Goal: Task Accomplishment & Management: Use online tool/utility

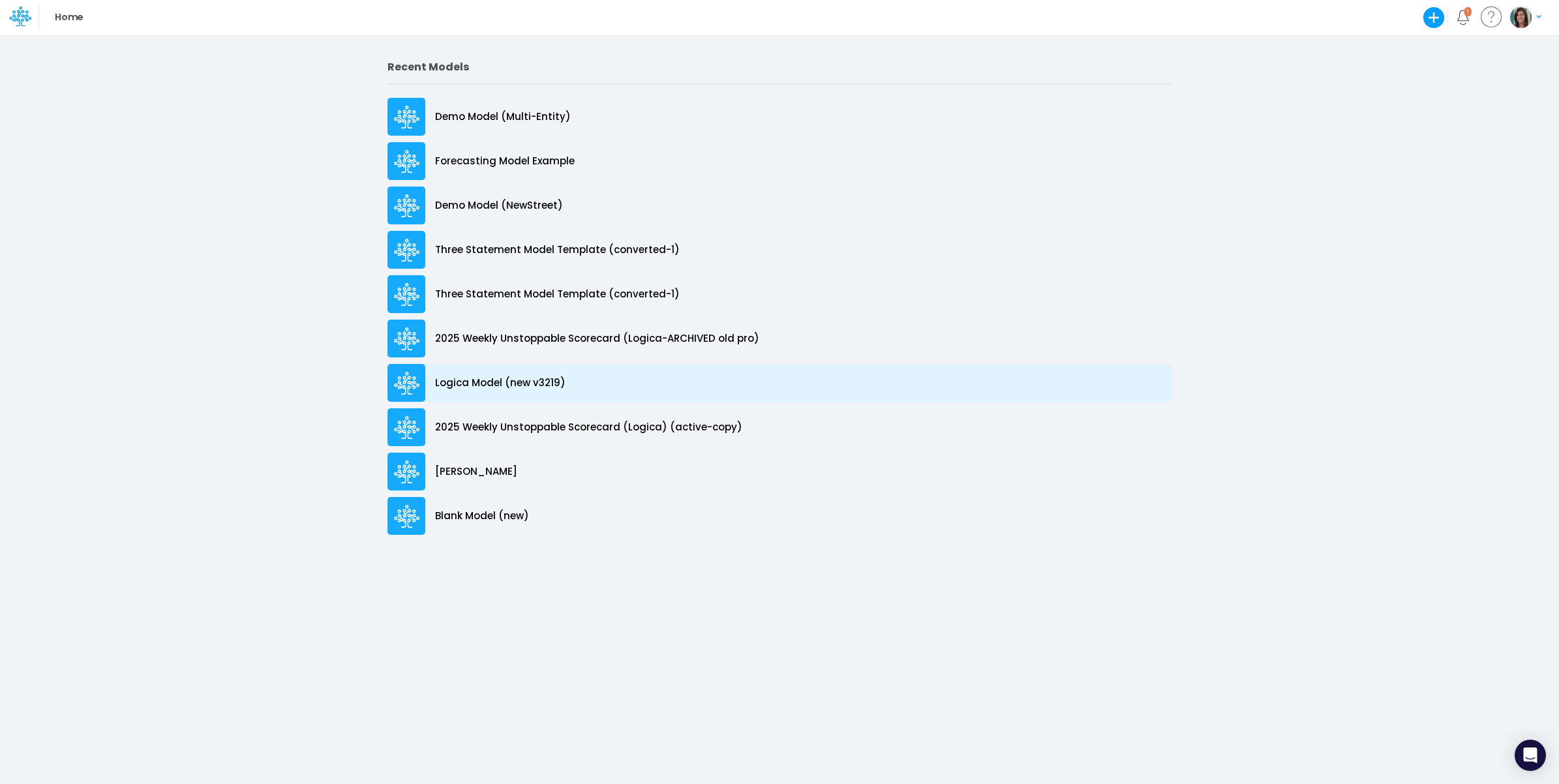
click at [587, 385] on div "Logica Model (new v3219)" at bounding box center [779, 382] width 784 height 38
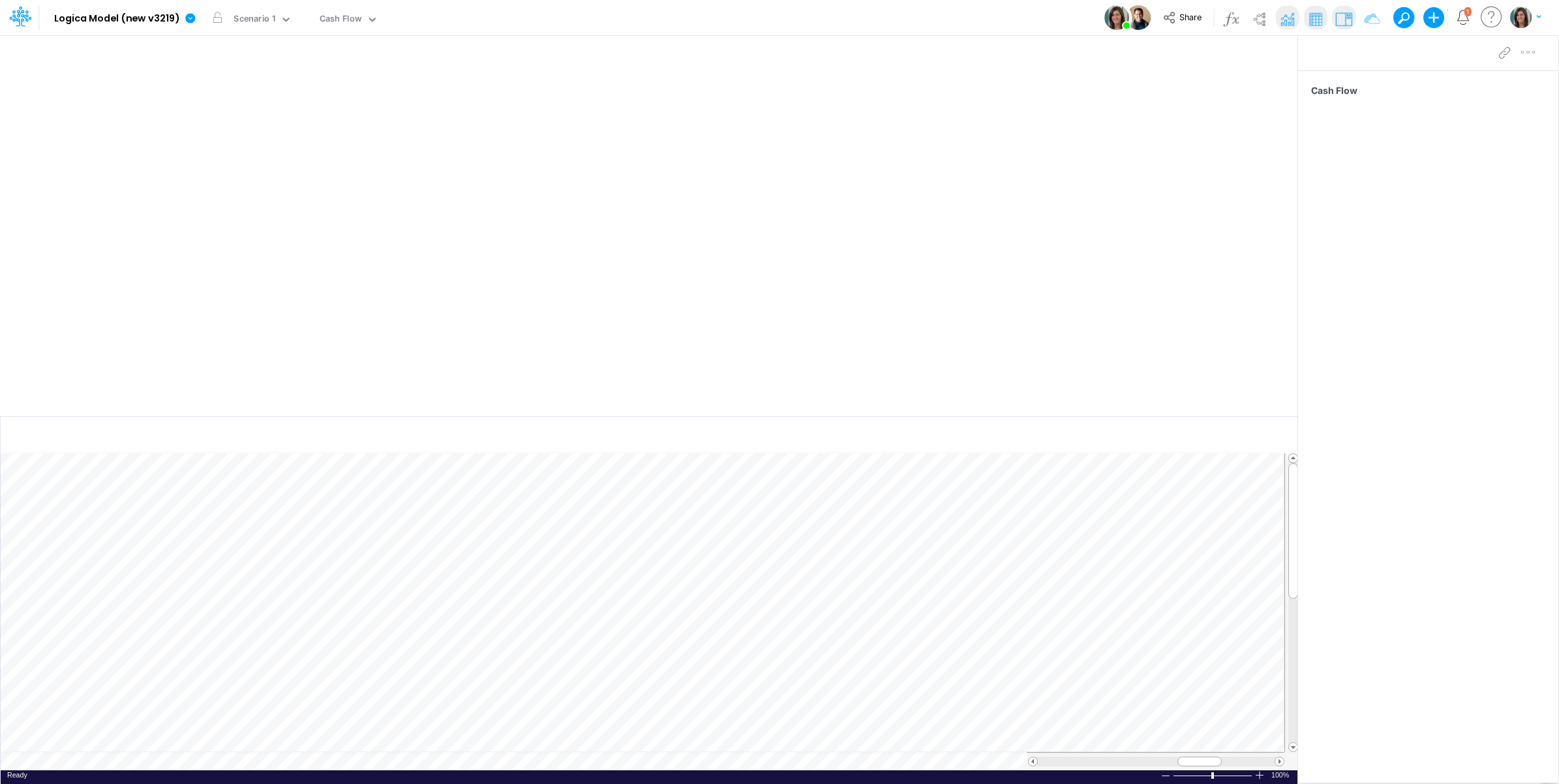
drag, startPoint x: 1242, startPoint y: 50, endPoint x: 1241, endPoint y: 118, distance: 68.0
click at [1242, 50] on button "button" at bounding box center [1245, 53] width 31 height 23
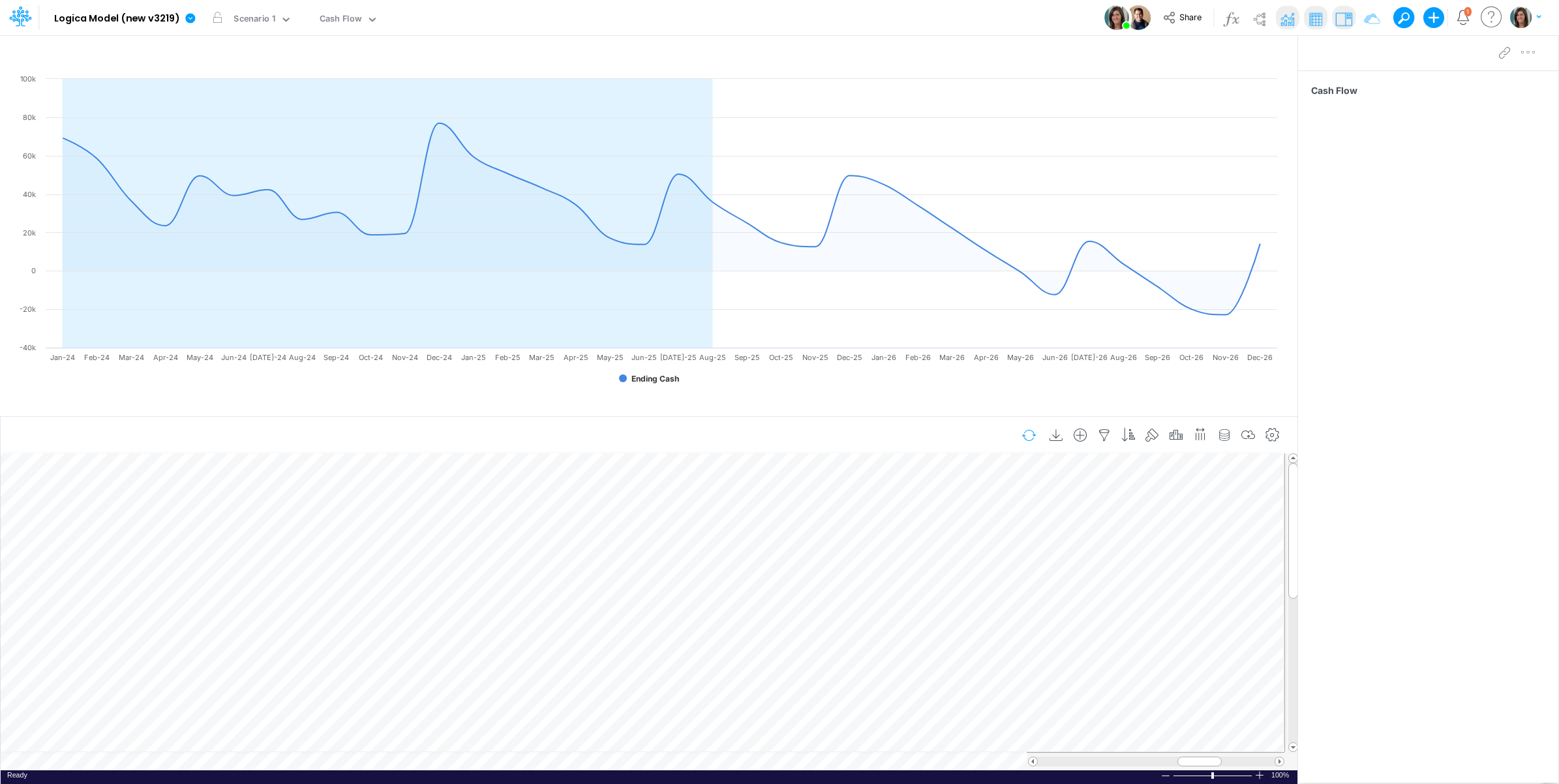
click at [1019, 435] on button "button" at bounding box center [1029, 435] width 31 height 23
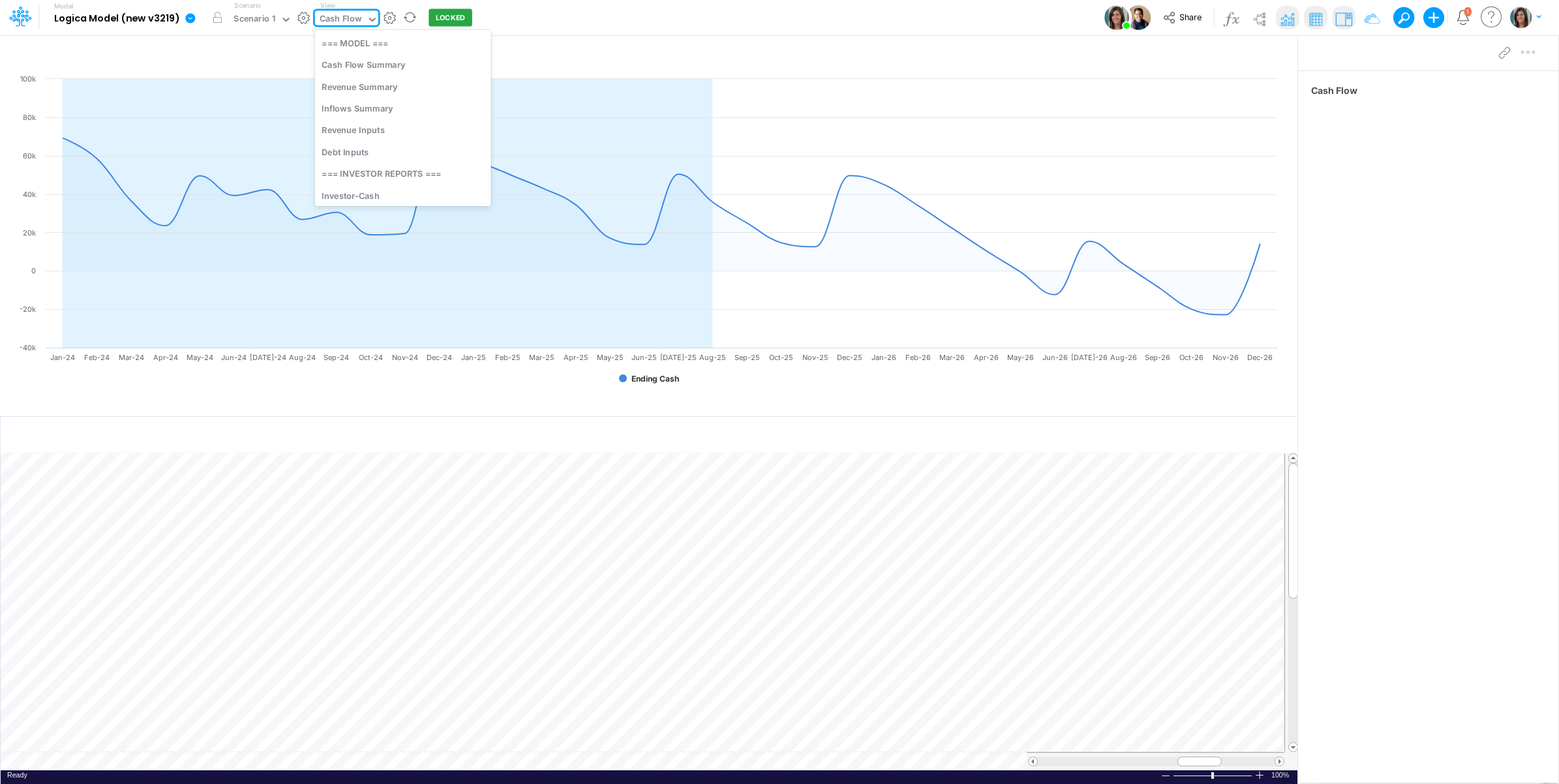
click at [356, 17] on div "Cash Flow" at bounding box center [340, 20] width 42 height 15
click at [403, 92] on div "Customers" at bounding box center [403, 85] width 176 height 22
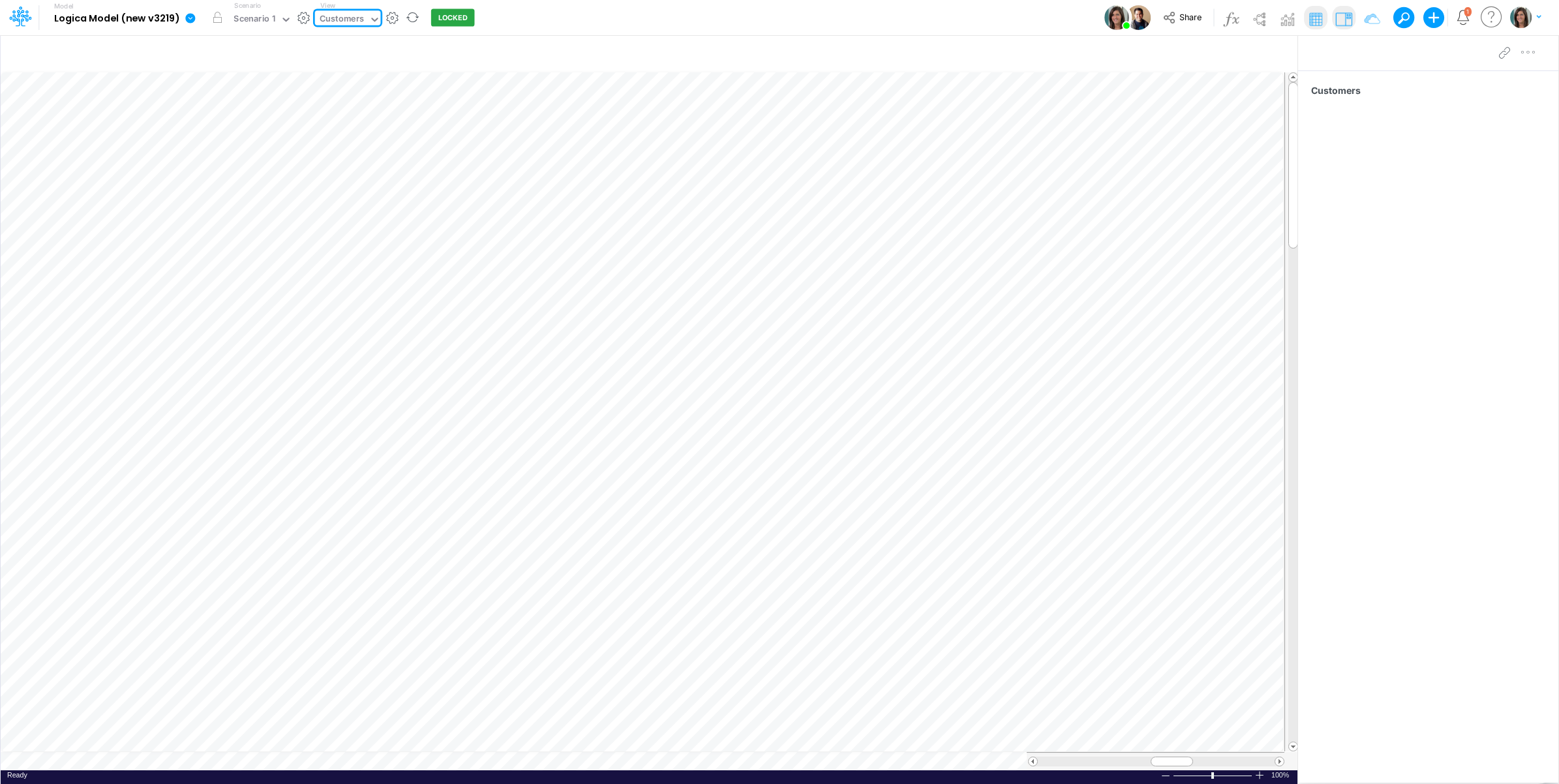
click at [353, 18] on div "Customers" at bounding box center [341, 20] width 44 height 15
click at [398, 87] on div "Revenue Summary" at bounding box center [403, 87] width 176 height 22
click at [255, 748] on span "Close" at bounding box center [268, 746] width 36 height 12
click at [348, 23] on div "Customers" at bounding box center [341, 20] width 44 height 15
click at [374, 152] on div "Debt Inputs" at bounding box center [403, 152] width 176 height 22
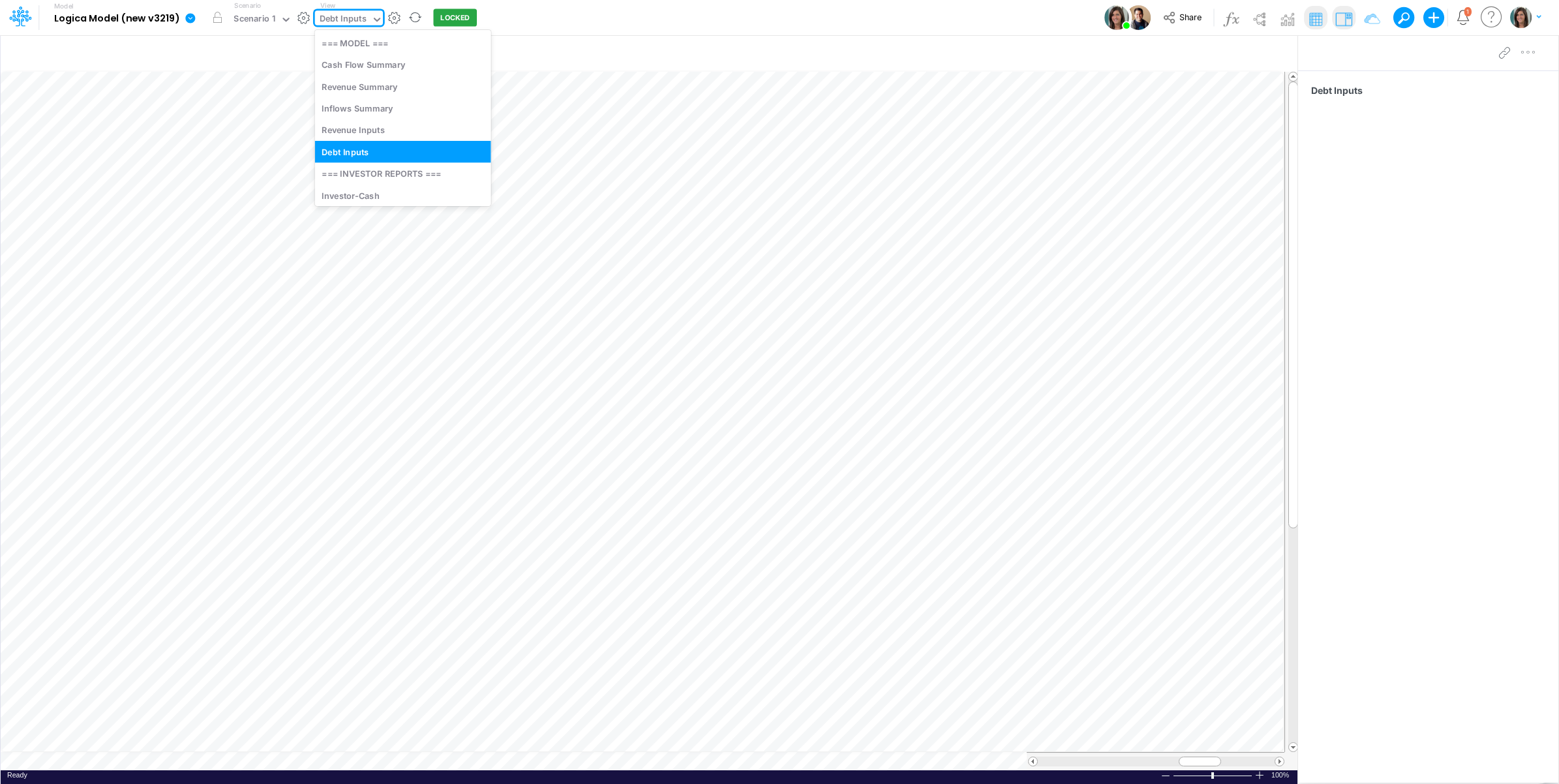
click at [360, 19] on div "Debt Inputs" at bounding box center [342, 20] width 47 height 15
click at [383, 70] on div "Cash Flow Summary" at bounding box center [403, 65] width 176 height 22
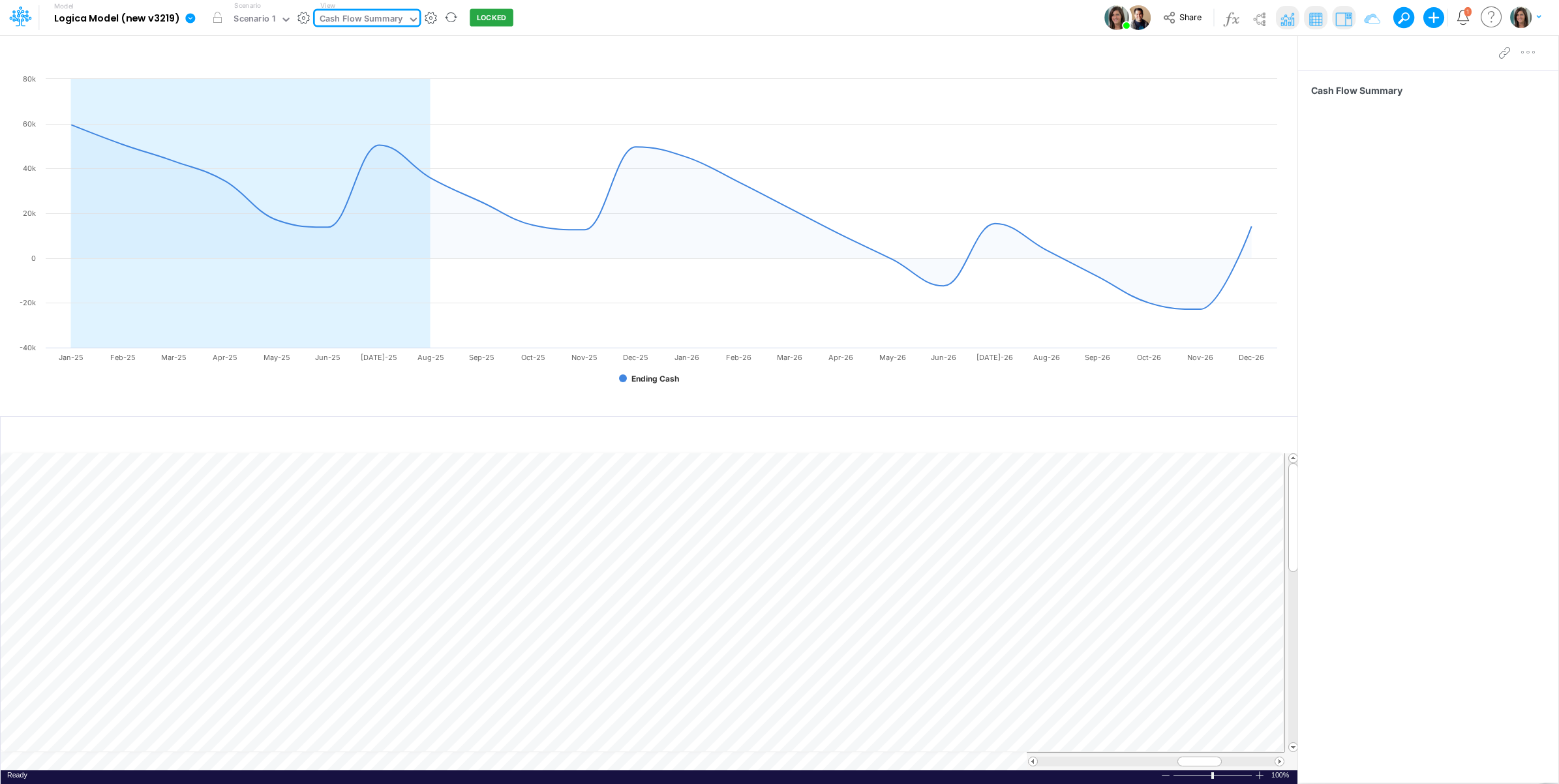
click at [358, 21] on div "Cash Flow Summary" at bounding box center [360, 20] width 83 height 15
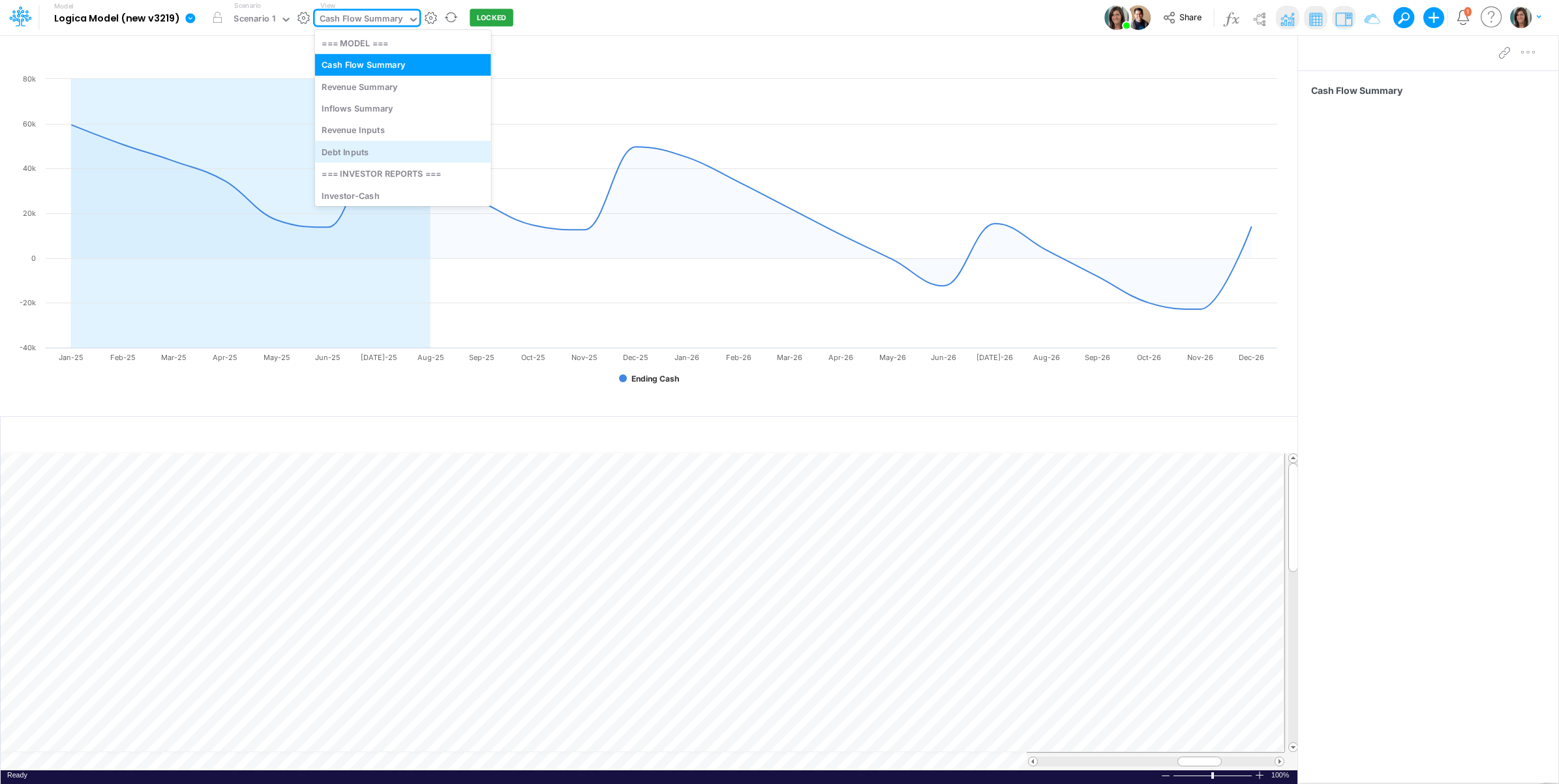
click at [363, 154] on div "Debt Inputs" at bounding box center [403, 152] width 176 height 22
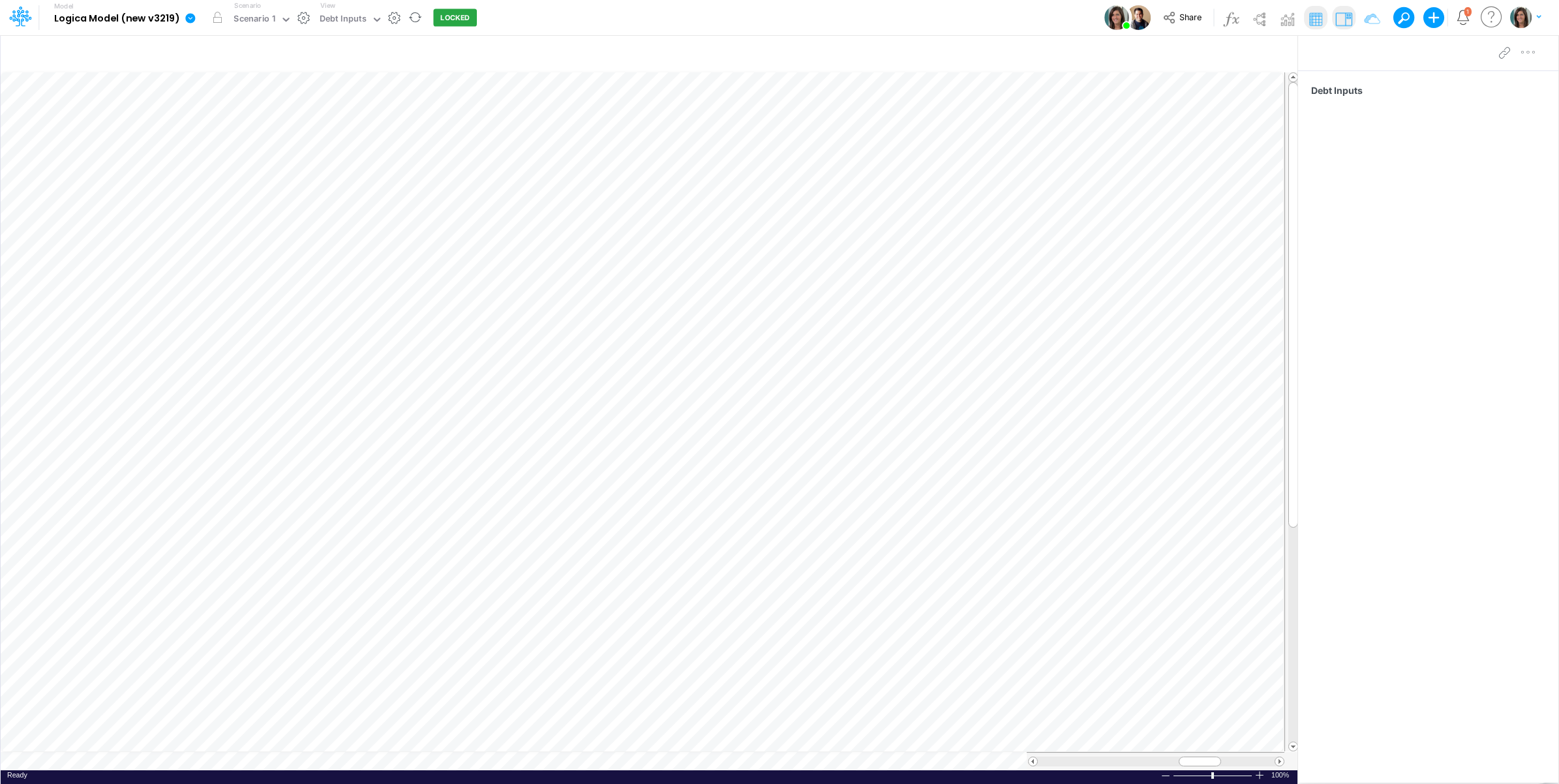
scroll to position [0, 1]
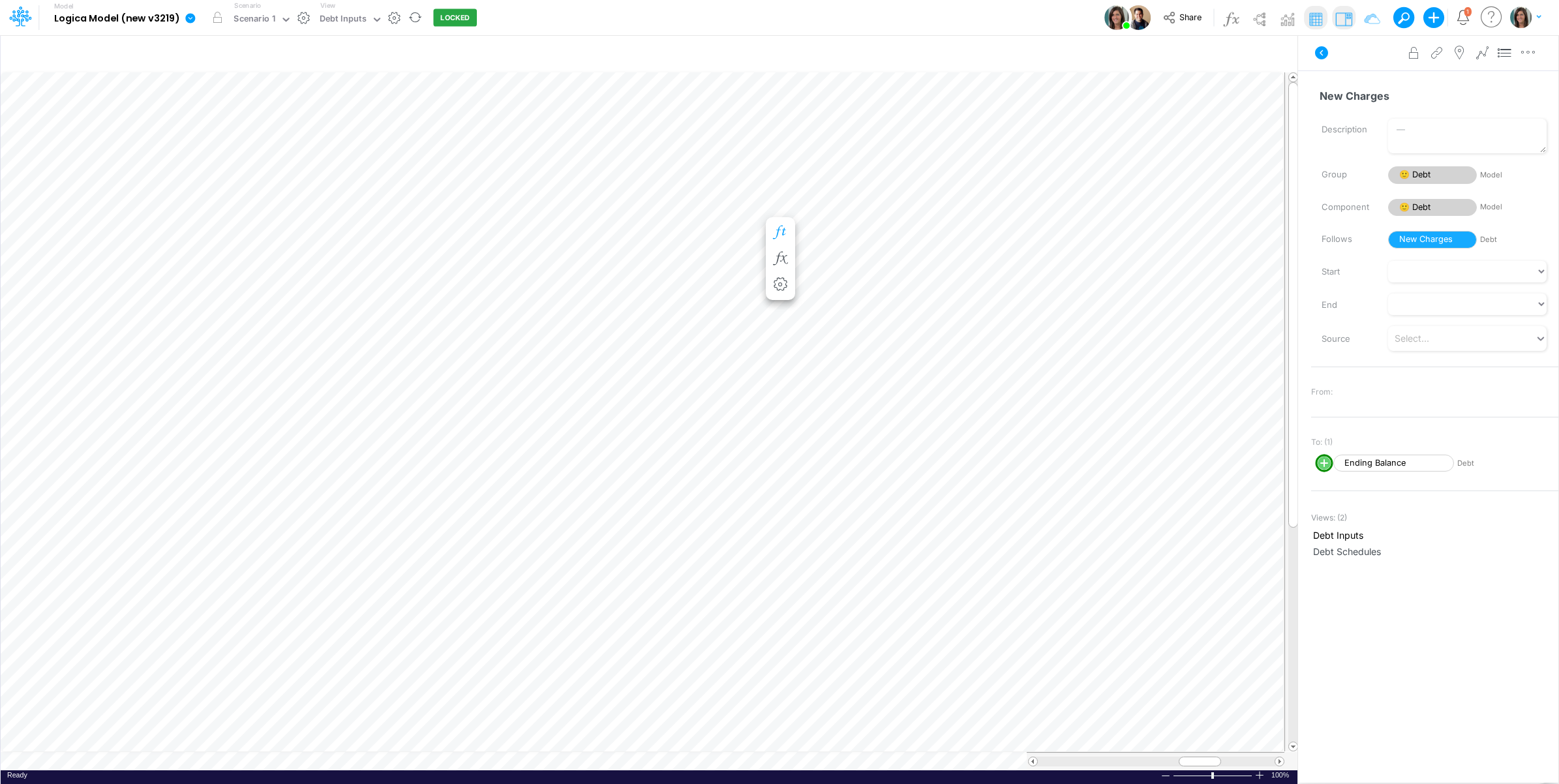
click at [783, 231] on icon "button" at bounding box center [780, 232] width 19 height 14
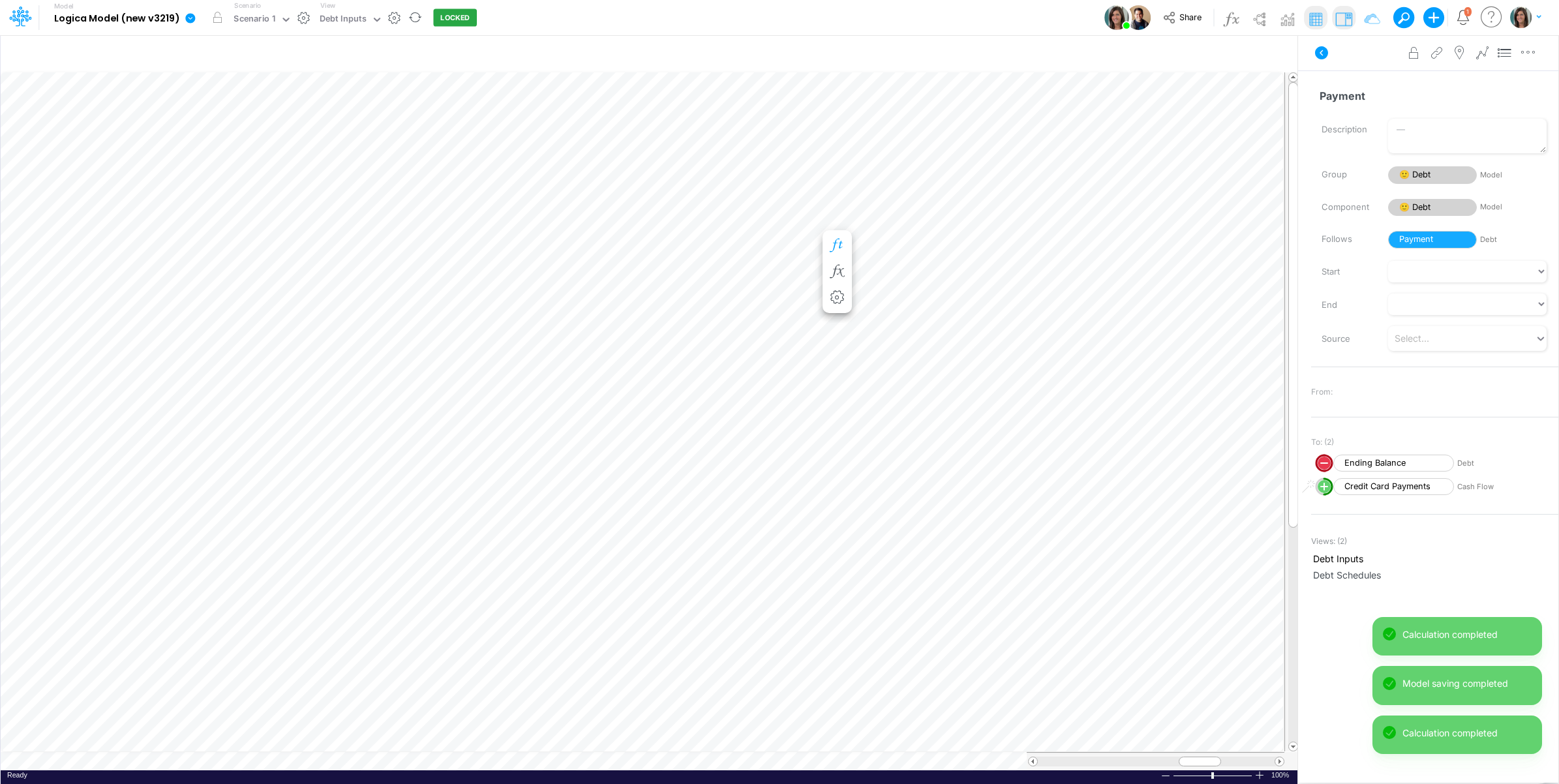
scroll to position [0, 1]
click at [1321, 56] on icon at bounding box center [1321, 53] width 13 height 13
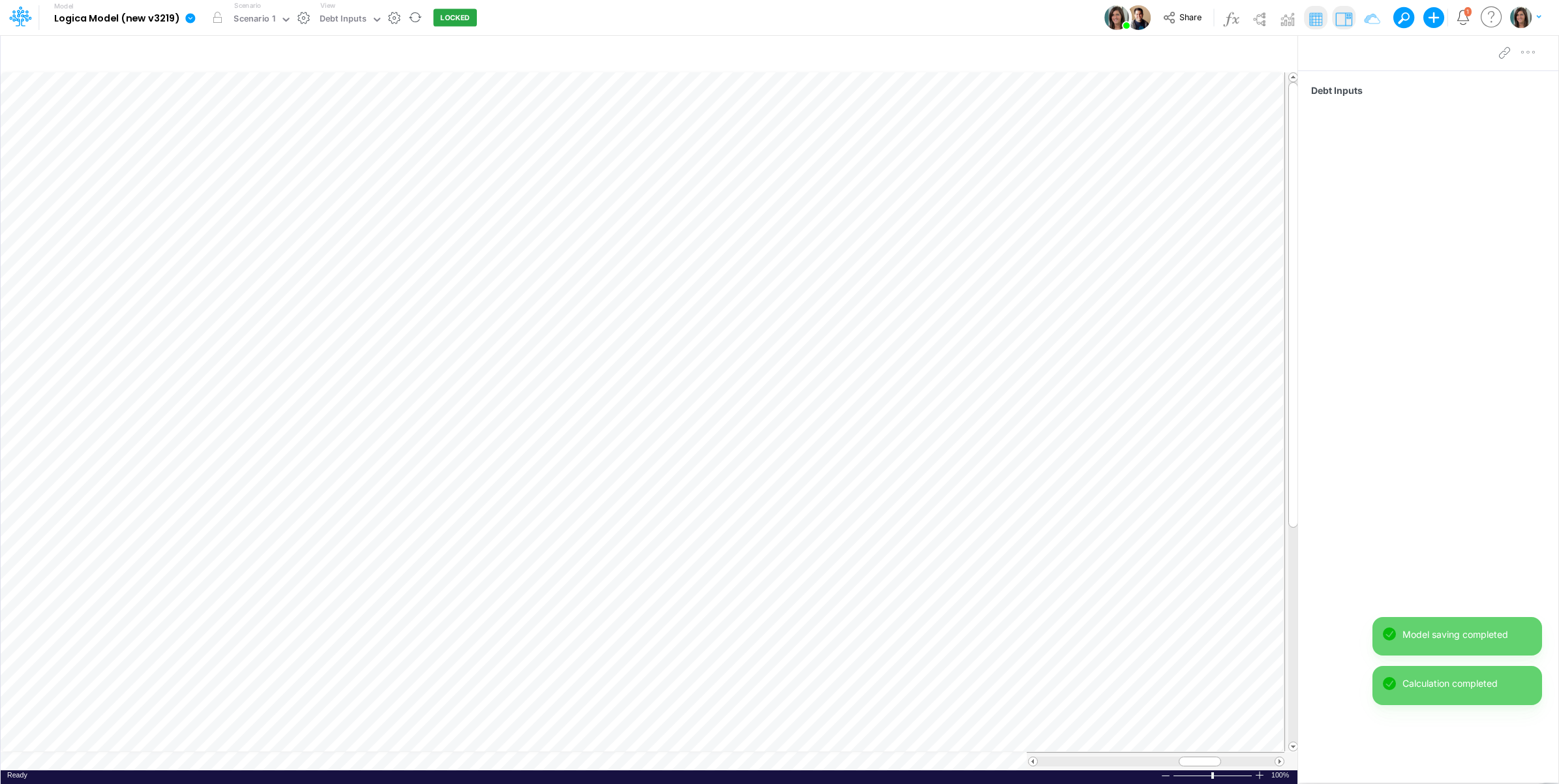
click at [104, 757] on table at bounding box center [650, 421] width 1298 height 699
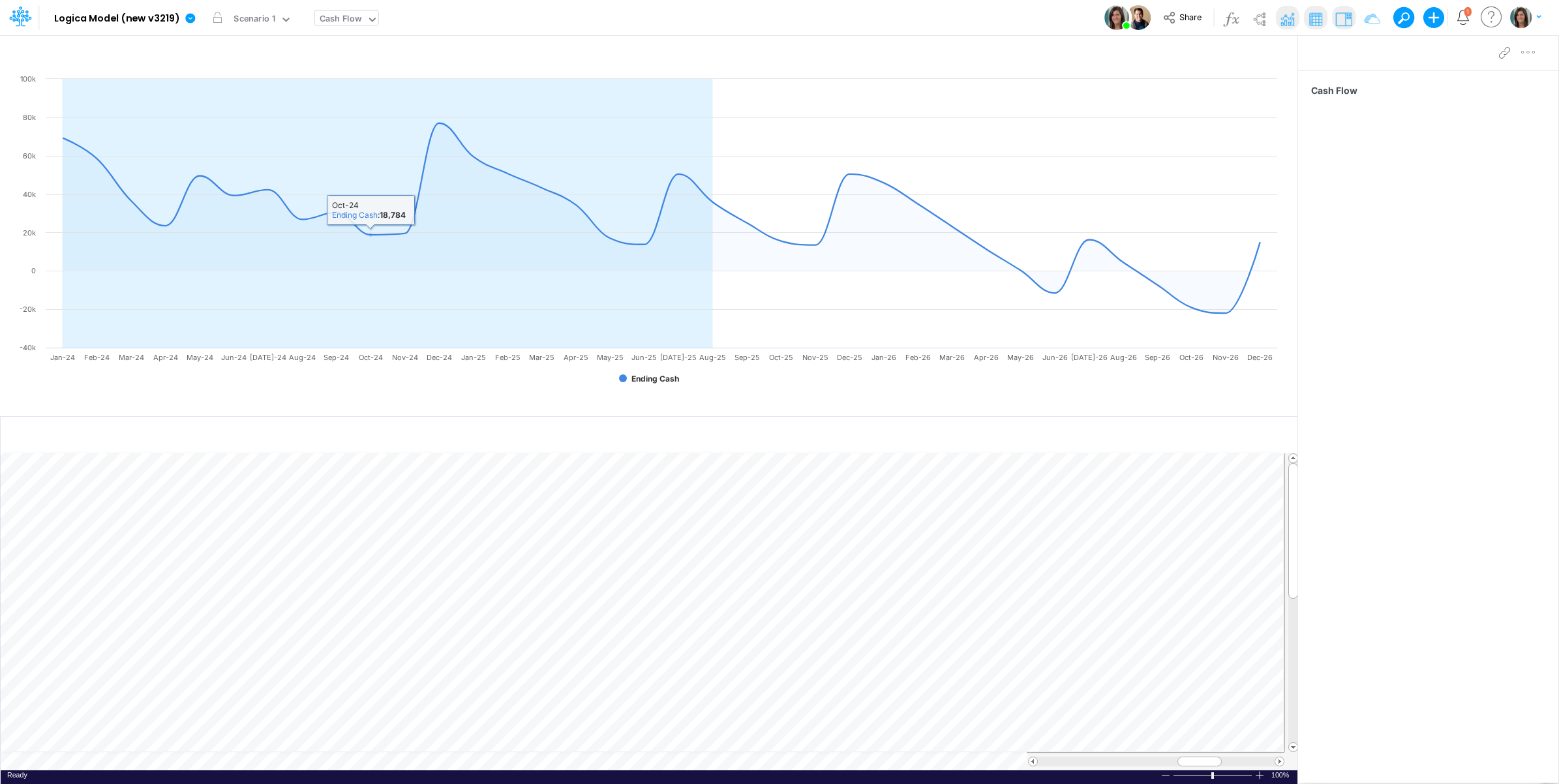
drag, startPoint x: 343, startPoint y: 27, endPoint x: 340, endPoint y: 17, distance: 10.4
click at [341, 24] on div "Cash Flow" at bounding box center [340, 20] width 42 height 15
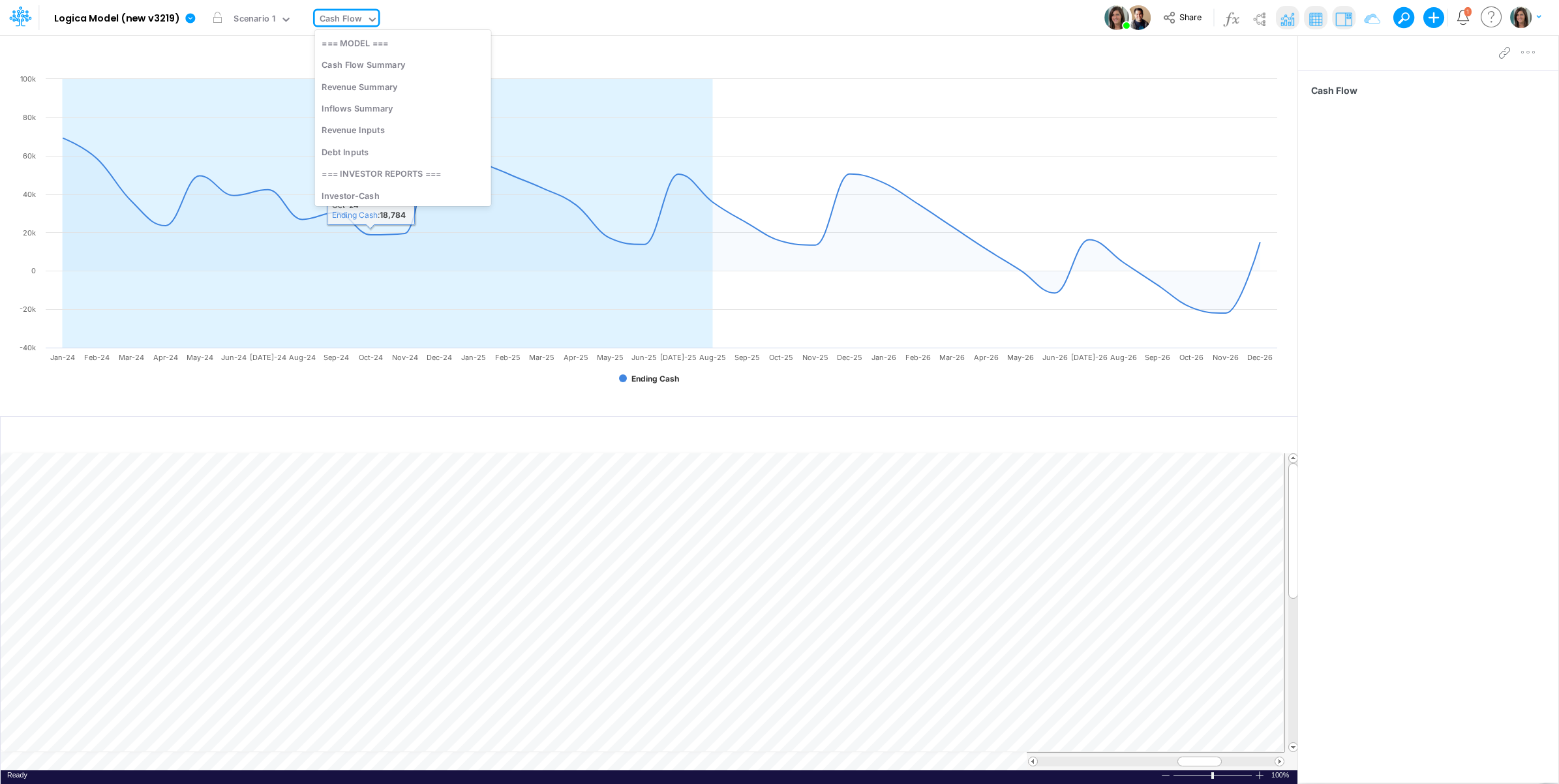
scroll to position [154, 0]
click at [403, 128] on div "Investor-Users" at bounding box center [403, 124] width 176 height 22
type input "Monthly Active Users"
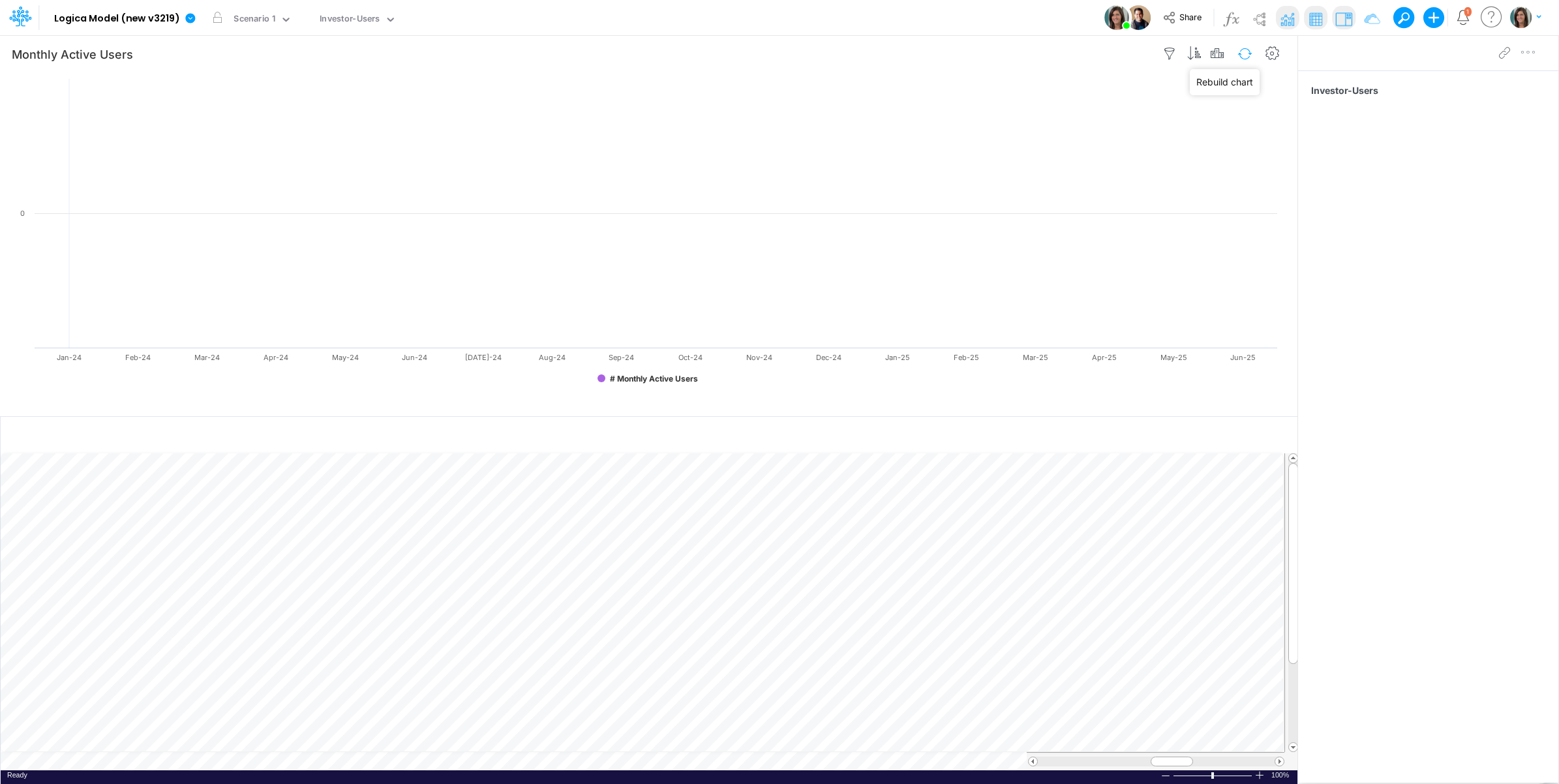
click at [1241, 48] on button "button" at bounding box center [1245, 53] width 31 height 23
click at [1264, 444] on button "button" at bounding box center [1272, 435] width 24 height 27
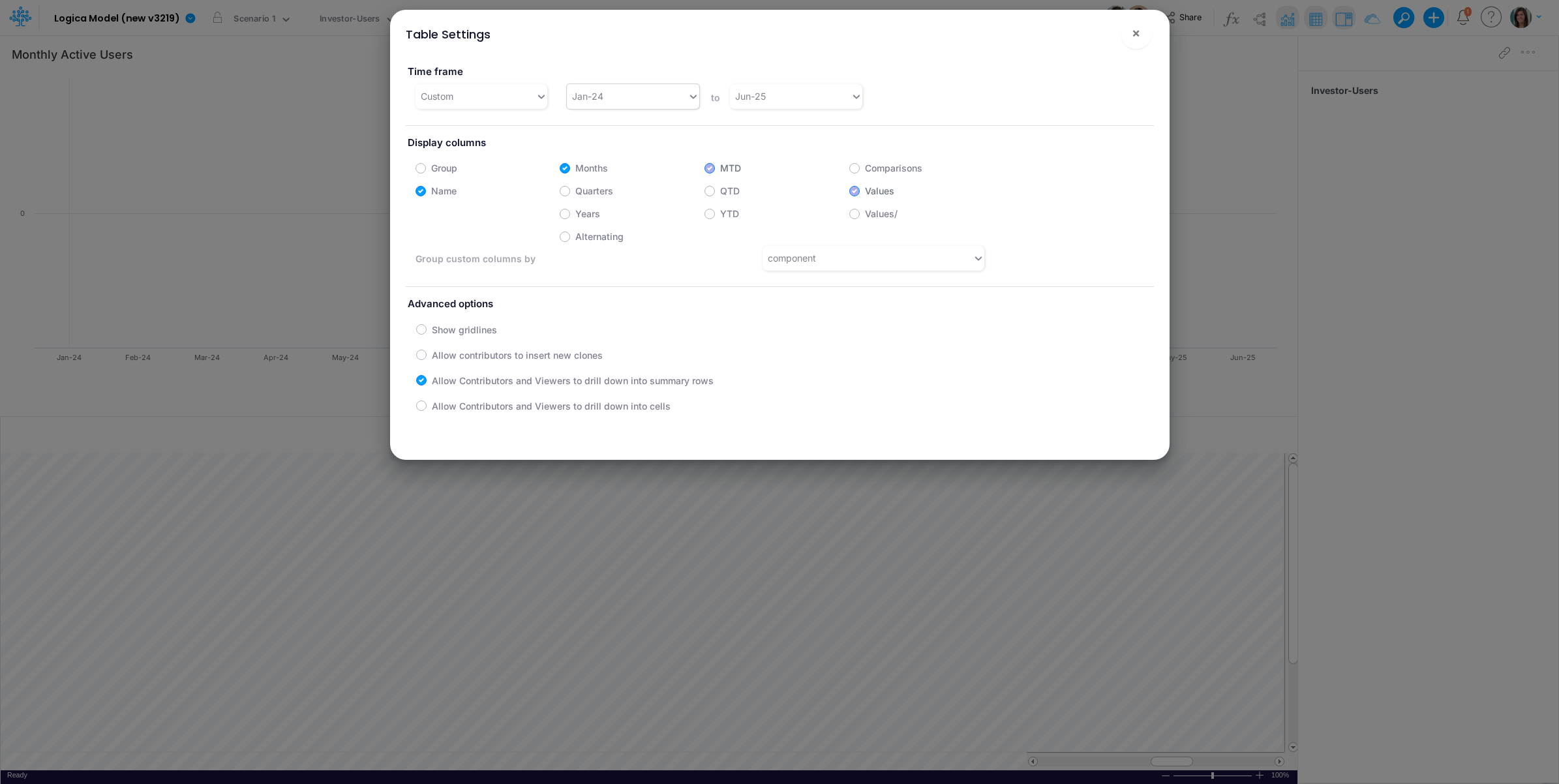
click at [629, 85] on div "Jan-24" at bounding box center [633, 96] width 133 height 25
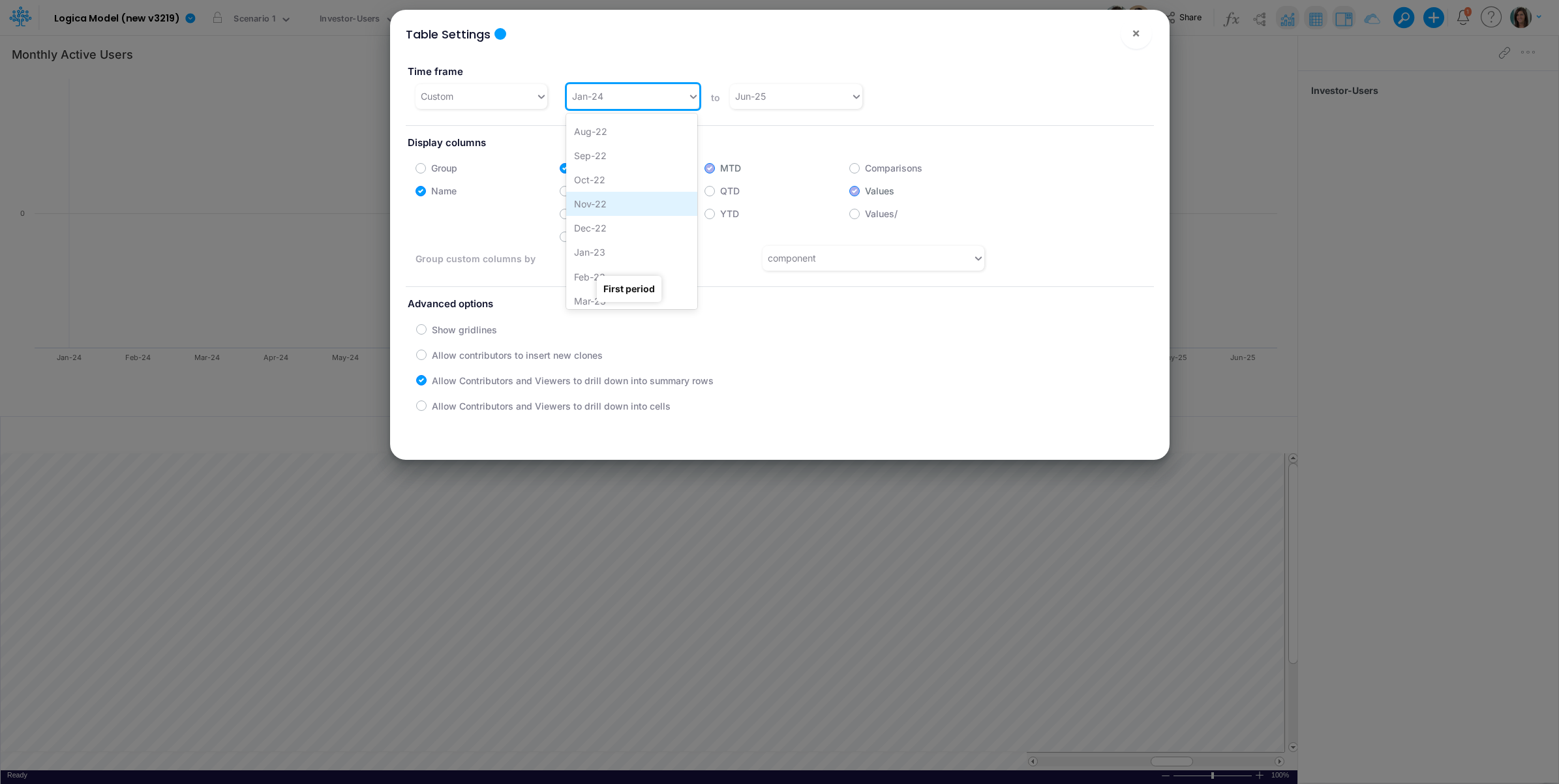
scroll to position [783, 0]
click at [625, 209] on div "Jan-23" at bounding box center [631, 217] width 131 height 24
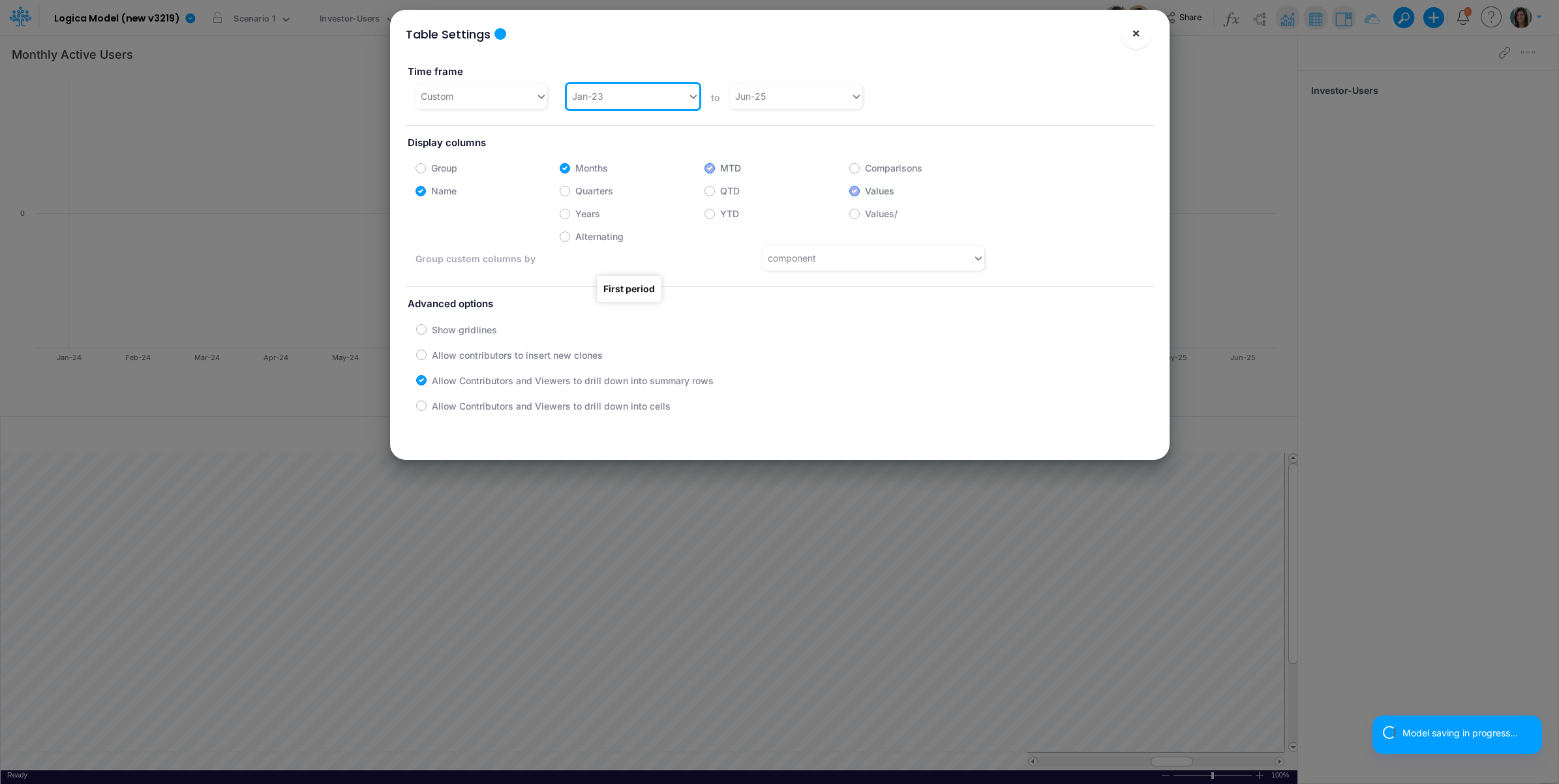
click at [1131, 33] on button "×" at bounding box center [1136, 33] width 31 height 31
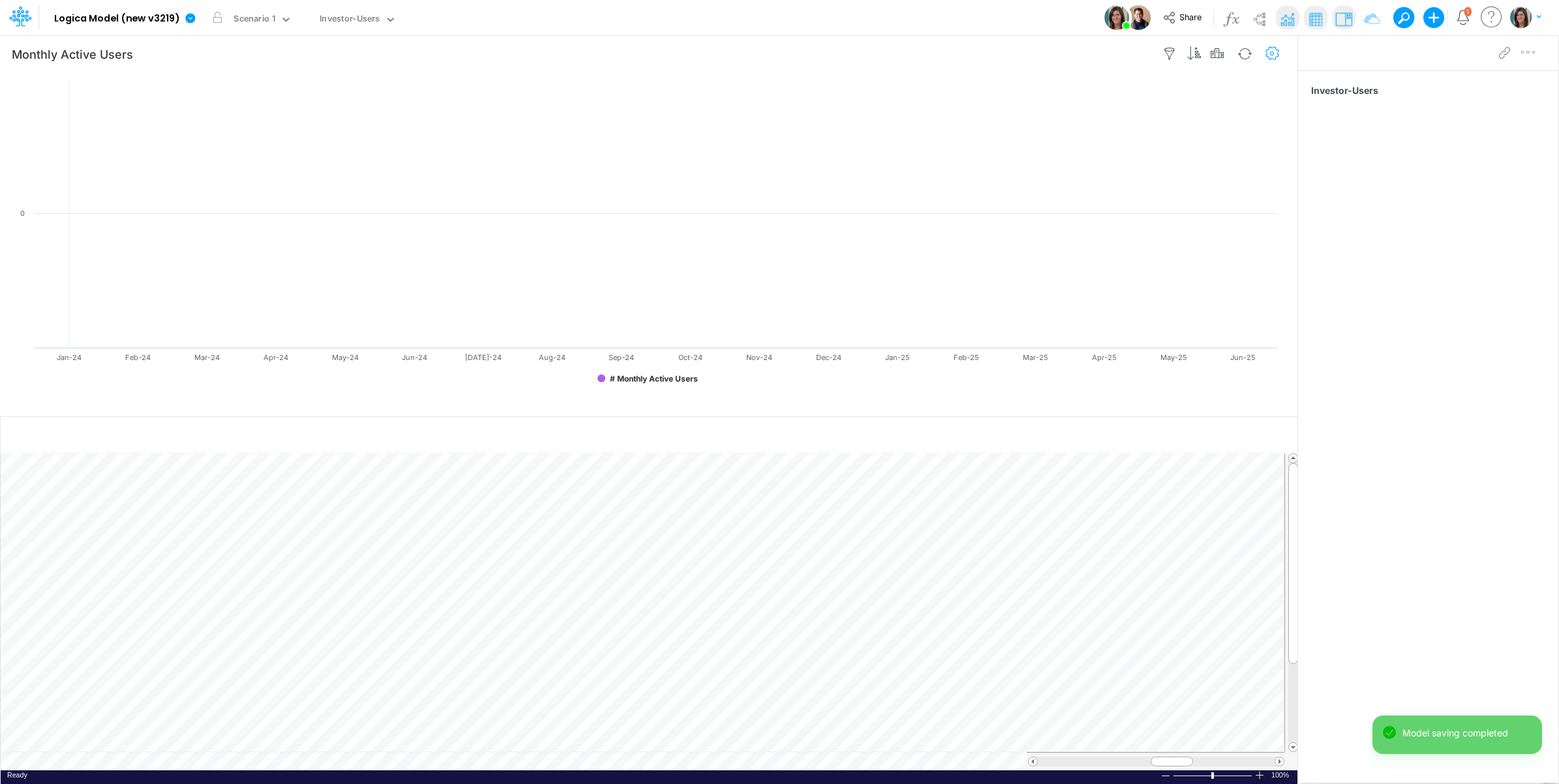
click at [1271, 56] on icon "button" at bounding box center [1272, 53] width 19 height 14
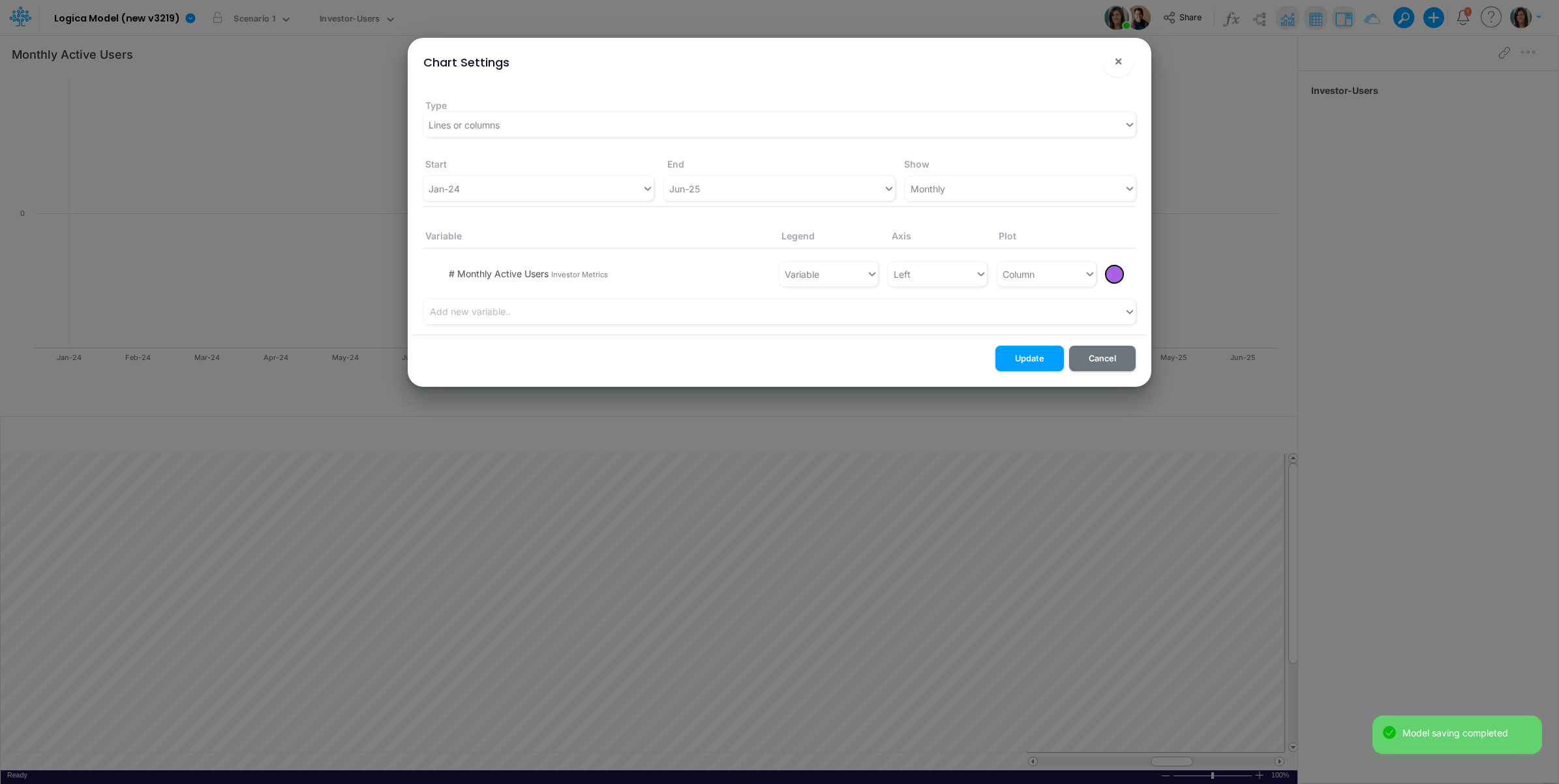
drag, startPoint x: 601, startPoint y: 186, endPoint x: 590, endPoint y: 202, distance: 19.4
click at [598, 192] on div "Jan-24" at bounding box center [532, 189] width 219 height 22
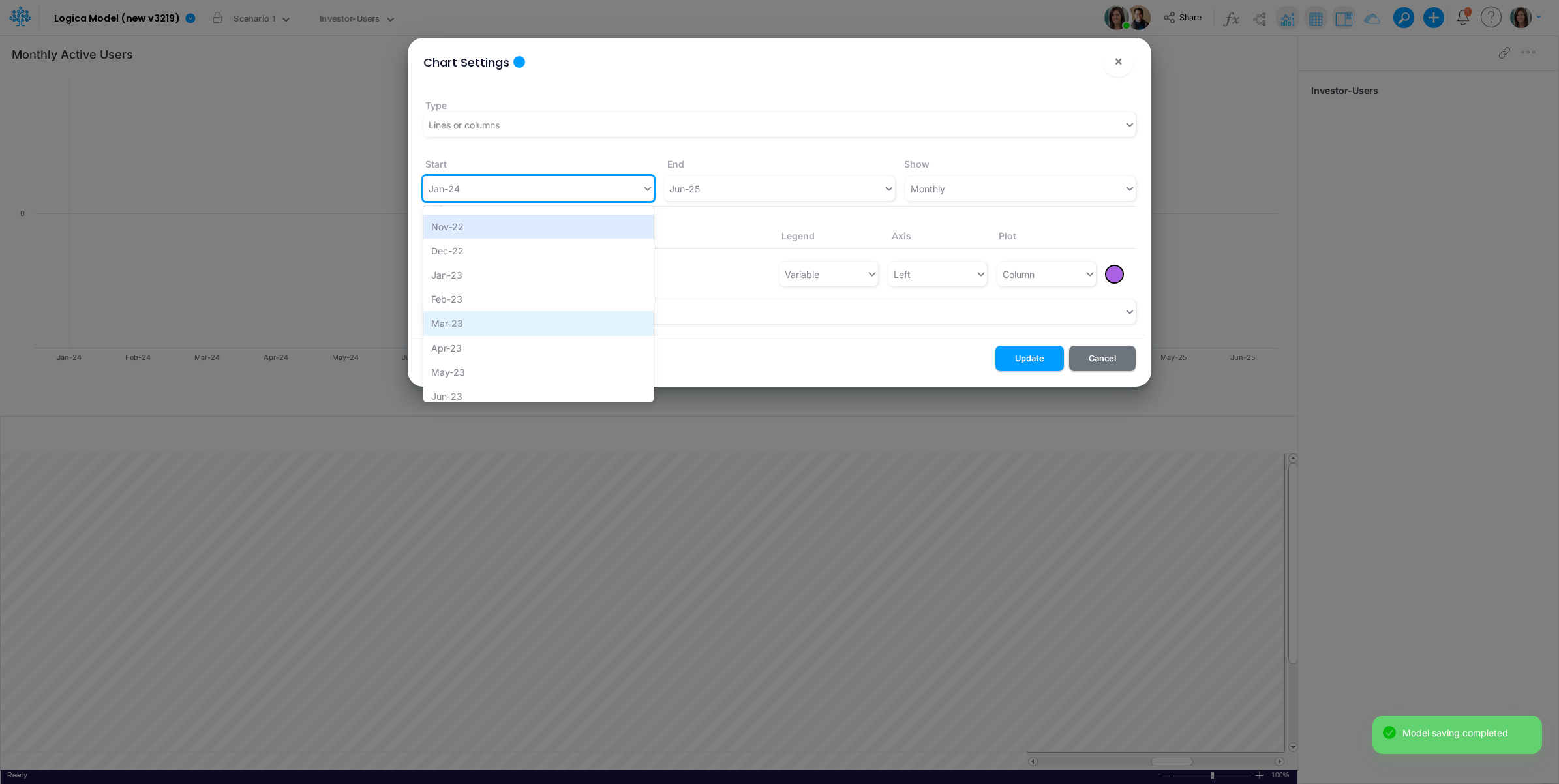
scroll to position [806, 0]
click at [489, 306] on div "Jan-23" at bounding box center [539, 310] width 231 height 24
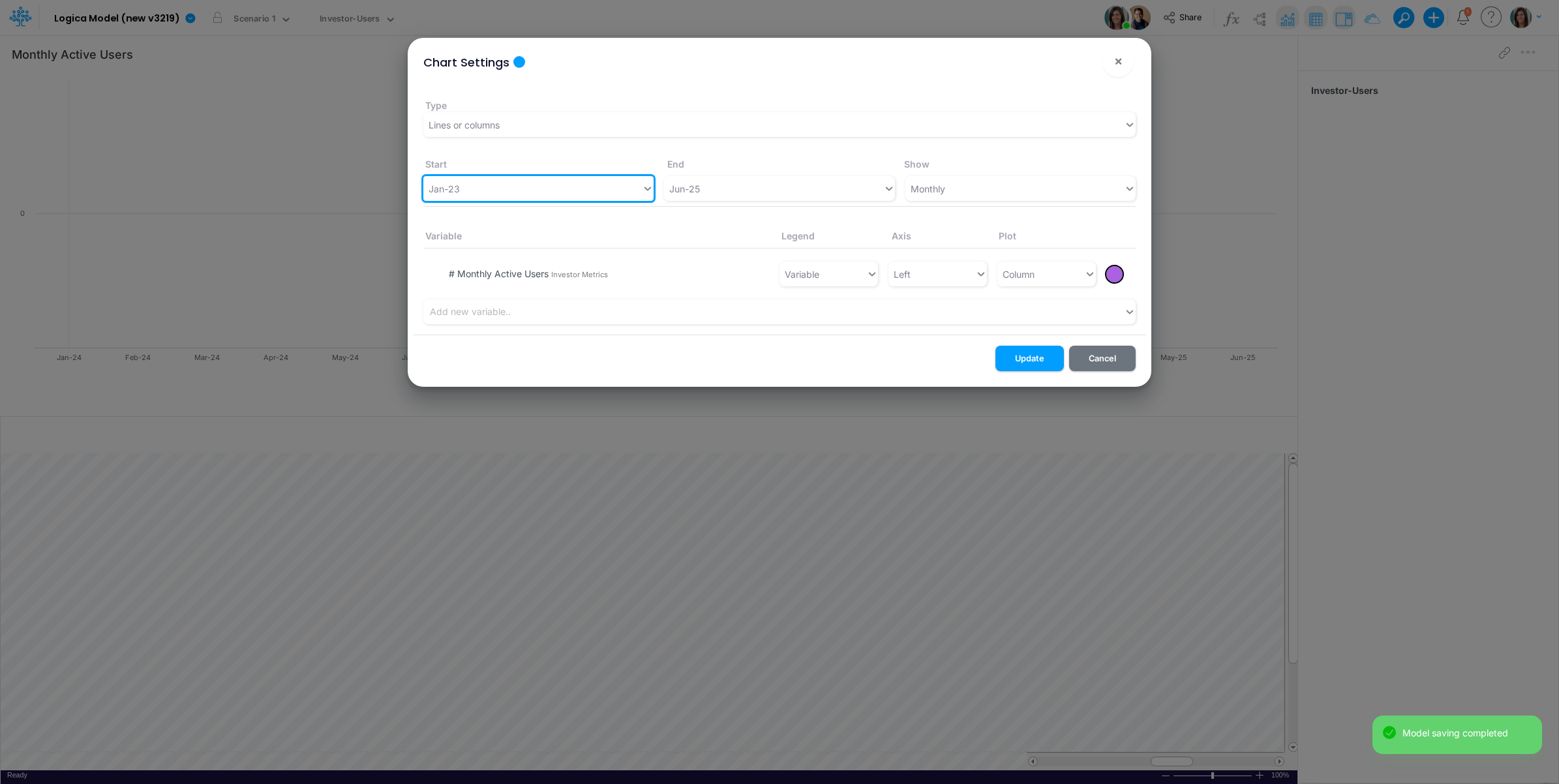
drag, startPoint x: 1012, startPoint y: 362, endPoint x: 1069, endPoint y: 242, distance: 132.8
click at [1012, 362] on button "Update" at bounding box center [1029, 359] width 69 height 26
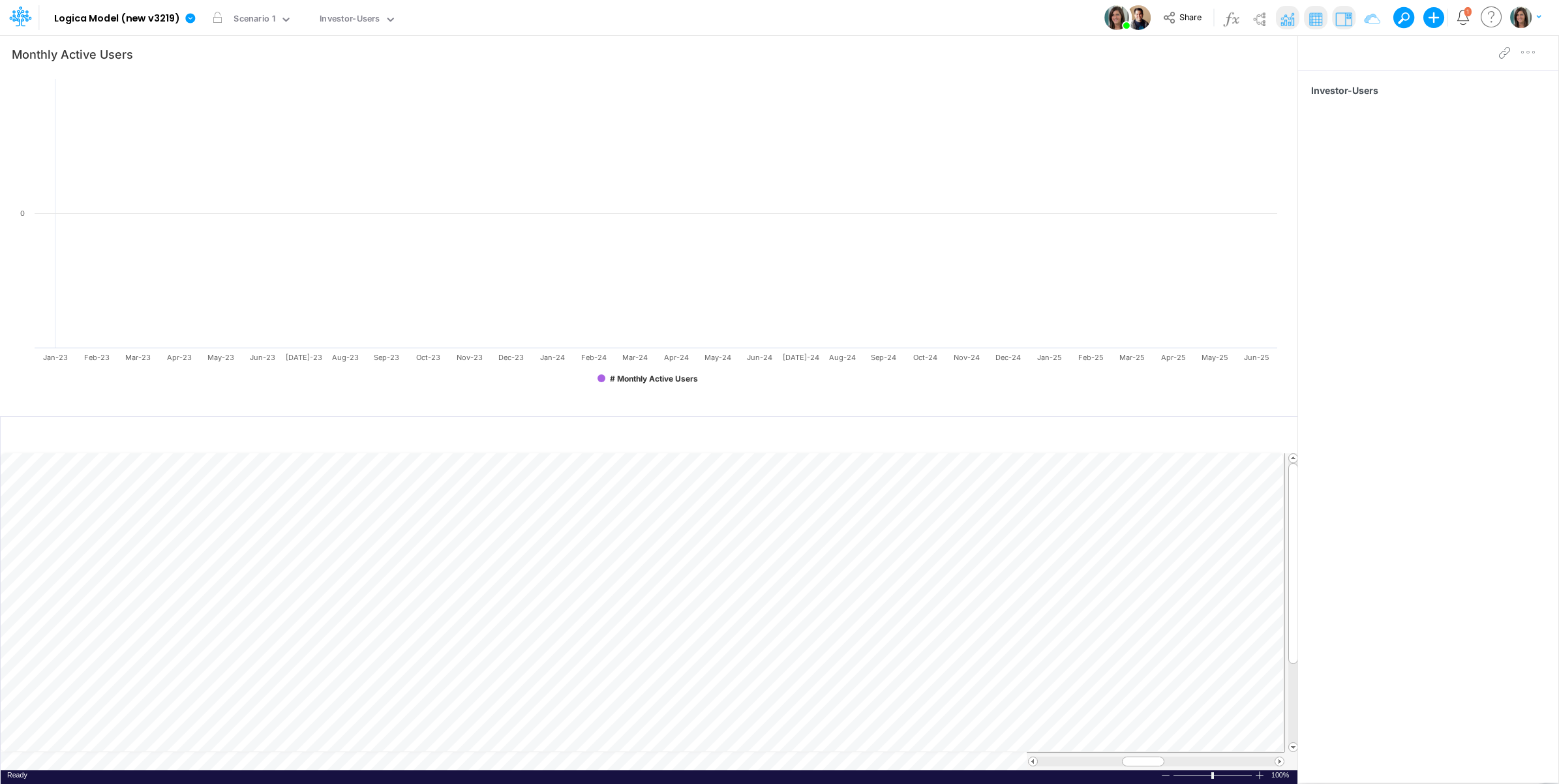
scroll to position [0, 1]
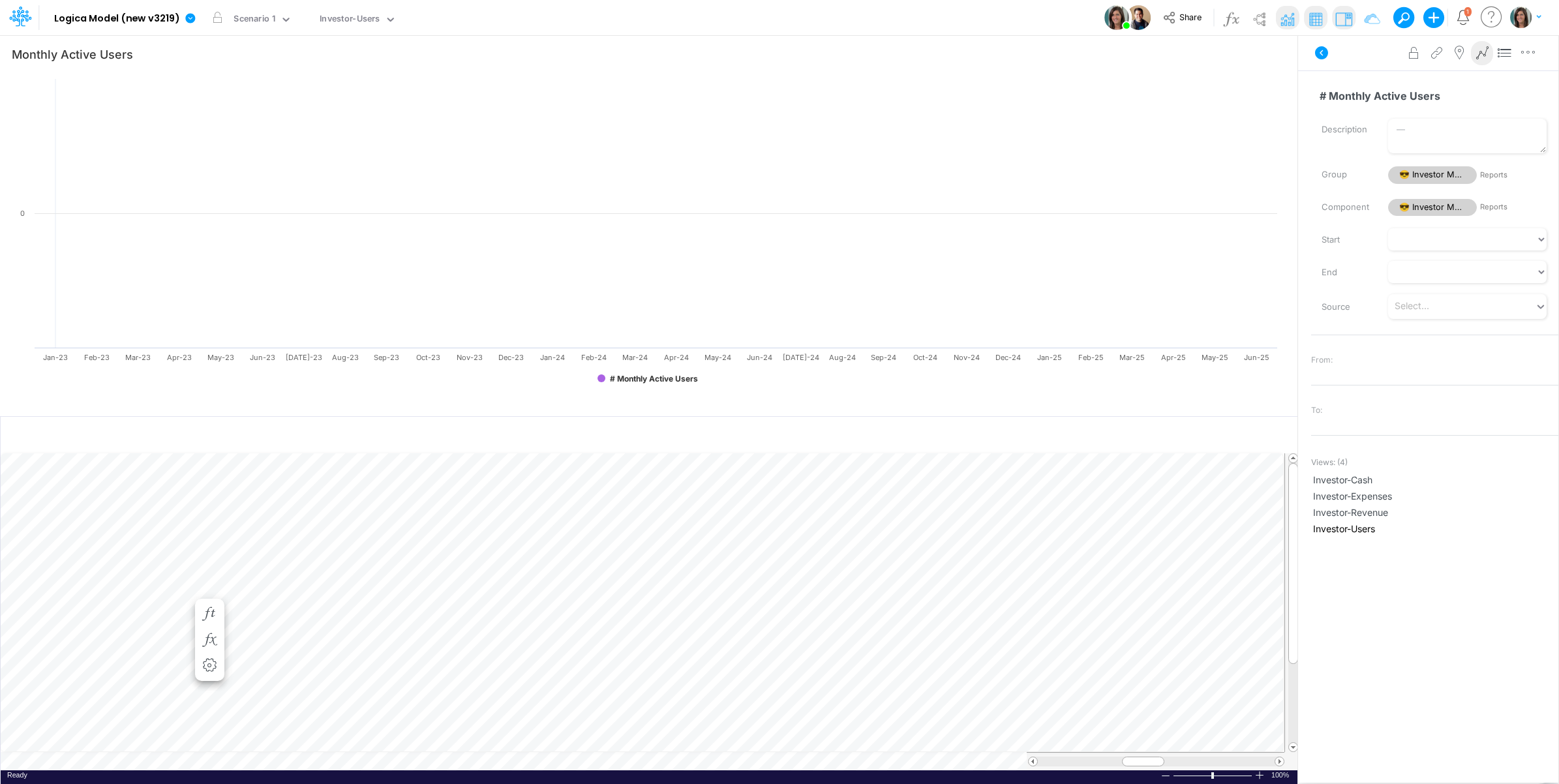
scroll to position [0, 1]
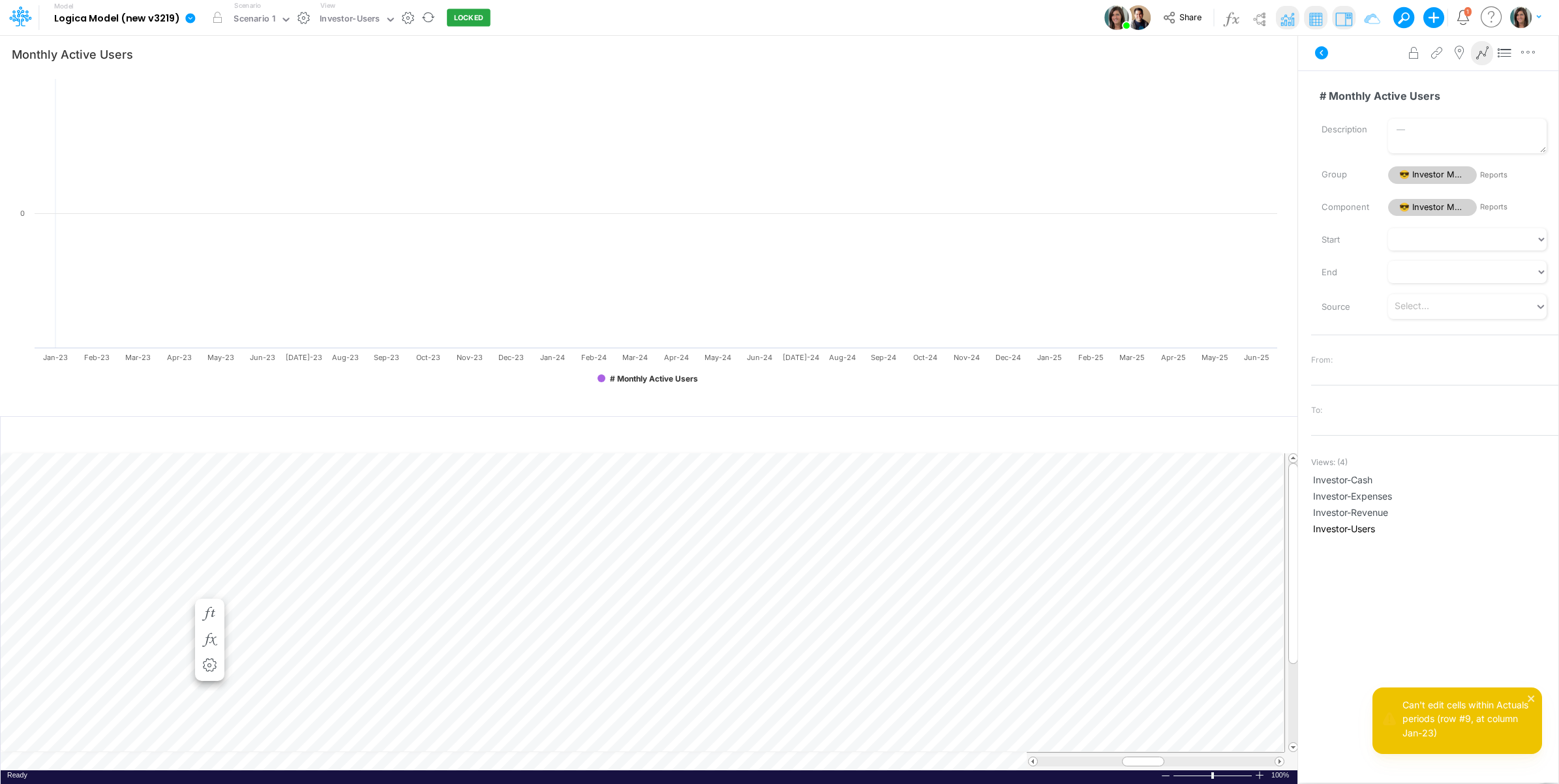
click at [470, 20] on button "LOCKED" at bounding box center [468, 17] width 44 height 17
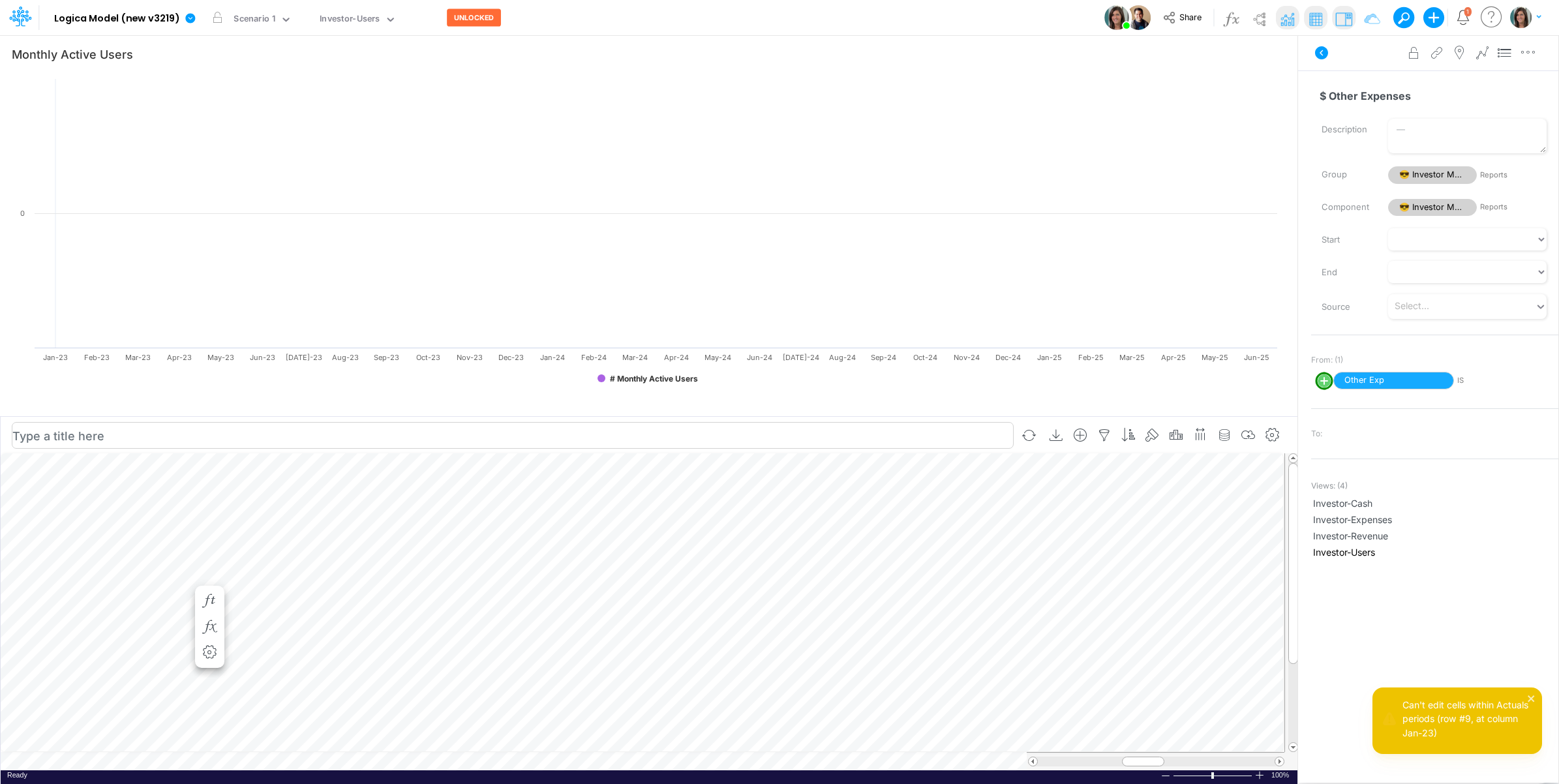
scroll to position [0, 1]
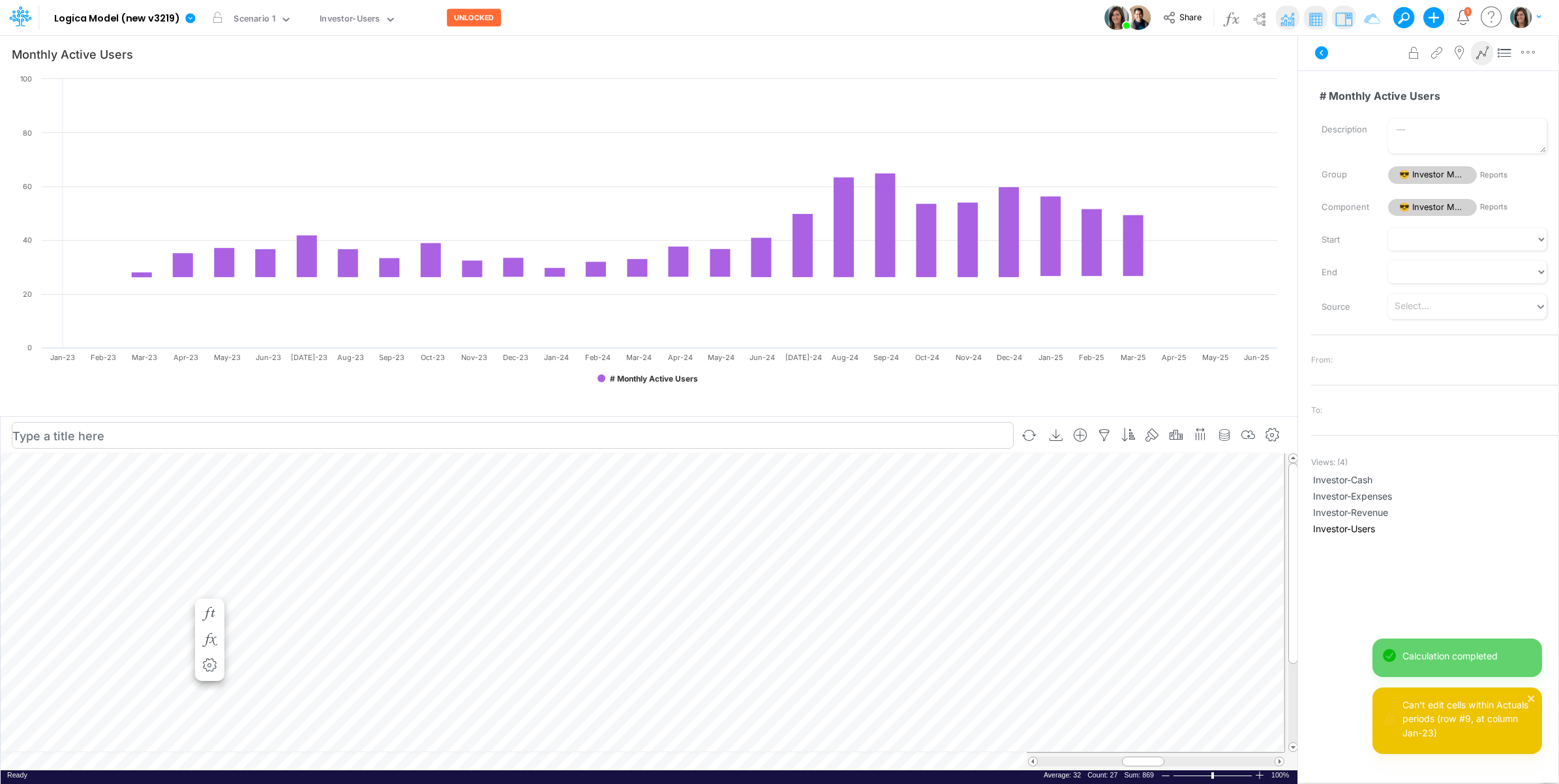
scroll to position [0, 1]
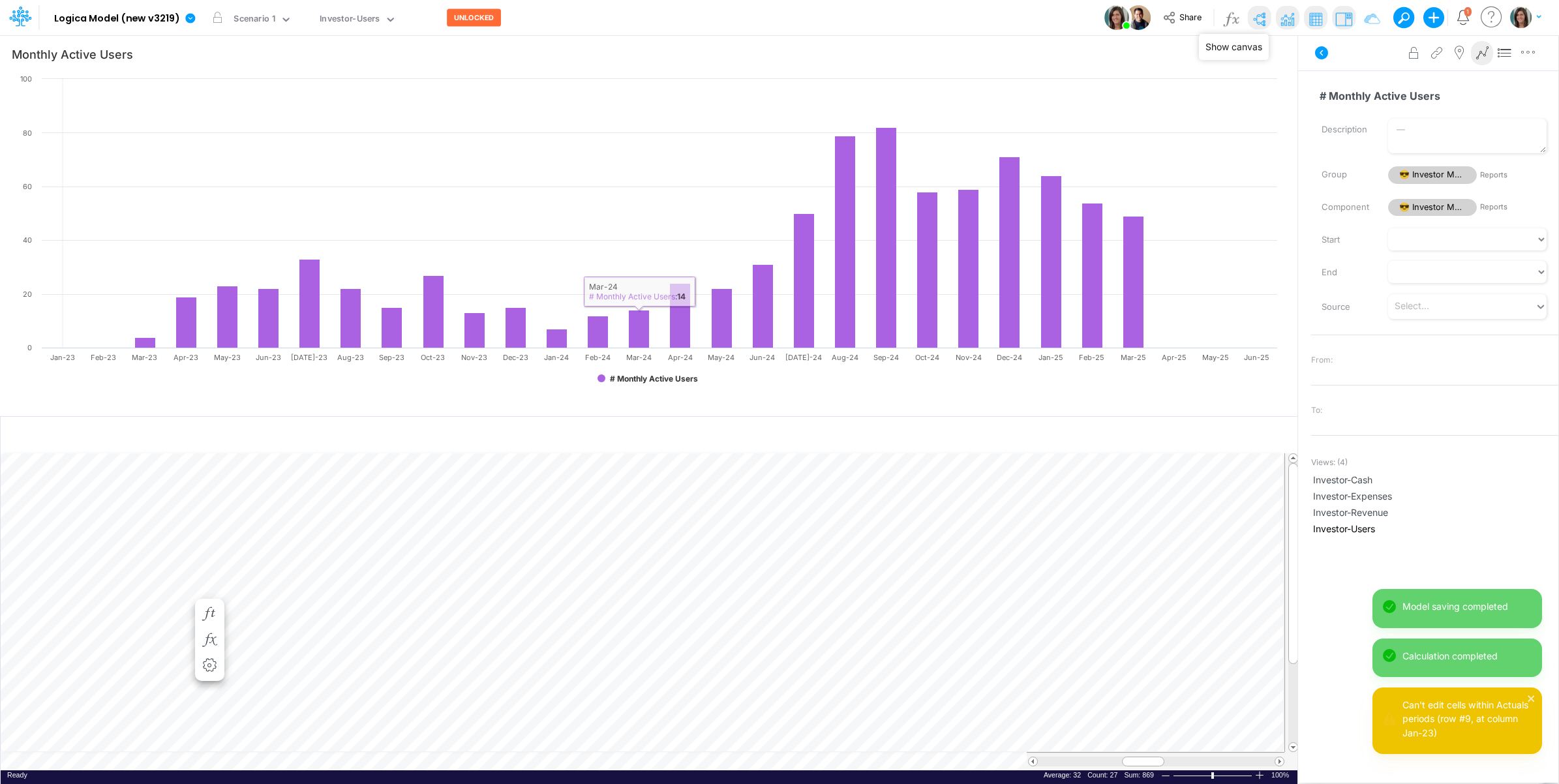
click at [1263, 14] on img at bounding box center [1259, 18] width 21 height 21
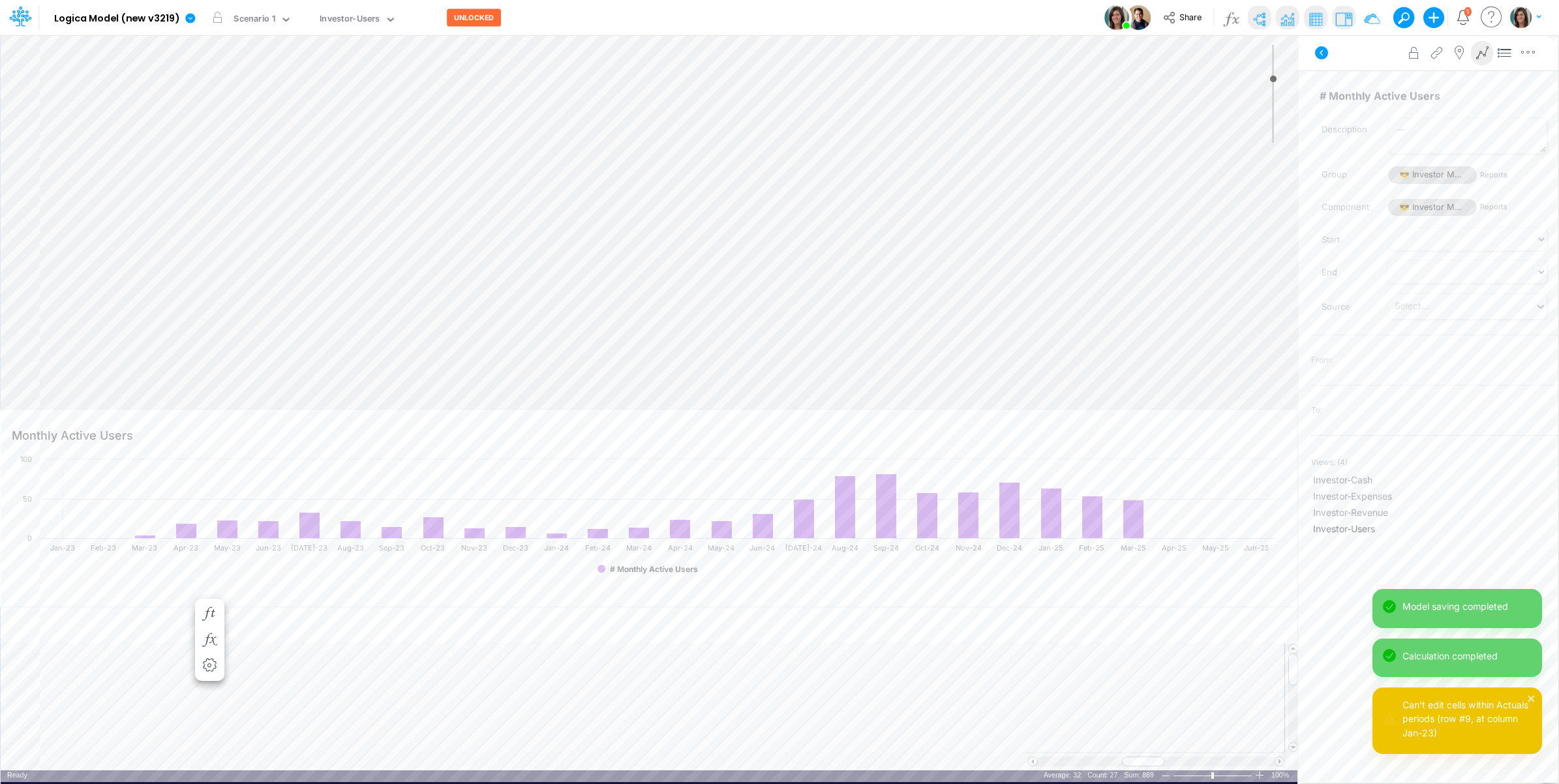
type input "0"
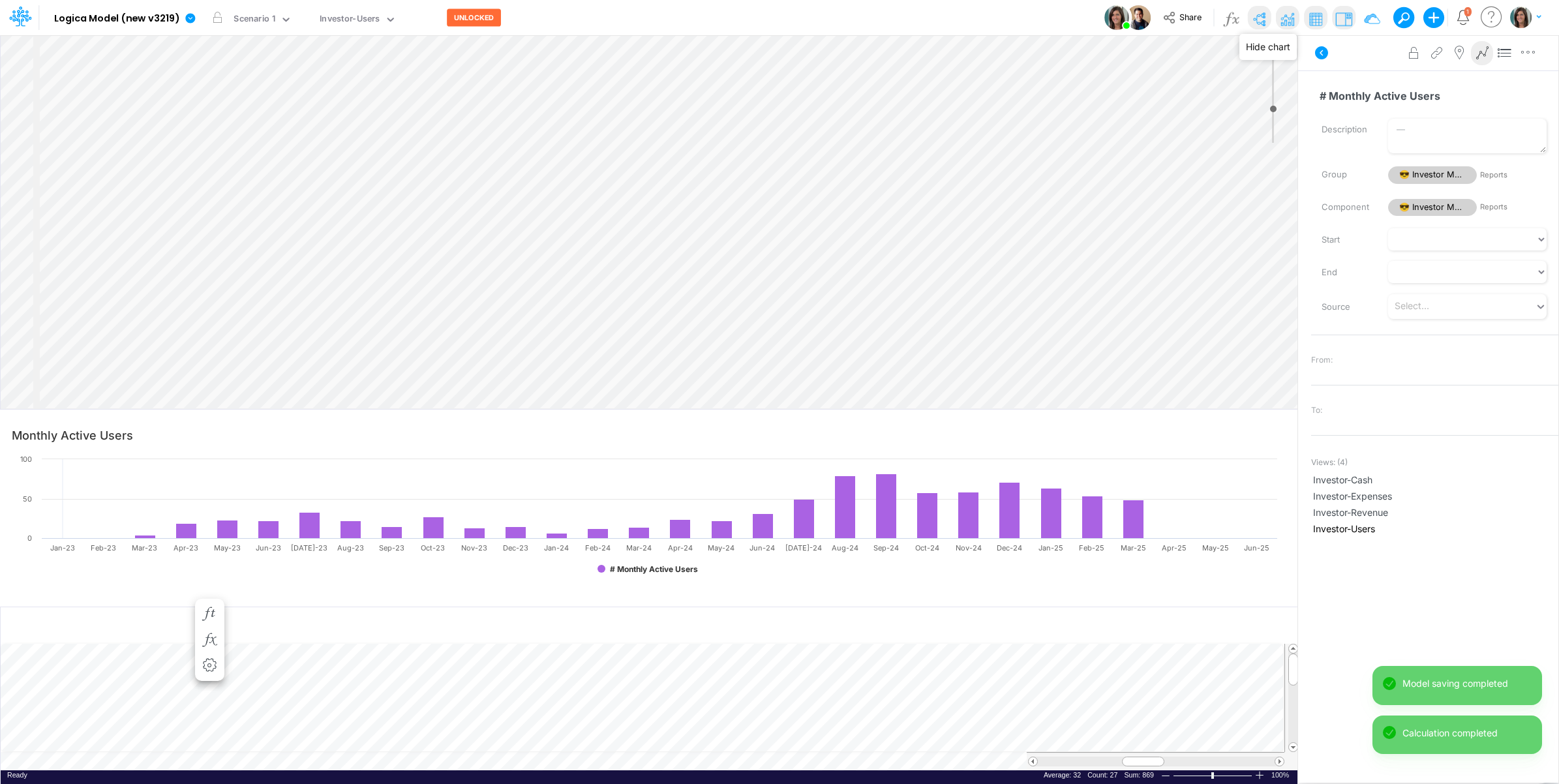
click at [1288, 19] on img at bounding box center [1286, 18] width 21 height 21
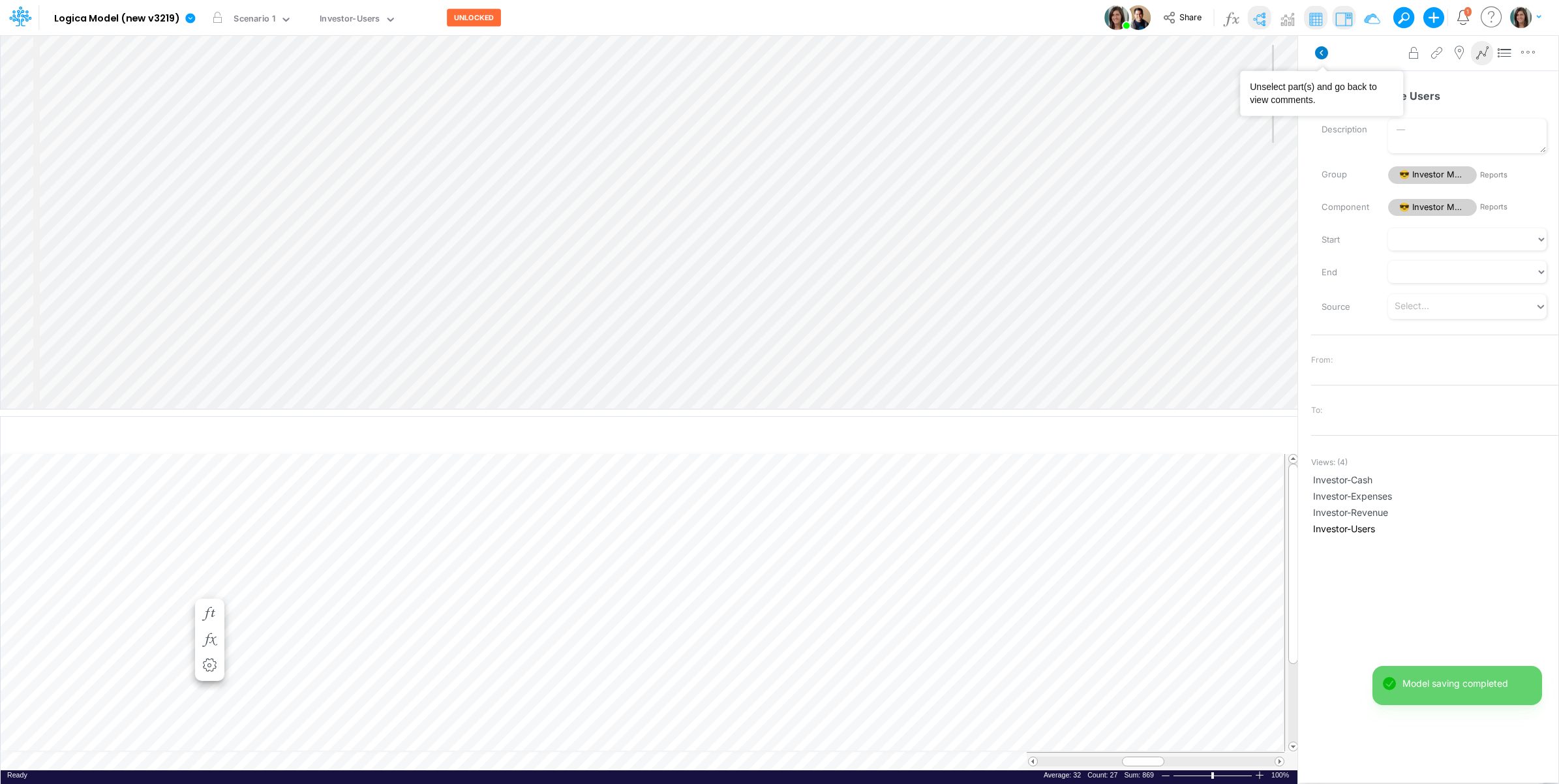
click at [1321, 47] on icon at bounding box center [1321, 53] width 13 height 13
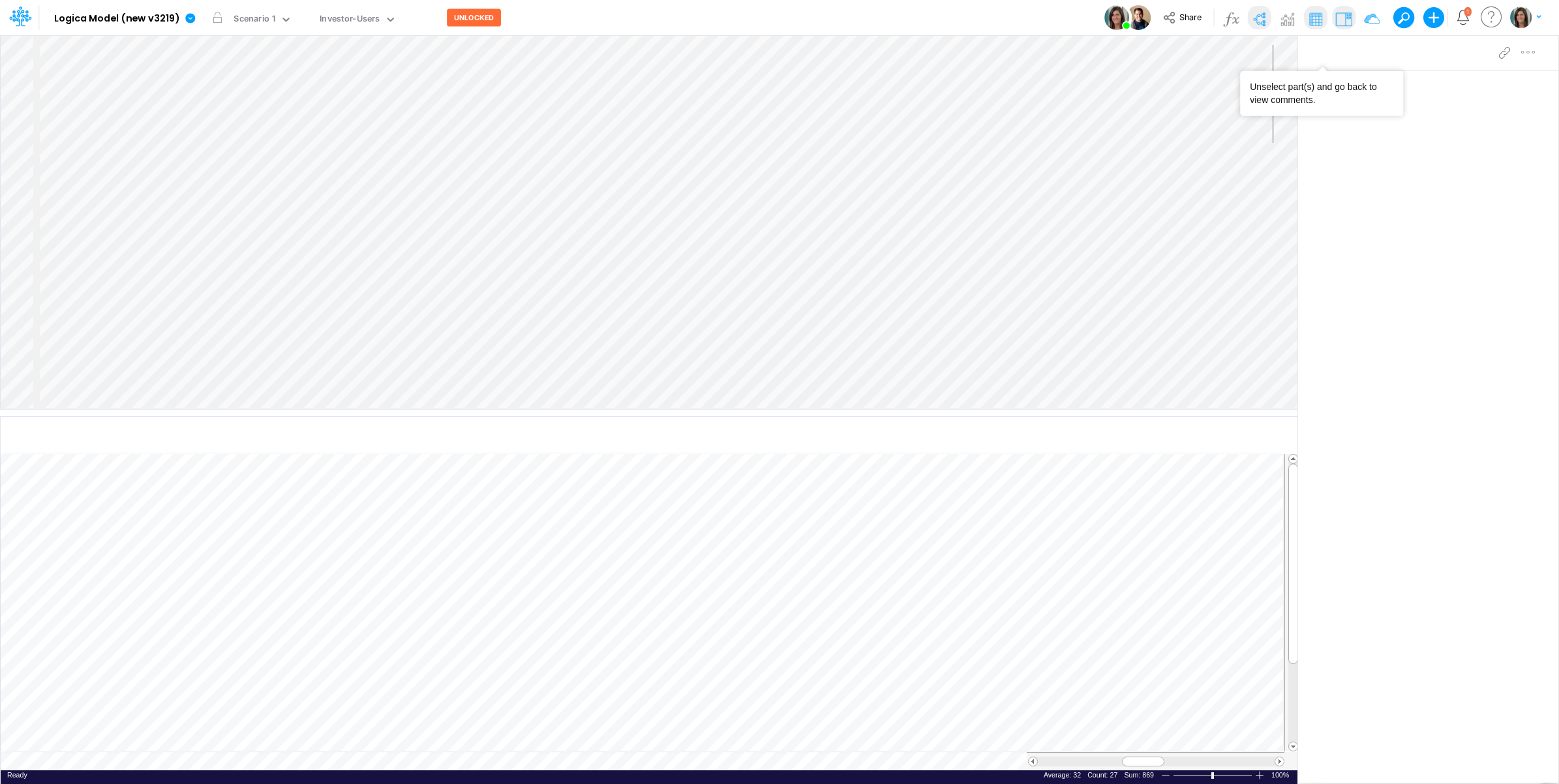
select select "Horizontal"
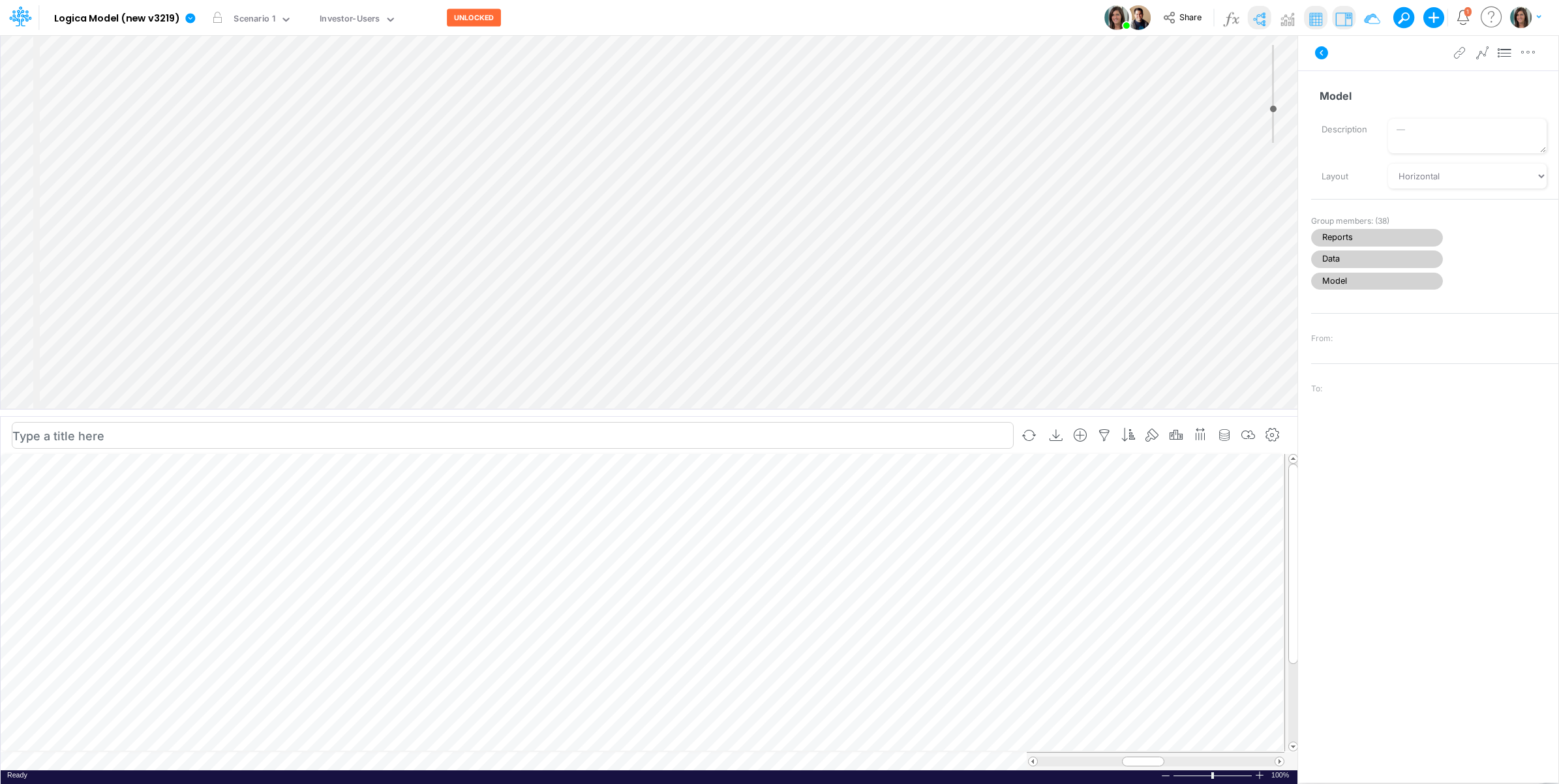
scroll to position [0, 1]
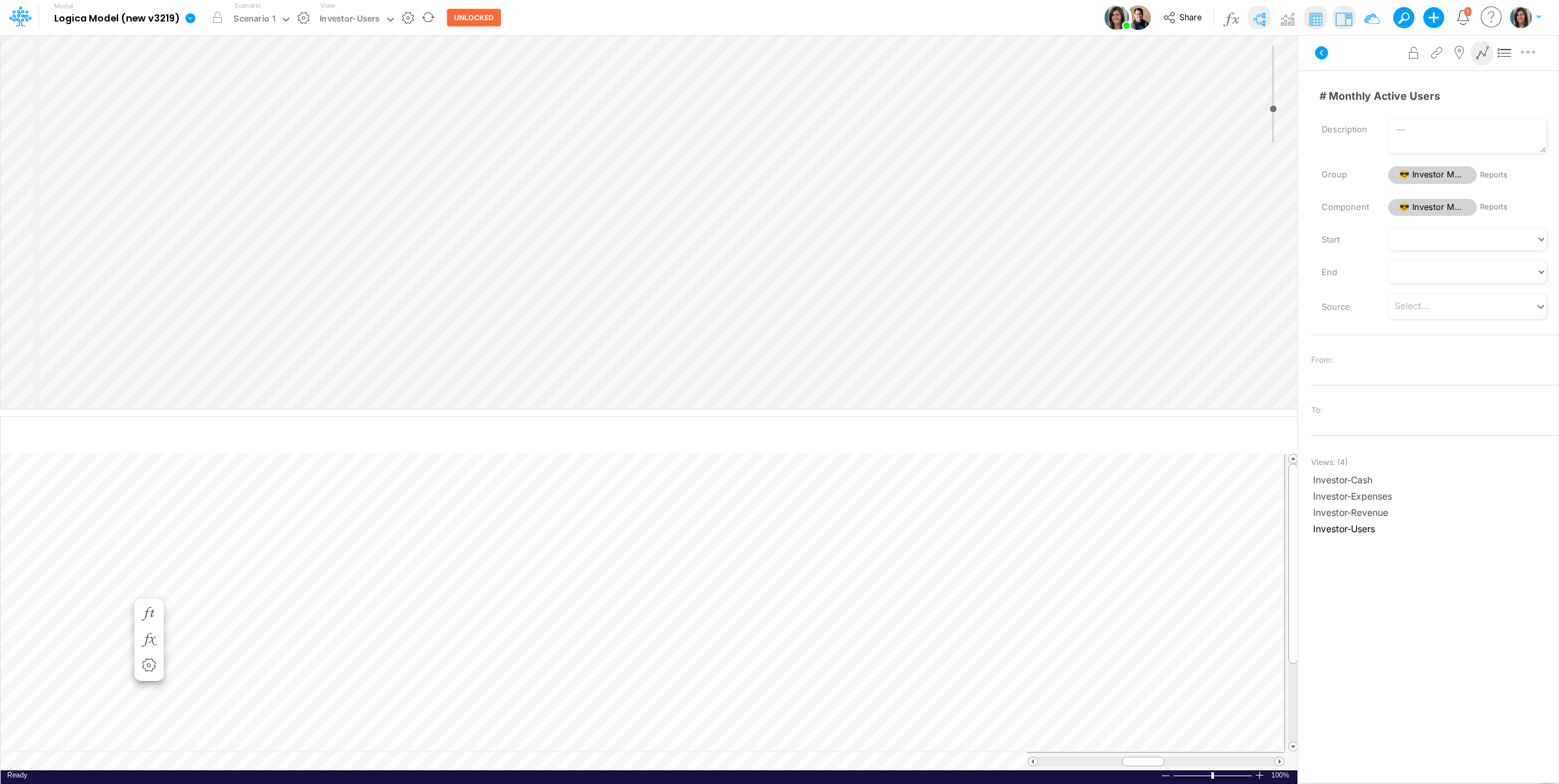
select select "Horizontal"
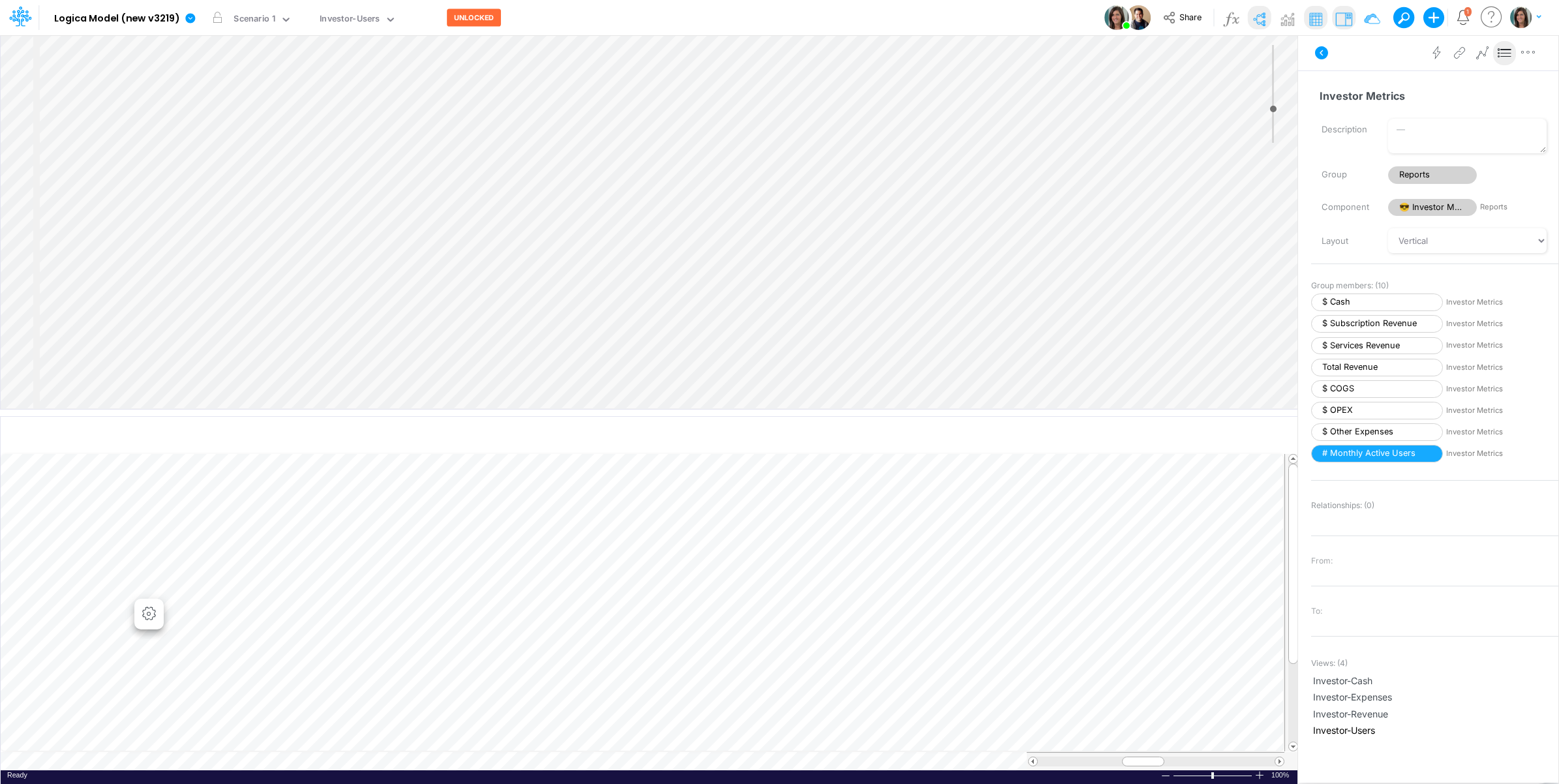
click at [174, 226] on div "Insert component Insert node Variable Constant Group Addition Subtraction Multi…" at bounding box center [649, 221] width 1296 height 374
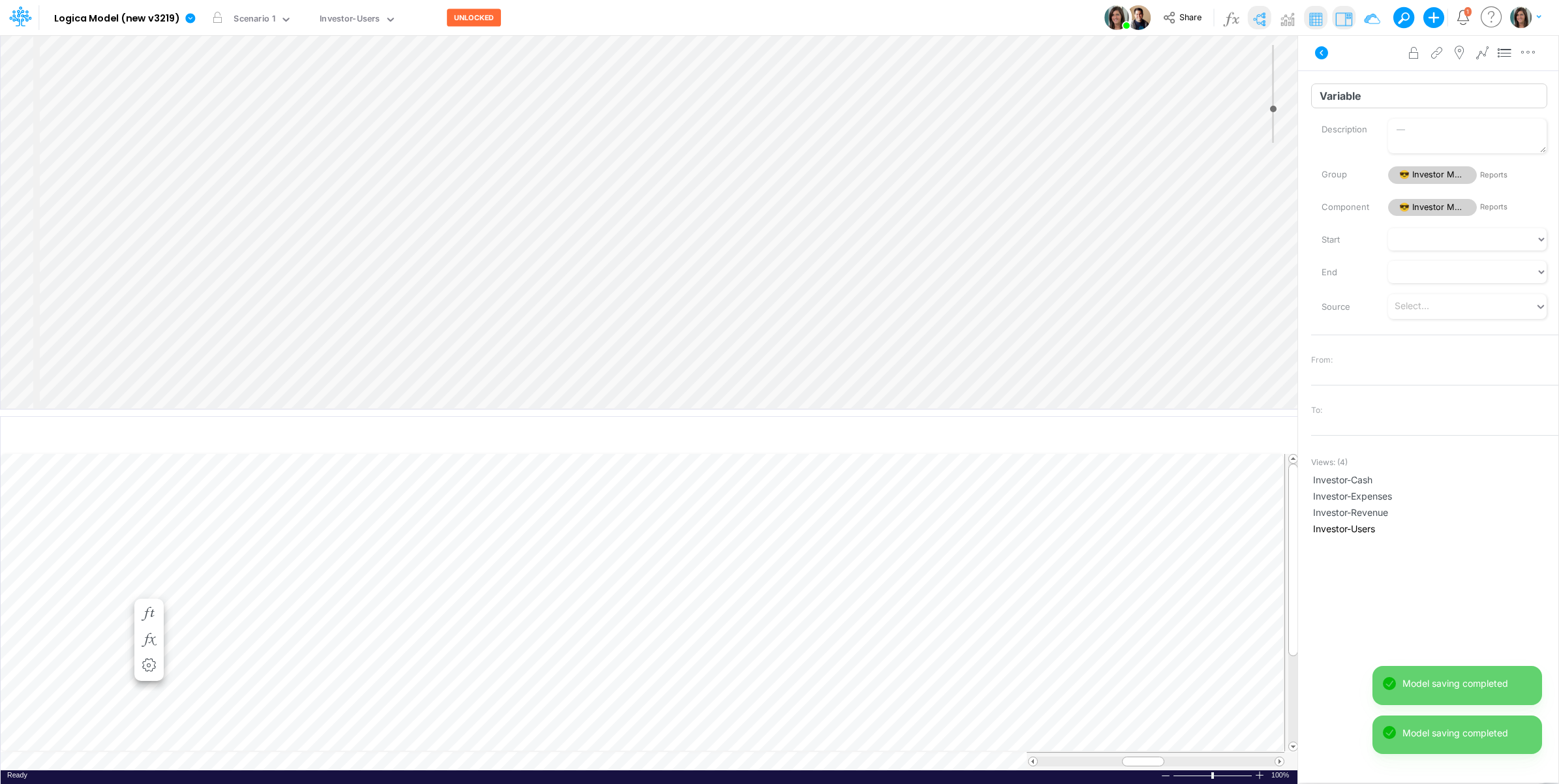
click at [1359, 90] on input "Variable" at bounding box center [1429, 95] width 236 height 25
type input "# Monthly Active Users - June"
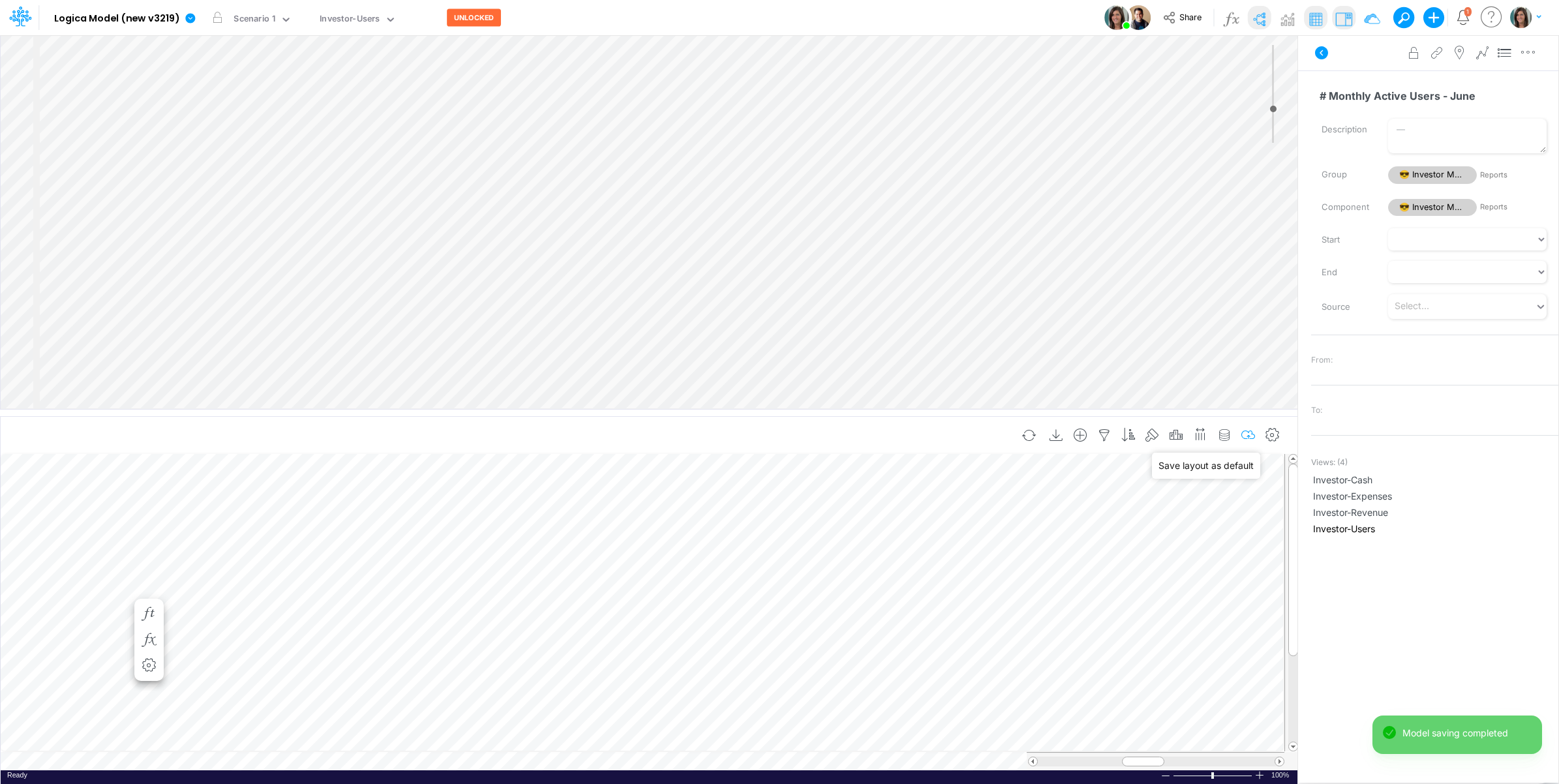
click at [1250, 434] on icon "button" at bounding box center [1248, 435] width 19 height 14
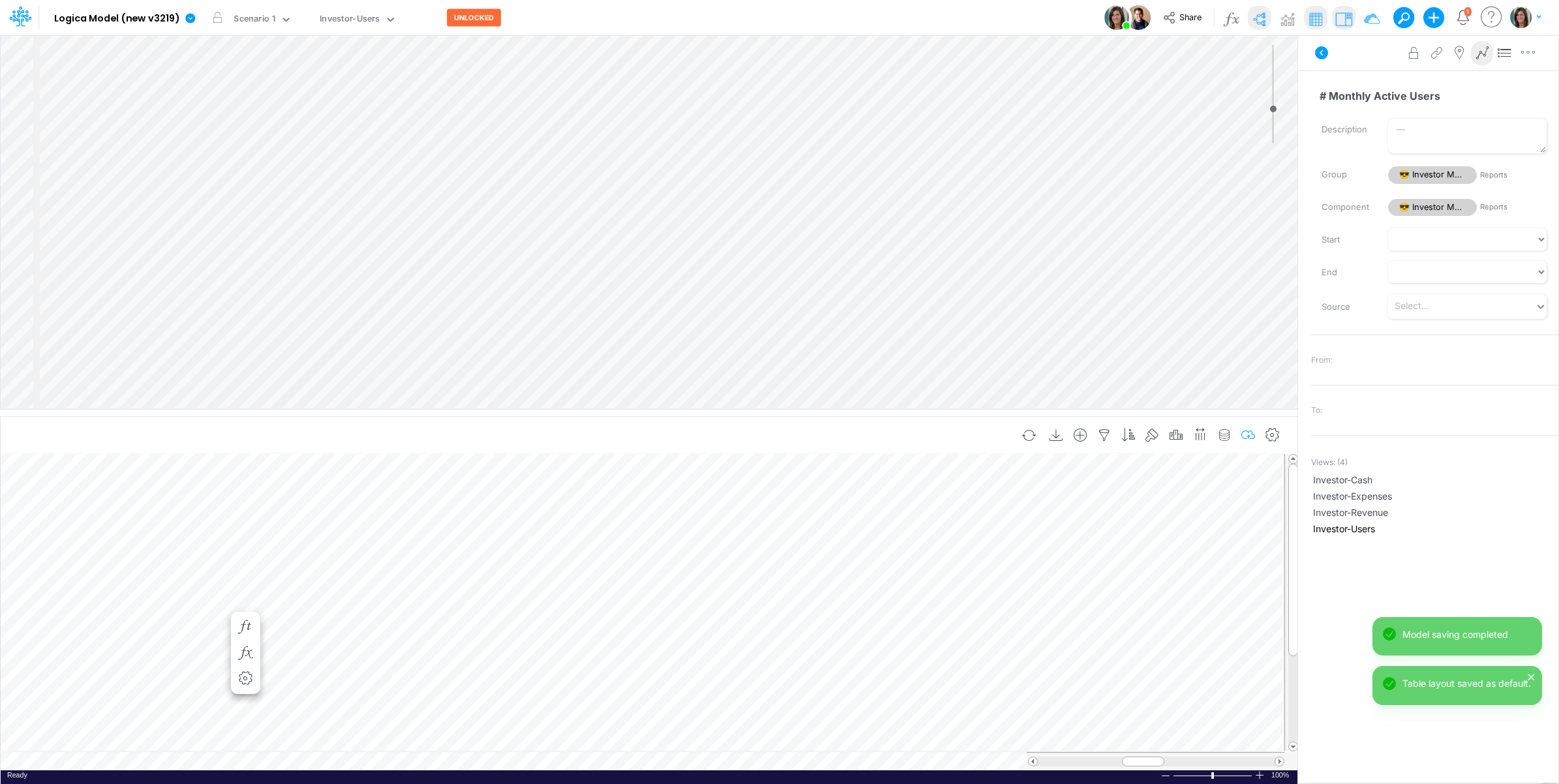
scroll to position [0, 1]
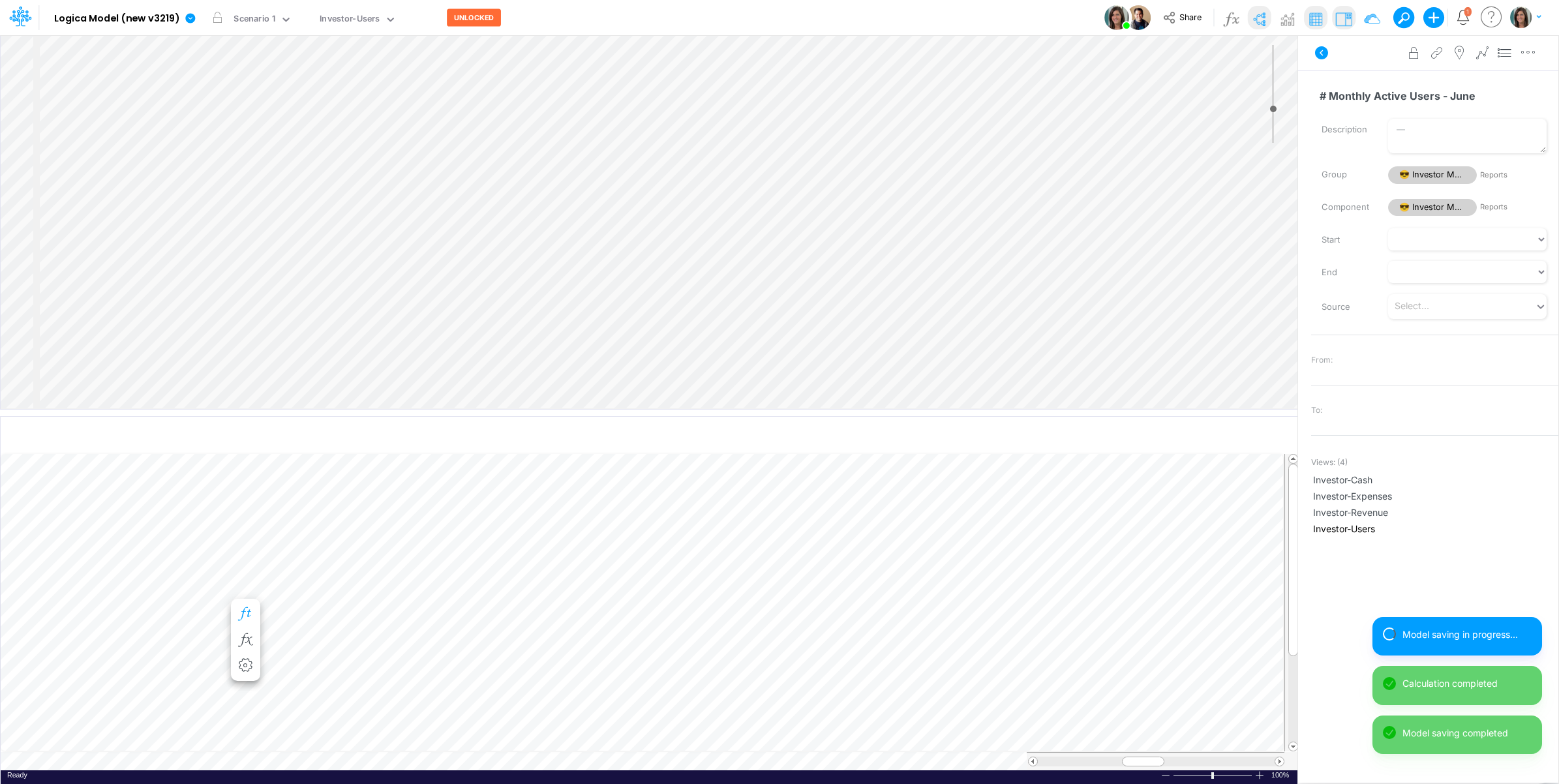
scroll to position [0, 1]
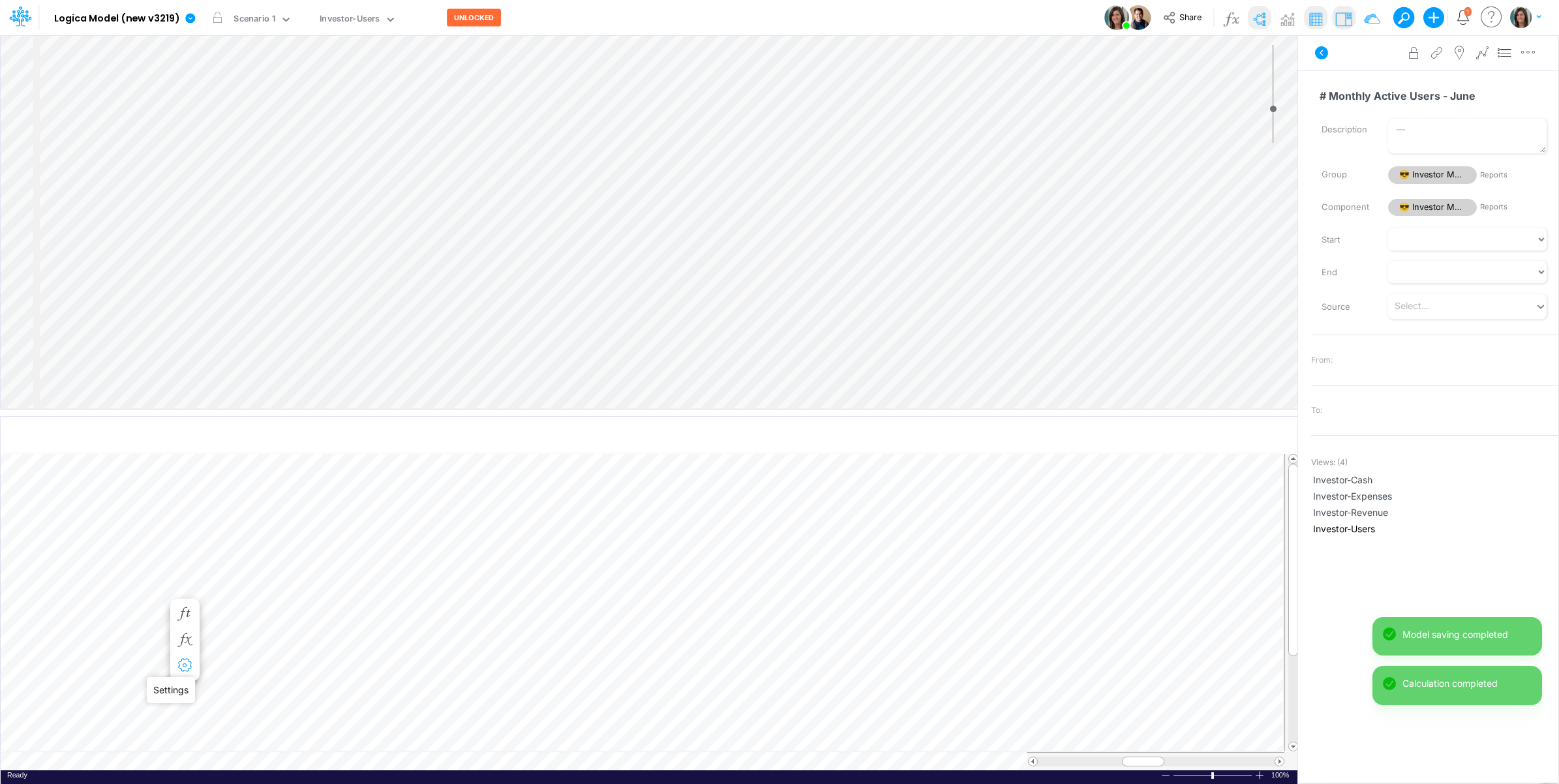
click at [188, 662] on icon "button" at bounding box center [184, 665] width 19 height 14
select select "sum"
select select "field"
select select "Number"
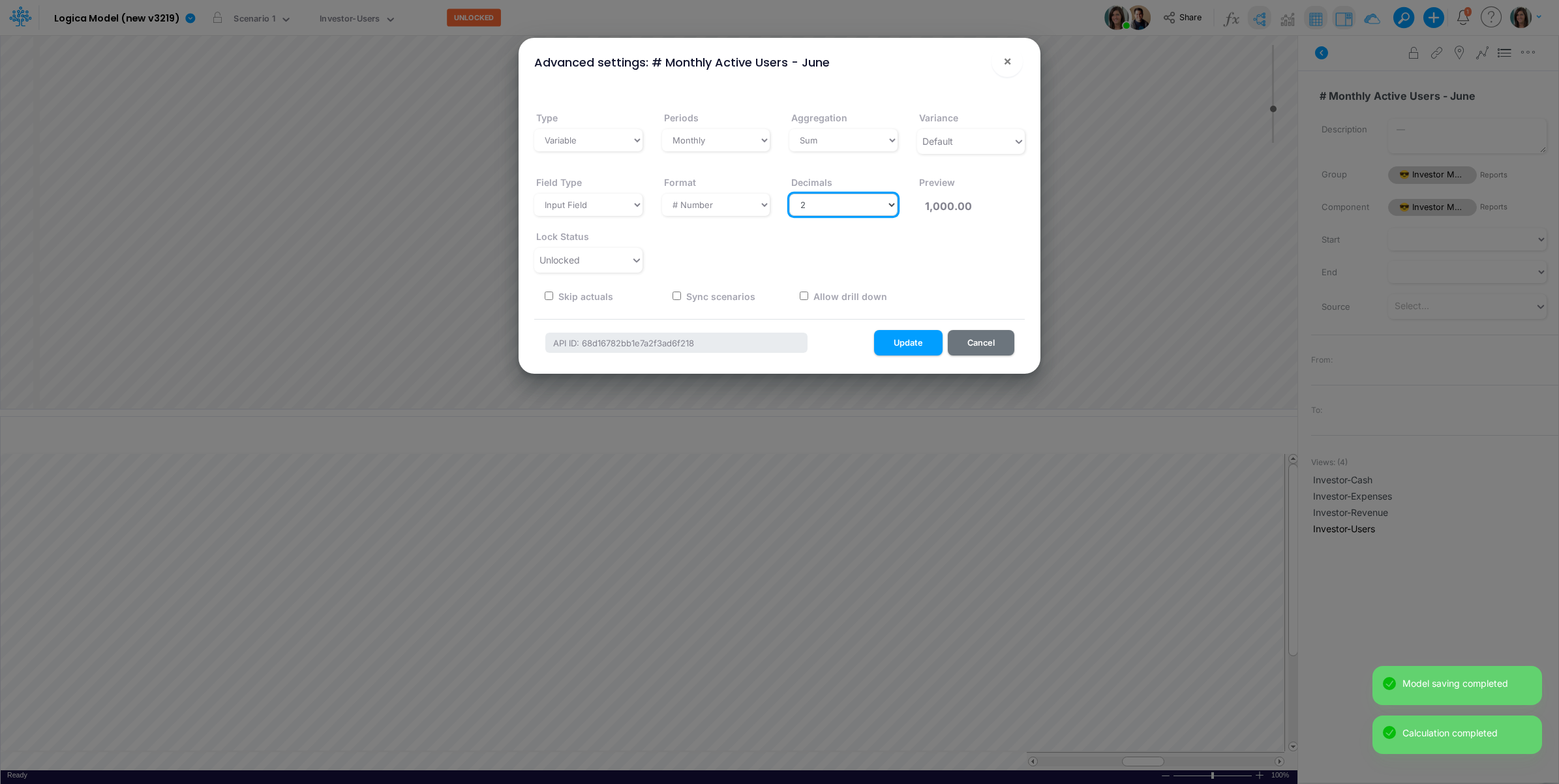
click at [828, 201] on select "Select decimals places 0 1 2 3 4 5 6 7 8 9 10" at bounding box center [844, 205] width 108 height 22
select select "0"
click at [790, 194] on select "Select decimals places 0 1 2 3 4 5 6 7 8 9 10" at bounding box center [844, 205] width 108 height 22
type input "1,000"
click at [915, 344] on button "Update" at bounding box center [908, 343] width 69 height 26
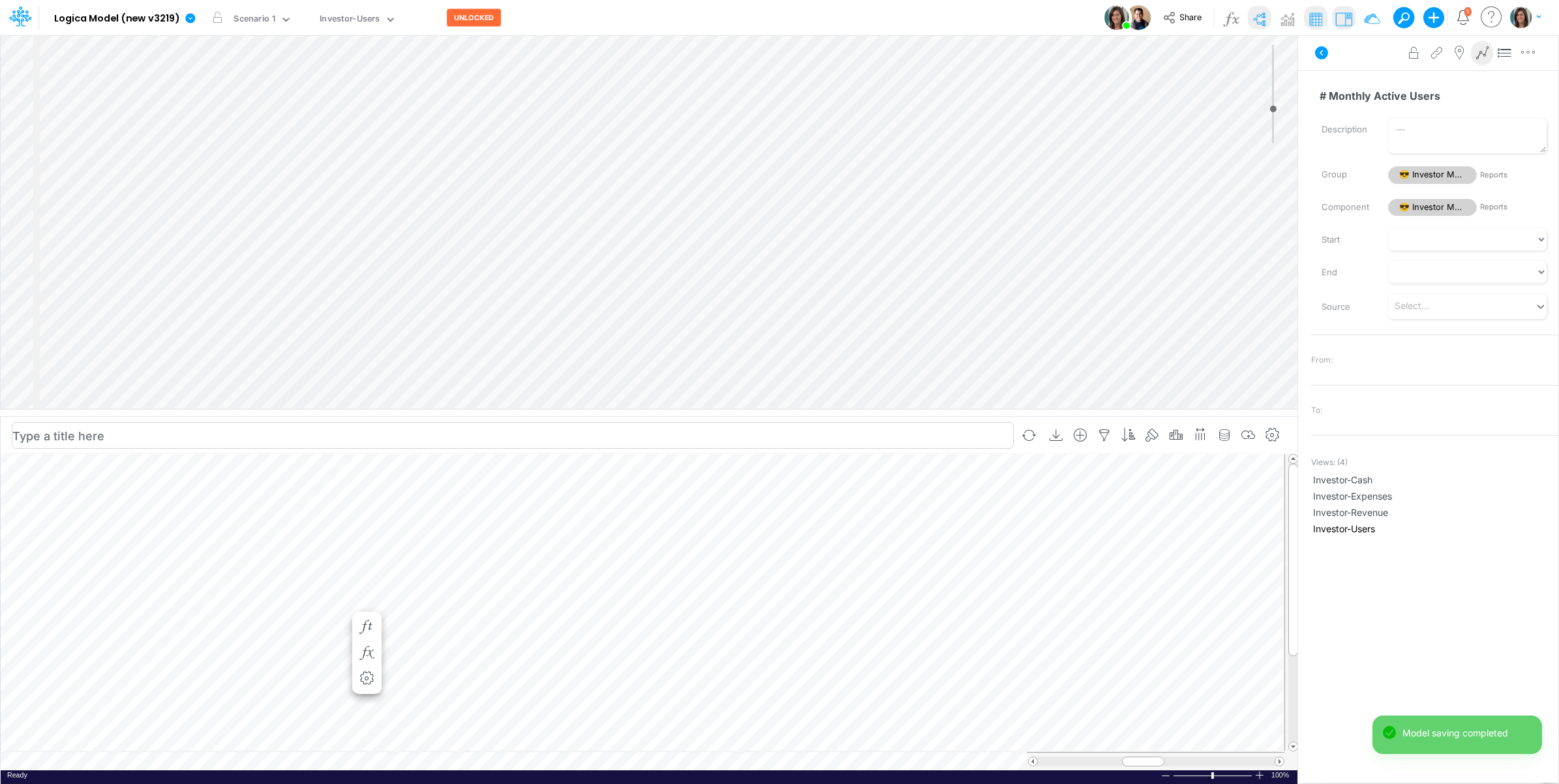
scroll to position [0, 1]
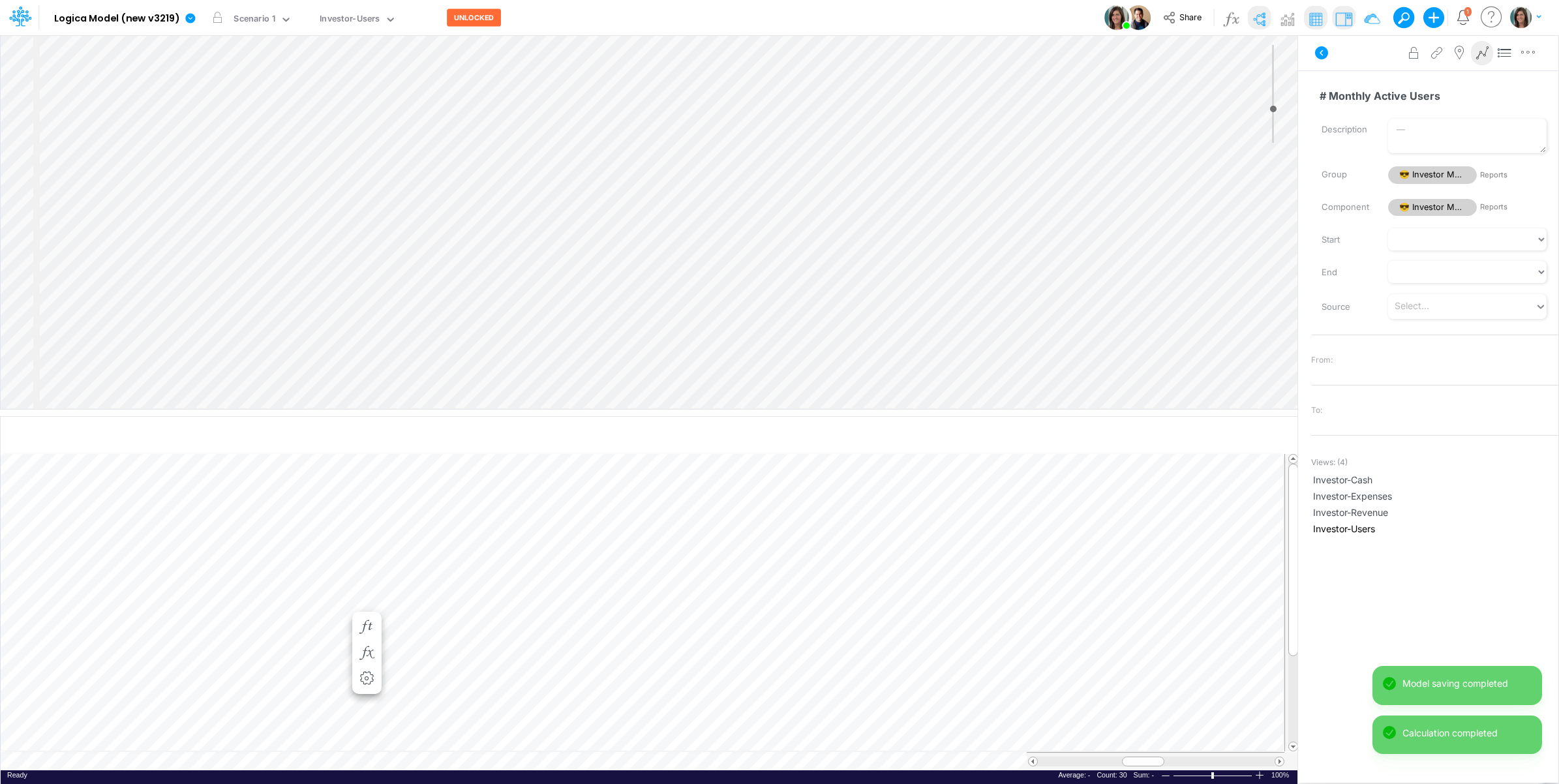
click at [184, 242] on div "Insert component Insert child node Variable Constant Group Addition Subtraction…" at bounding box center [649, 221] width 1296 height 374
click at [1365, 103] on input "# Monthly Active Users - June" at bounding box center [1429, 95] width 236 height 25
click at [1364, 103] on input "# Monthly Active Users - June" at bounding box center [1429, 95] width 236 height 25
click at [1332, 95] on input "Variable" at bounding box center [1429, 95] width 236 height 25
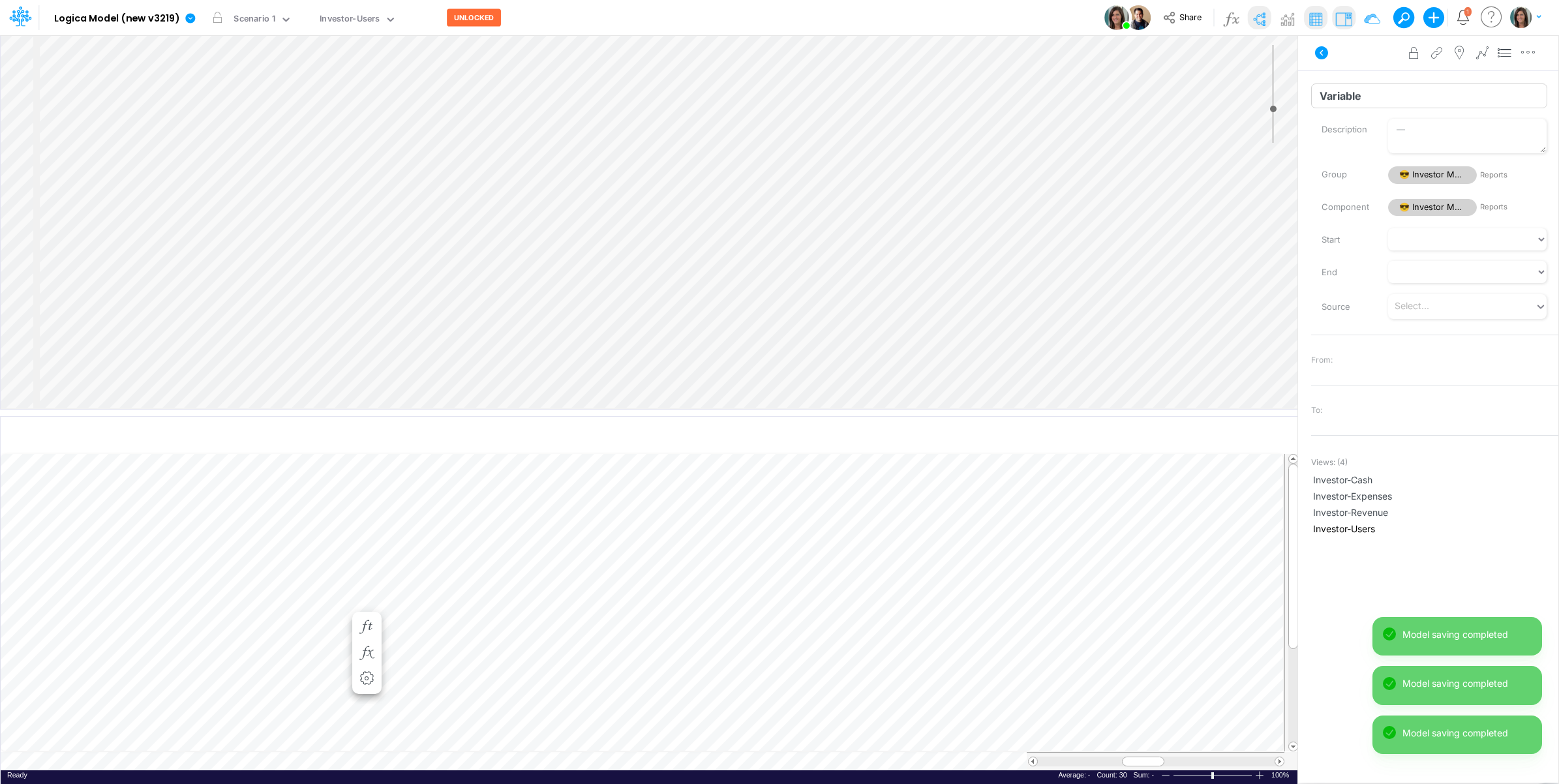
click at [1332, 95] on input "Variable" at bounding box center [1429, 95] width 236 height 25
paste input "# Monthly Active Users - Jun"
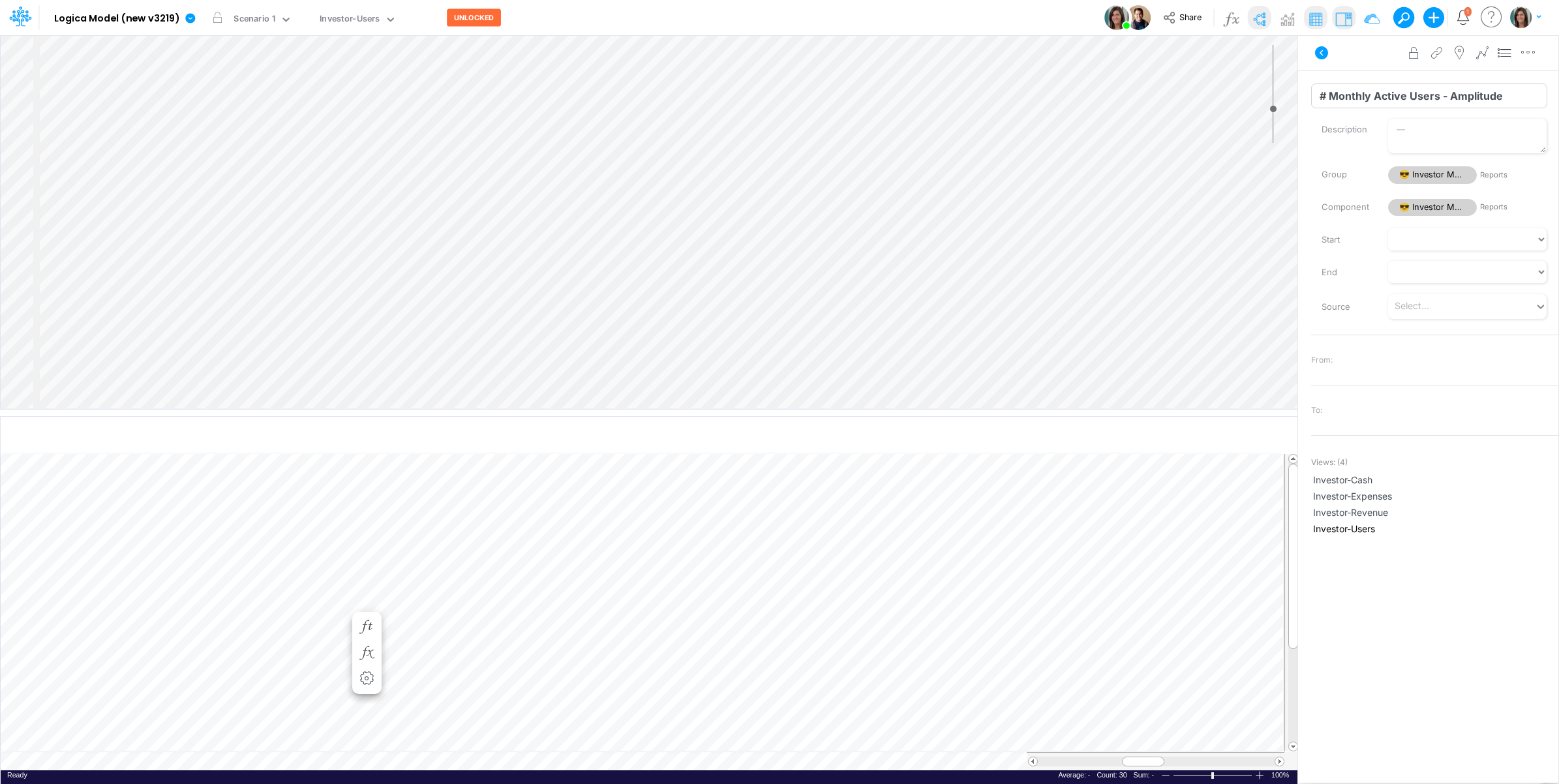
type input "# Monthly Active Users - Amplitude"
click at [1253, 433] on icon "button" at bounding box center [1248, 435] width 19 height 14
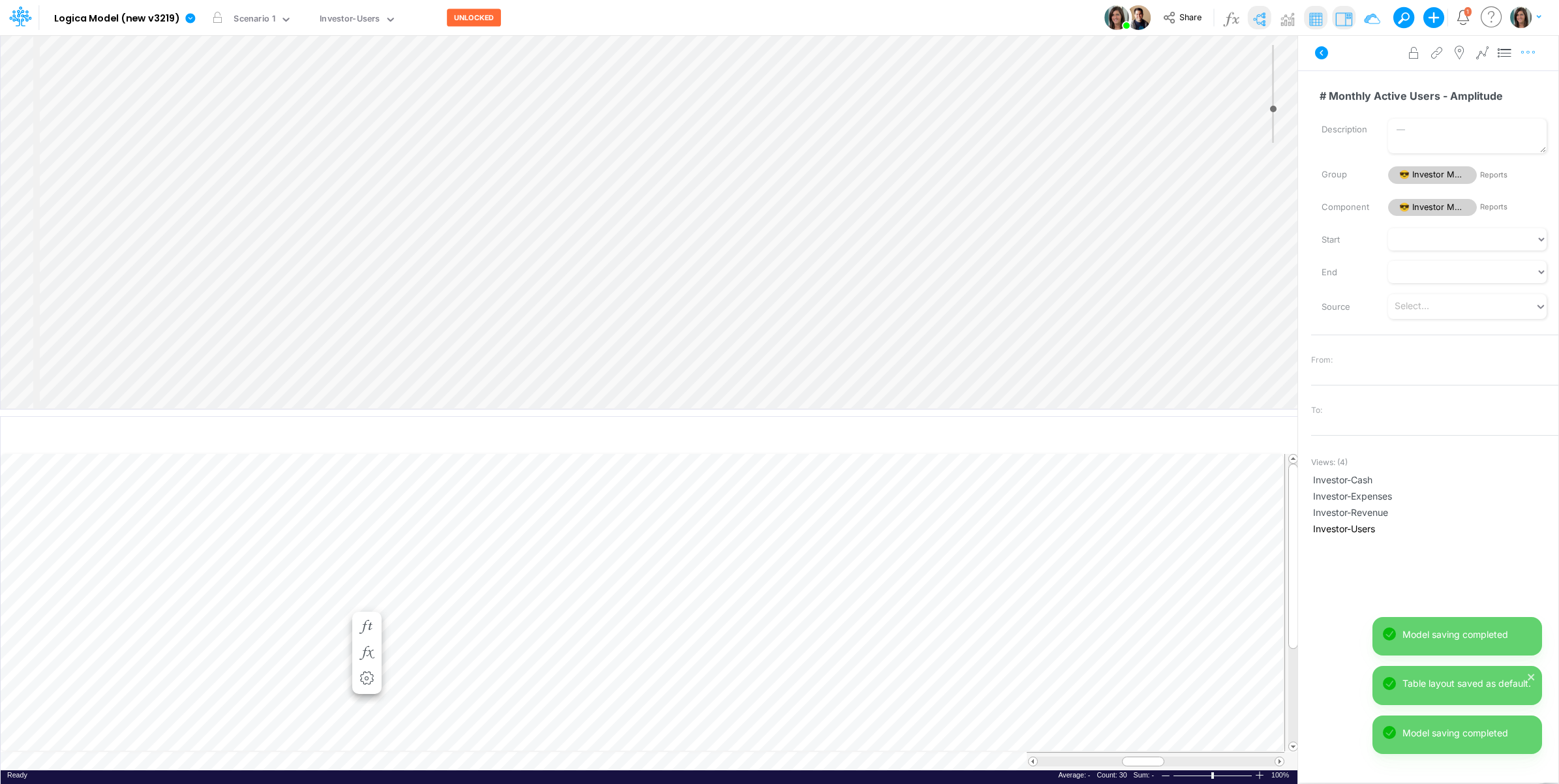
click at [1524, 56] on icon "button" at bounding box center [1528, 52] width 19 height 14
click at [1510, 86] on button "Advanced settings" at bounding box center [1460, 85] width 156 height 22
select select "sum"
select select "field"
select select "Number"
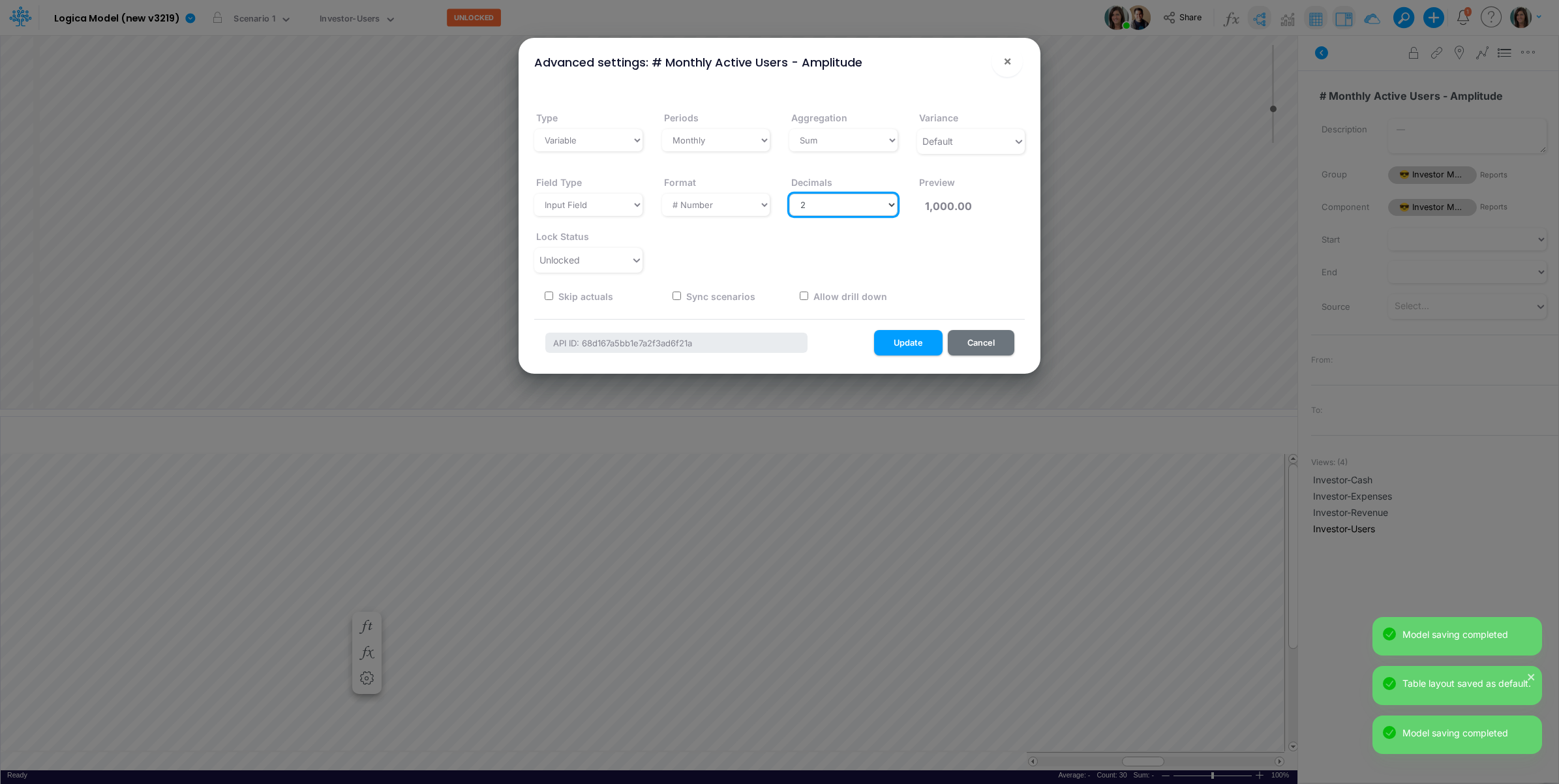
click at [828, 204] on select "Select decimals places 0 1 2 3 4 5 6 7 8 9 10" at bounding box center [844, 205] width 108 height 22
select select "0"
click at [790, 194] on select "Select decimals places 0 1 2 3 4 5 6 7 8 9 10" at bounding box center [844, 205] width 108 height 22
type input "1,000"
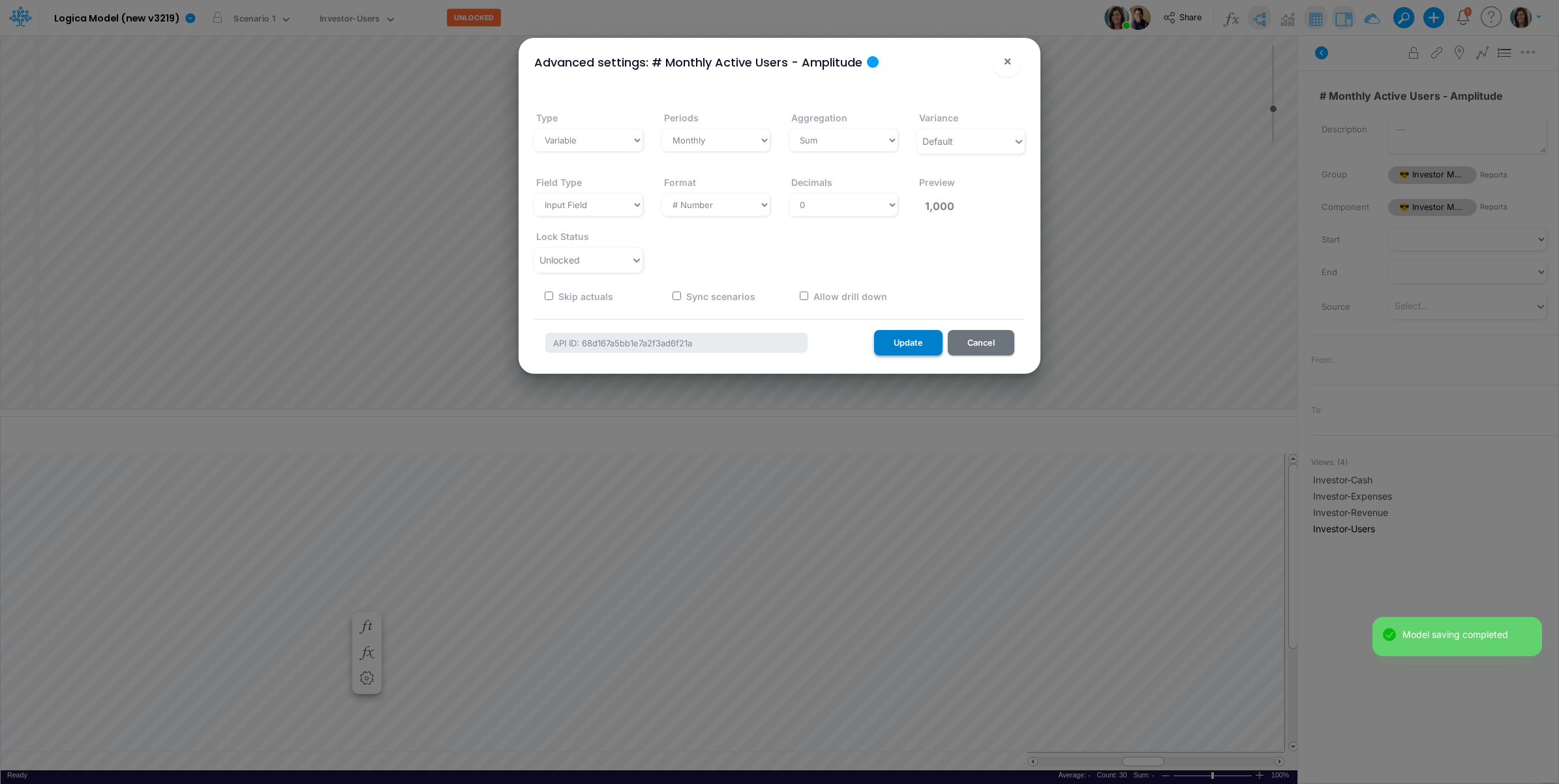
click at [894, 338] on button "Update" at bounding box center [908, 343] width 69 height 26
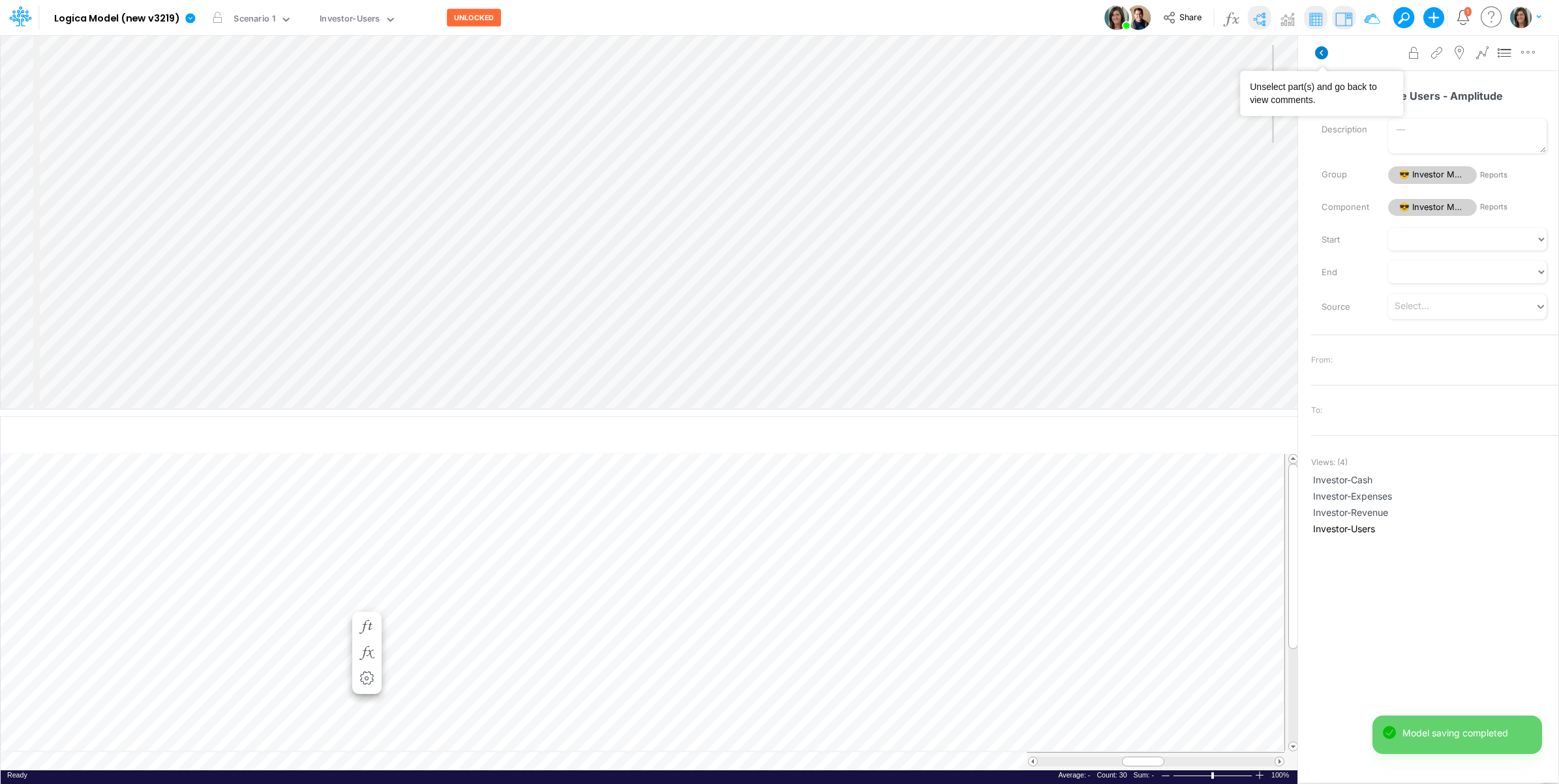
click at [1319, 51] on icon at bounding box center [1321, 53] width 13 height 13
drag, startPoint x: 805, startPoint y: 409, endPoint x: 815, endPoint y: 323, distance: 86.6
click at [815, 324] on div at bounding box center [649, 327] width 1297 height 6
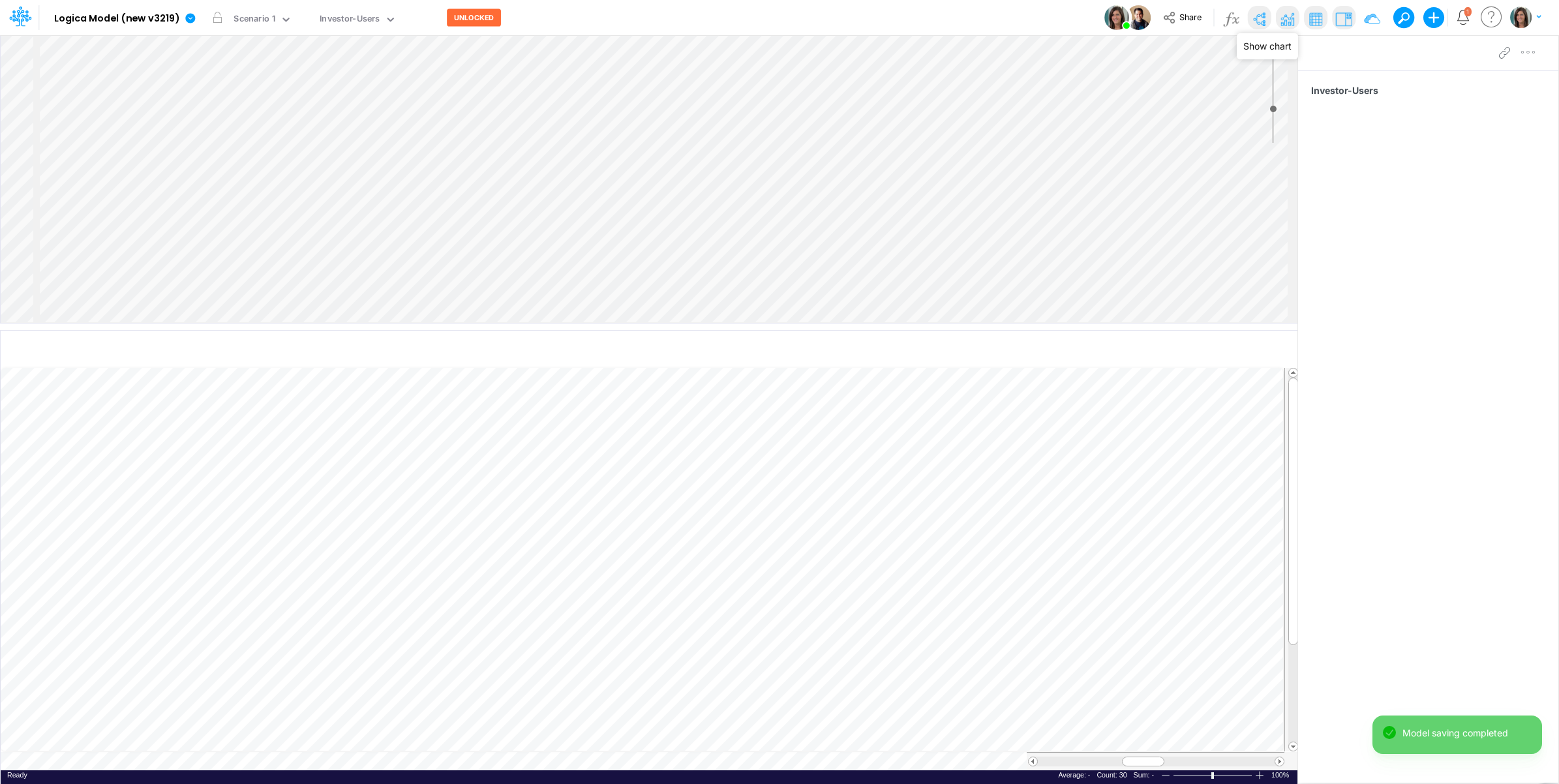
click at [1292, 15] on img at bounding box center [1286, 18] width 21 height 21
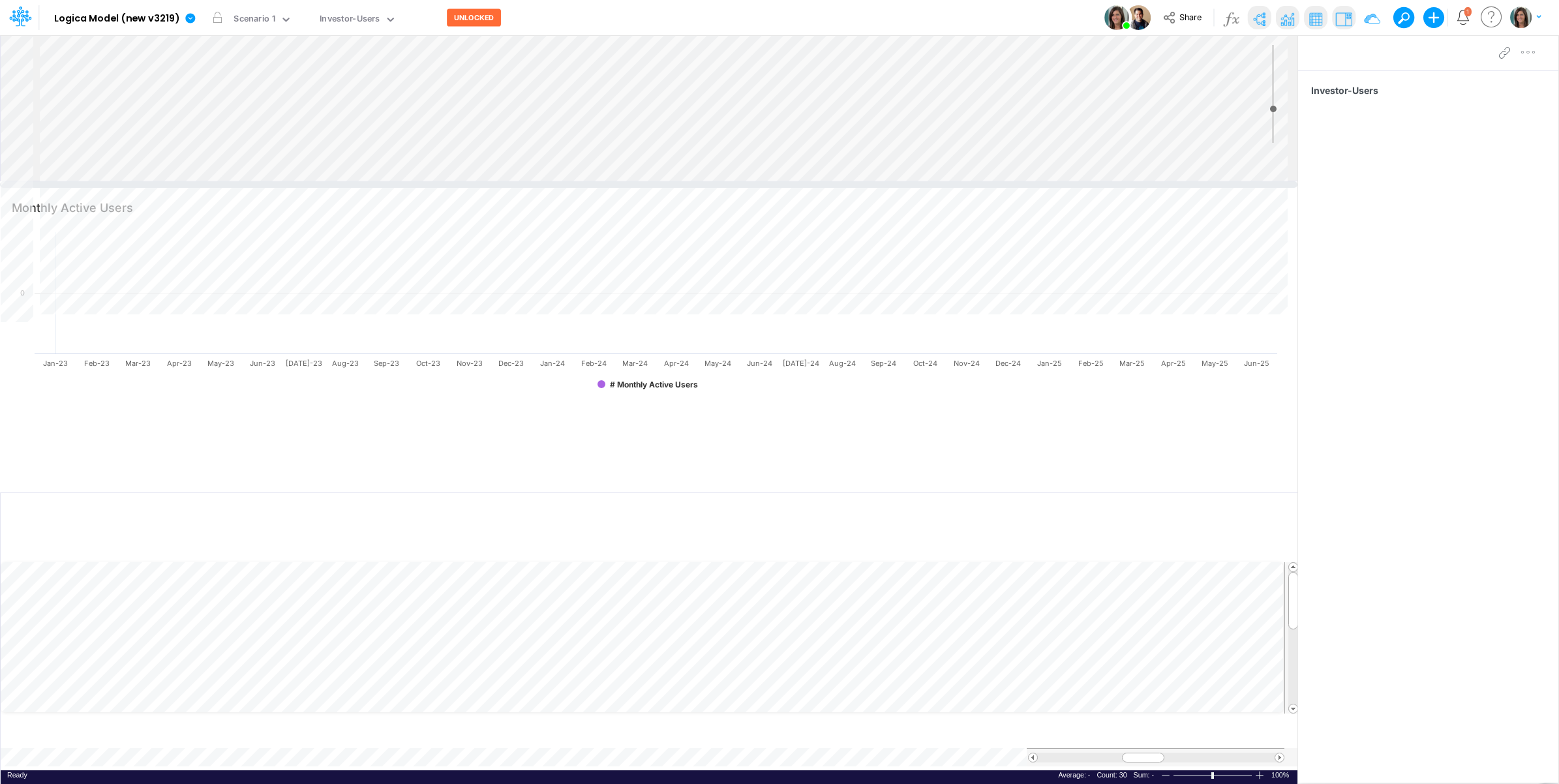
drag, startPoint x: 737, startPoint y: 326, endPoint x: 751, endPoint y: 180, distance: 146.7
click at [751, 181] on div at bounding box center [649, 184] width 1297 height 6
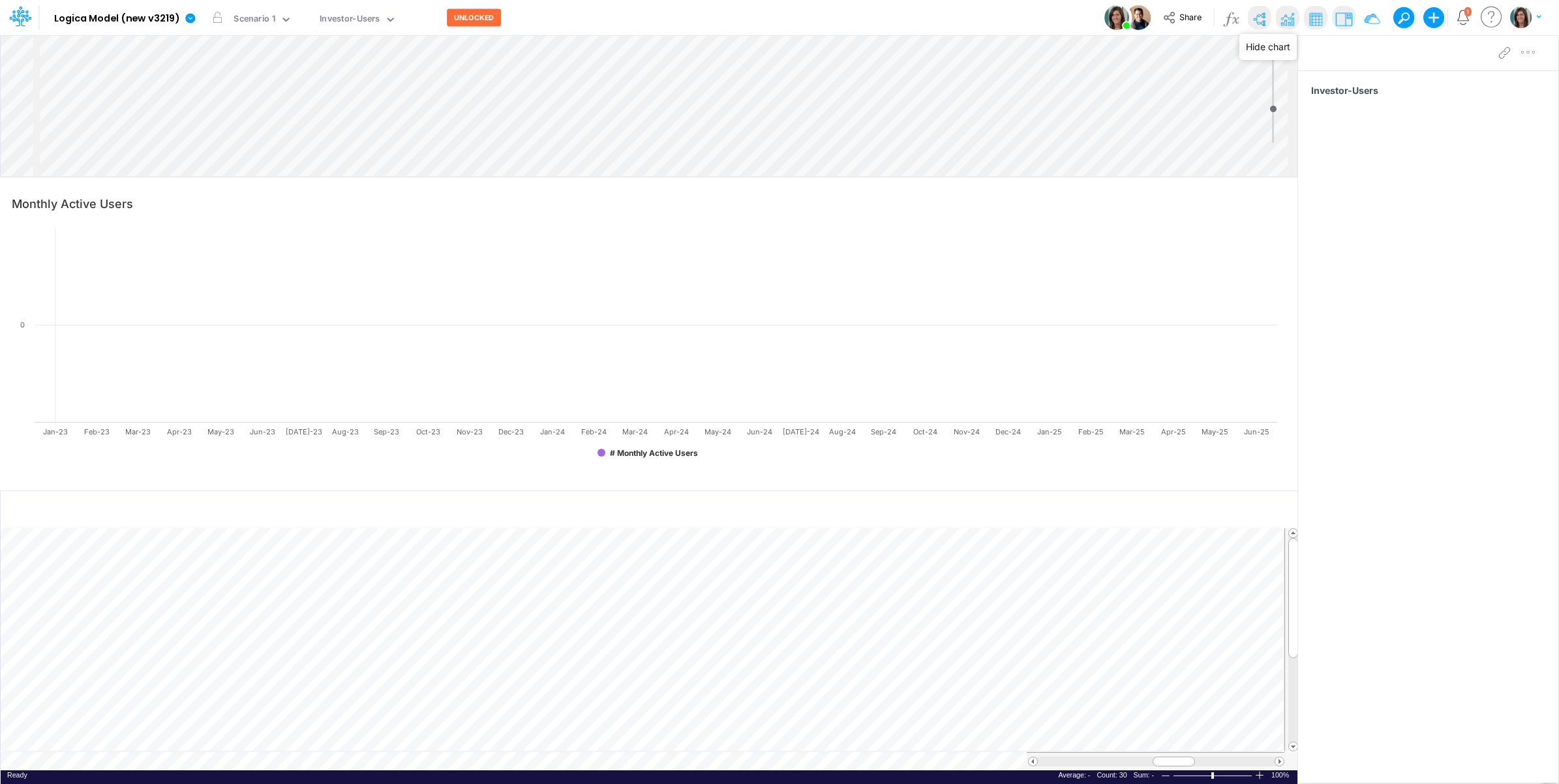
click at [1288, 14] on img at bounding box center [1286, 18] width 21 height 21
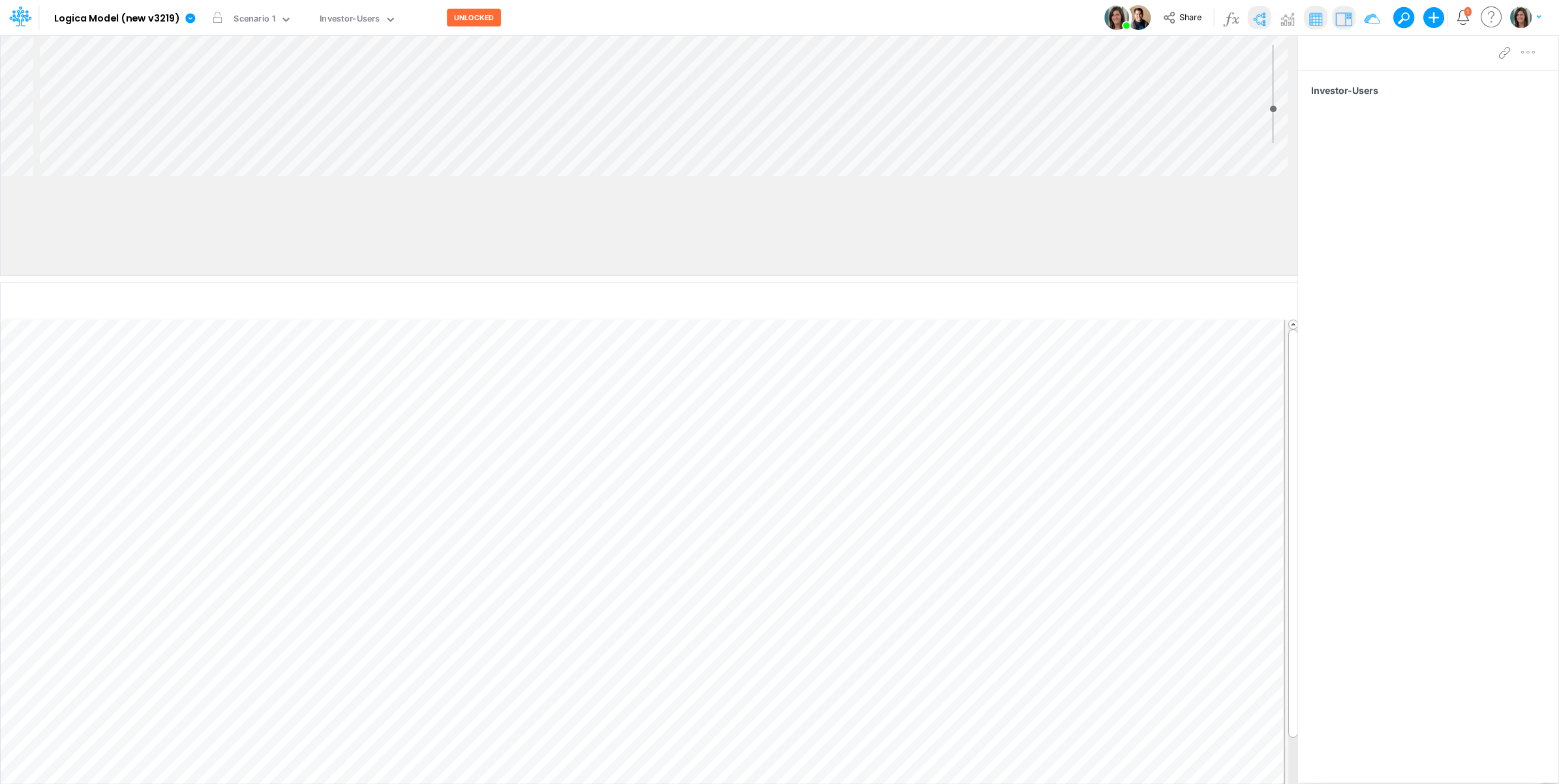
drag, startPoint x: 770, startPoint y: 177, endPoint x: 751, endPoint y: 306, distance: 130.4
click at [780, 283] on div at bounding box center [649, 279] width 1297 height 6
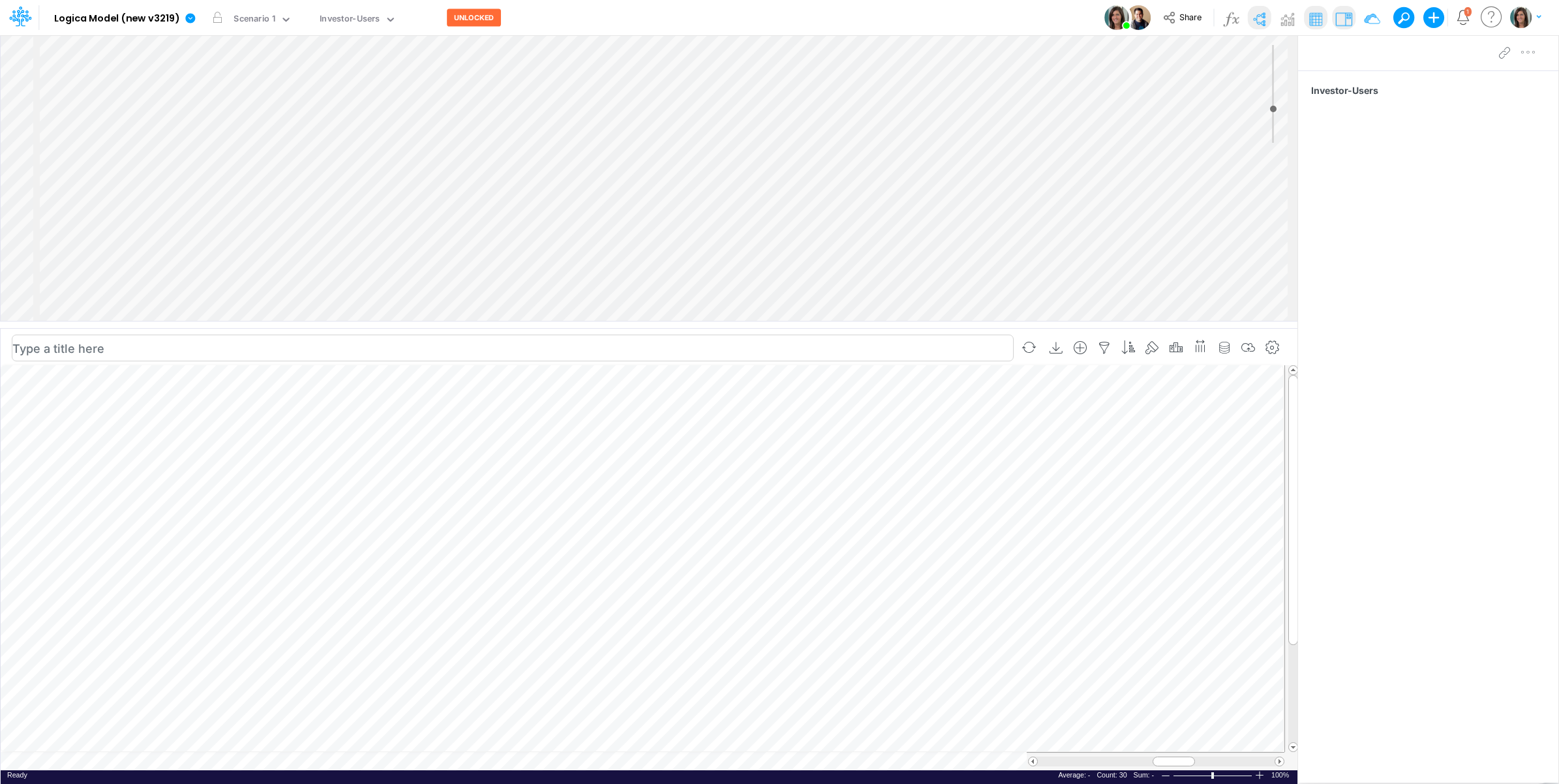
scroll to position [0, 1]
click at [1246, 344] on icon "button" at bounding box center [1248, 348] width 19 height 14
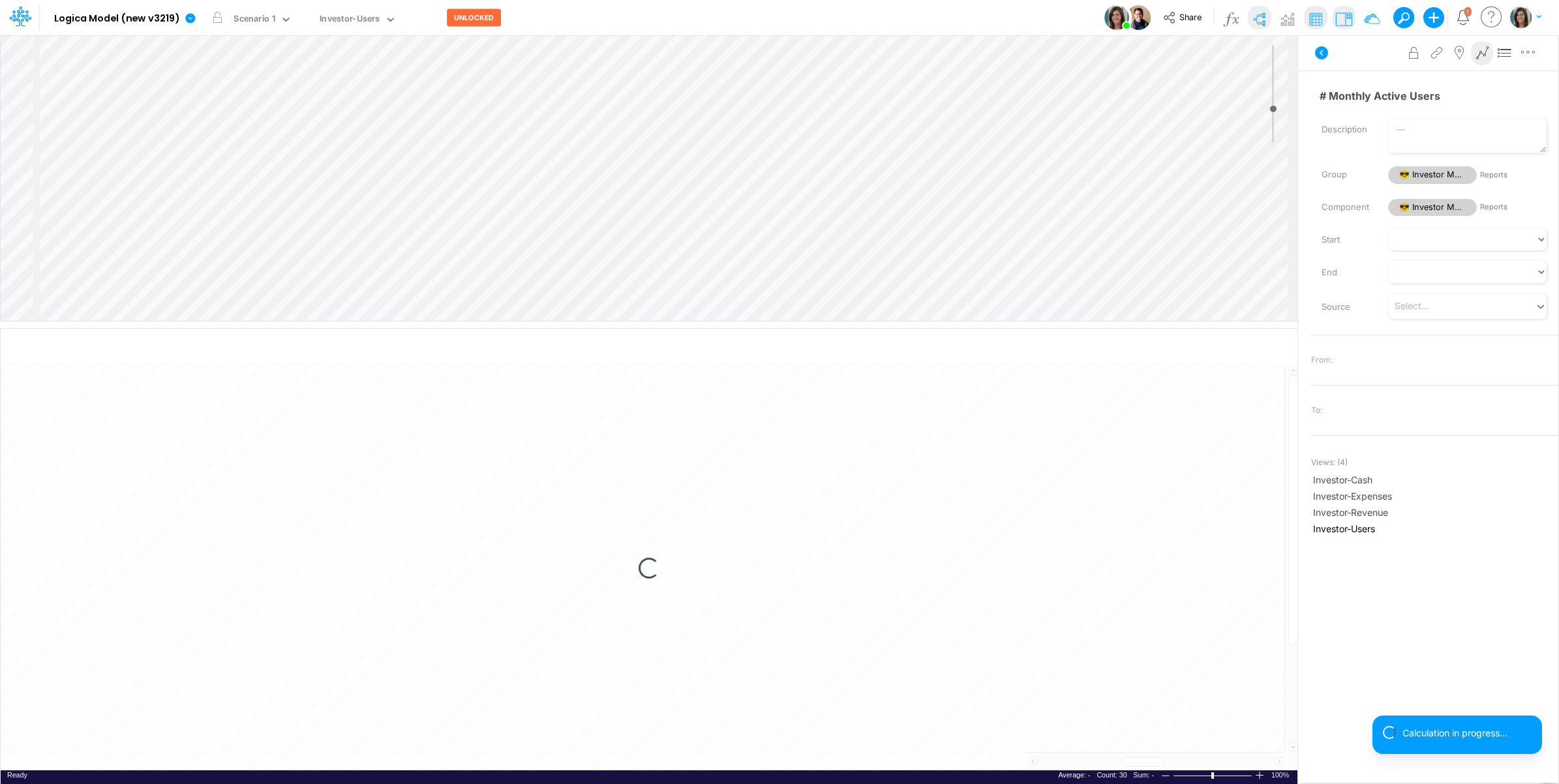
select select "1"
select select "Multiply"
select select "Add"
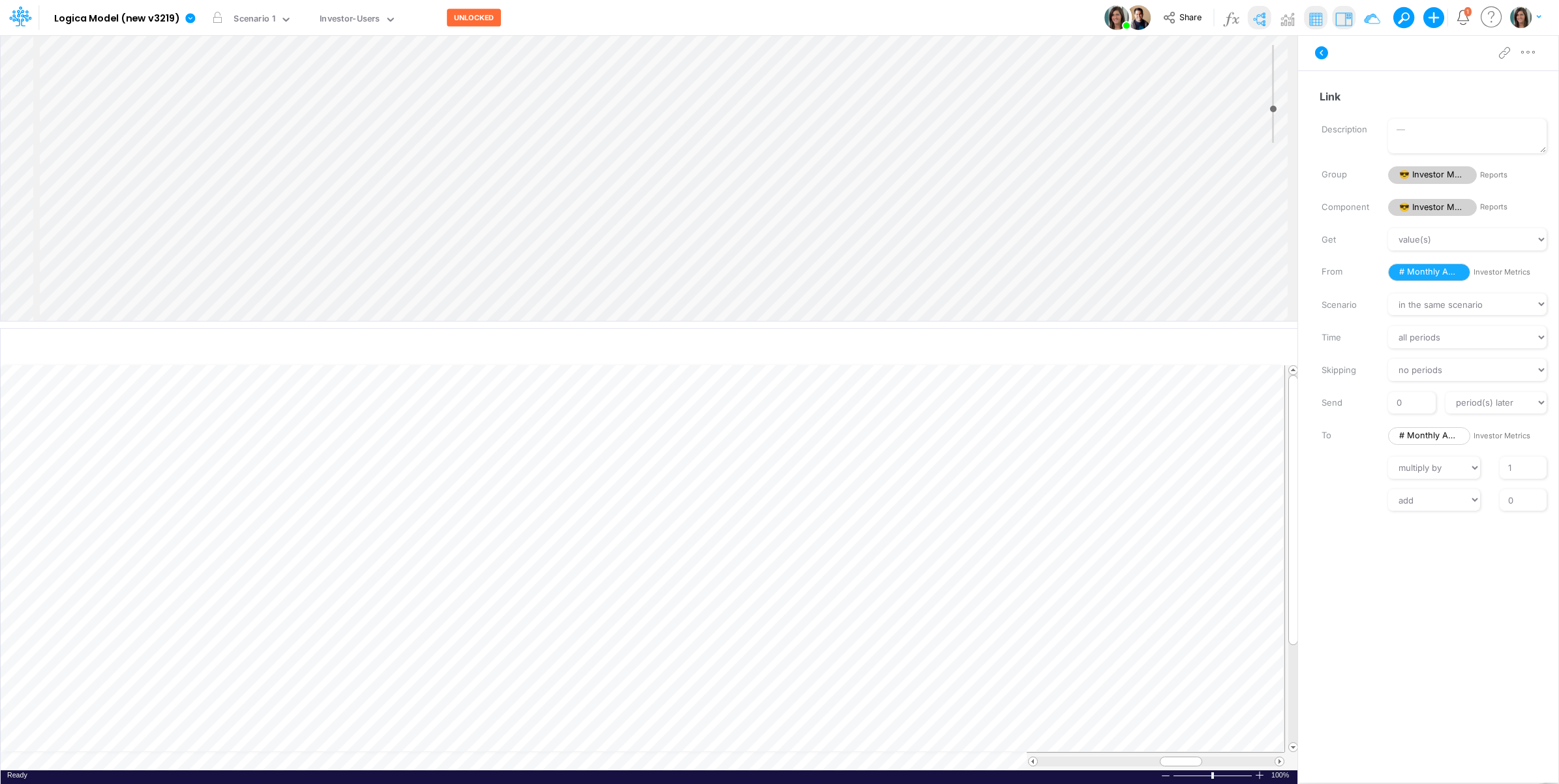
scroll to position [0, 1]
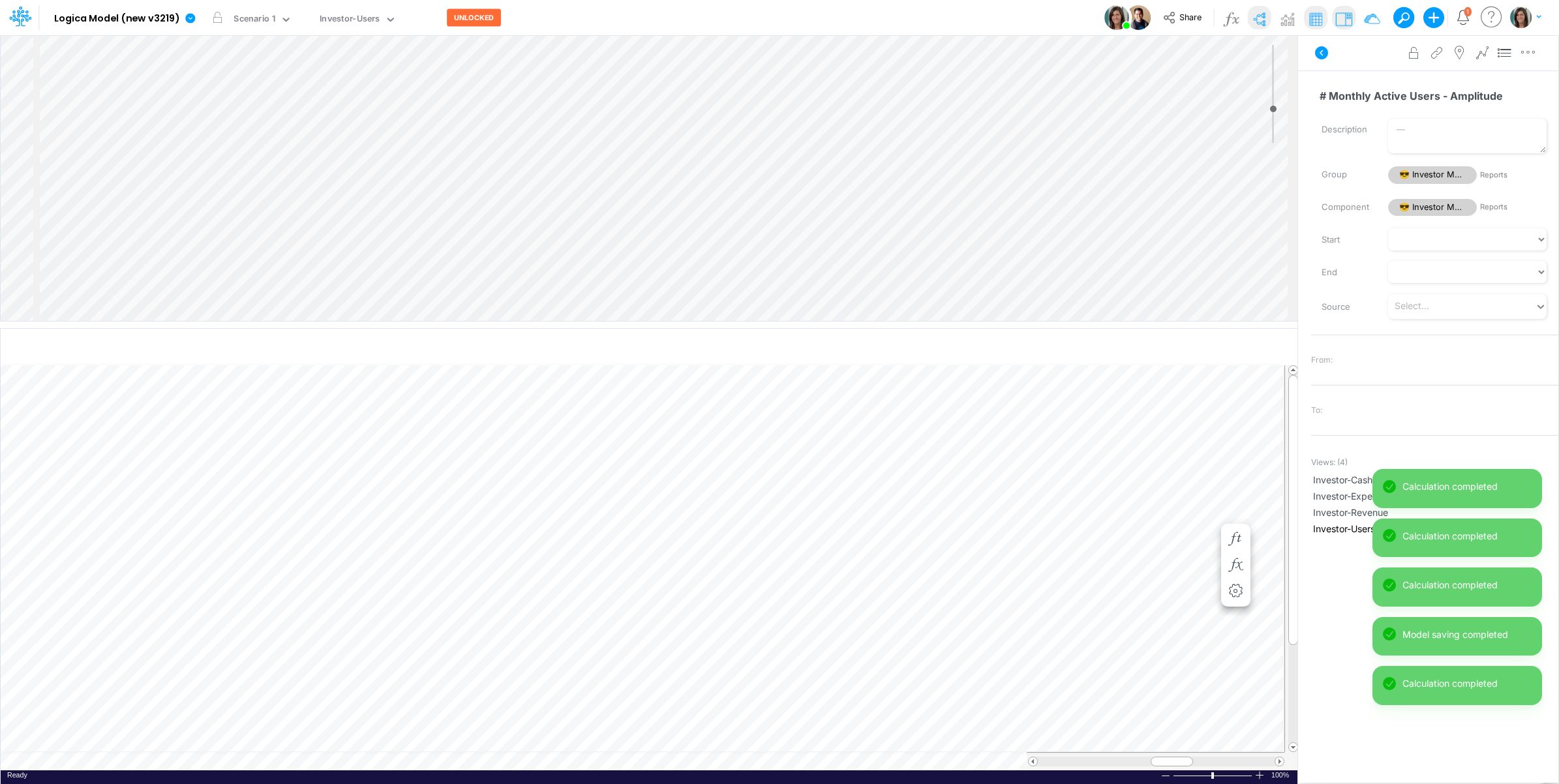
scroll to position [0, 1]
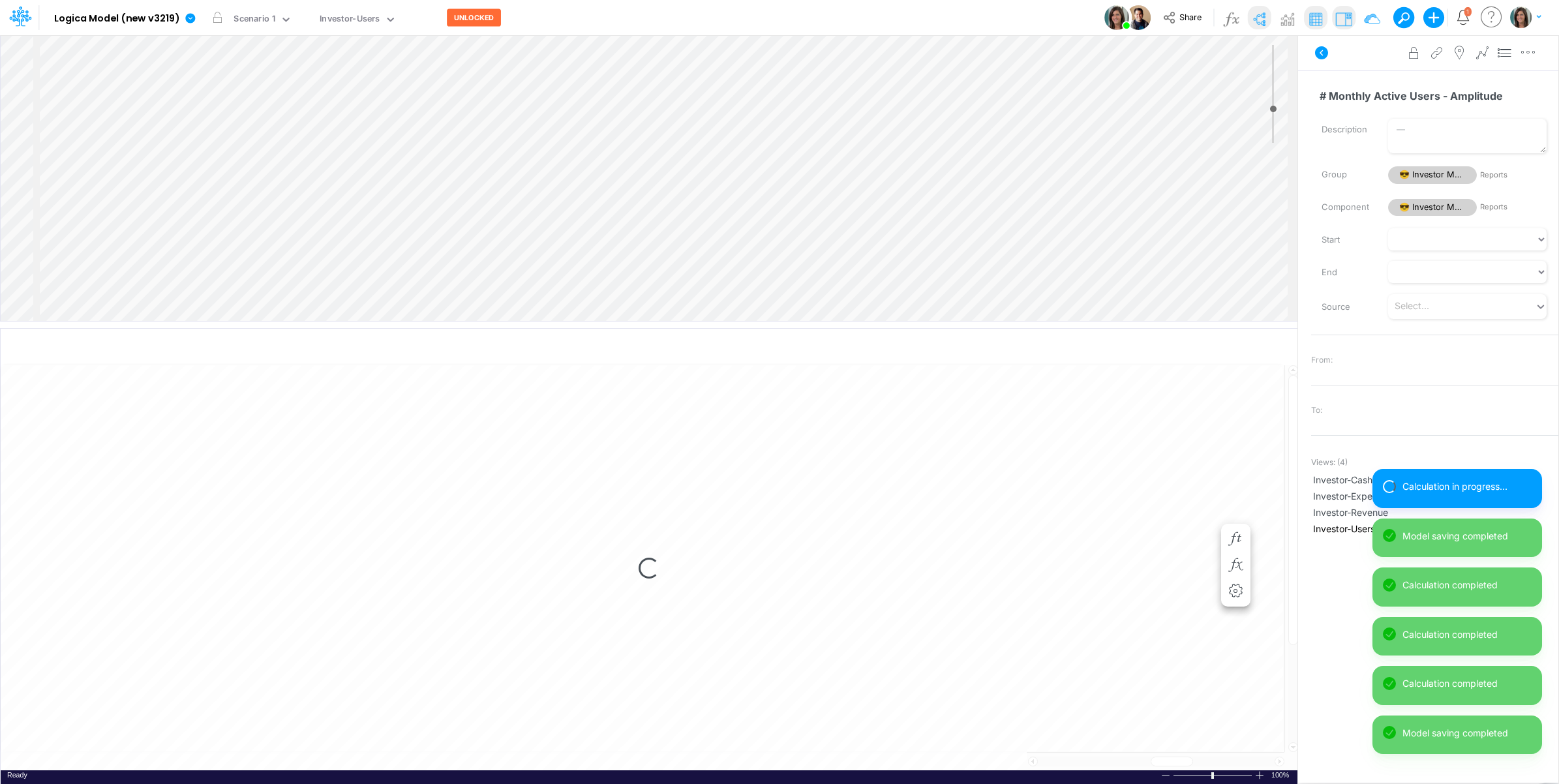
select select "1"
select select "Multiply"
select select "Add"
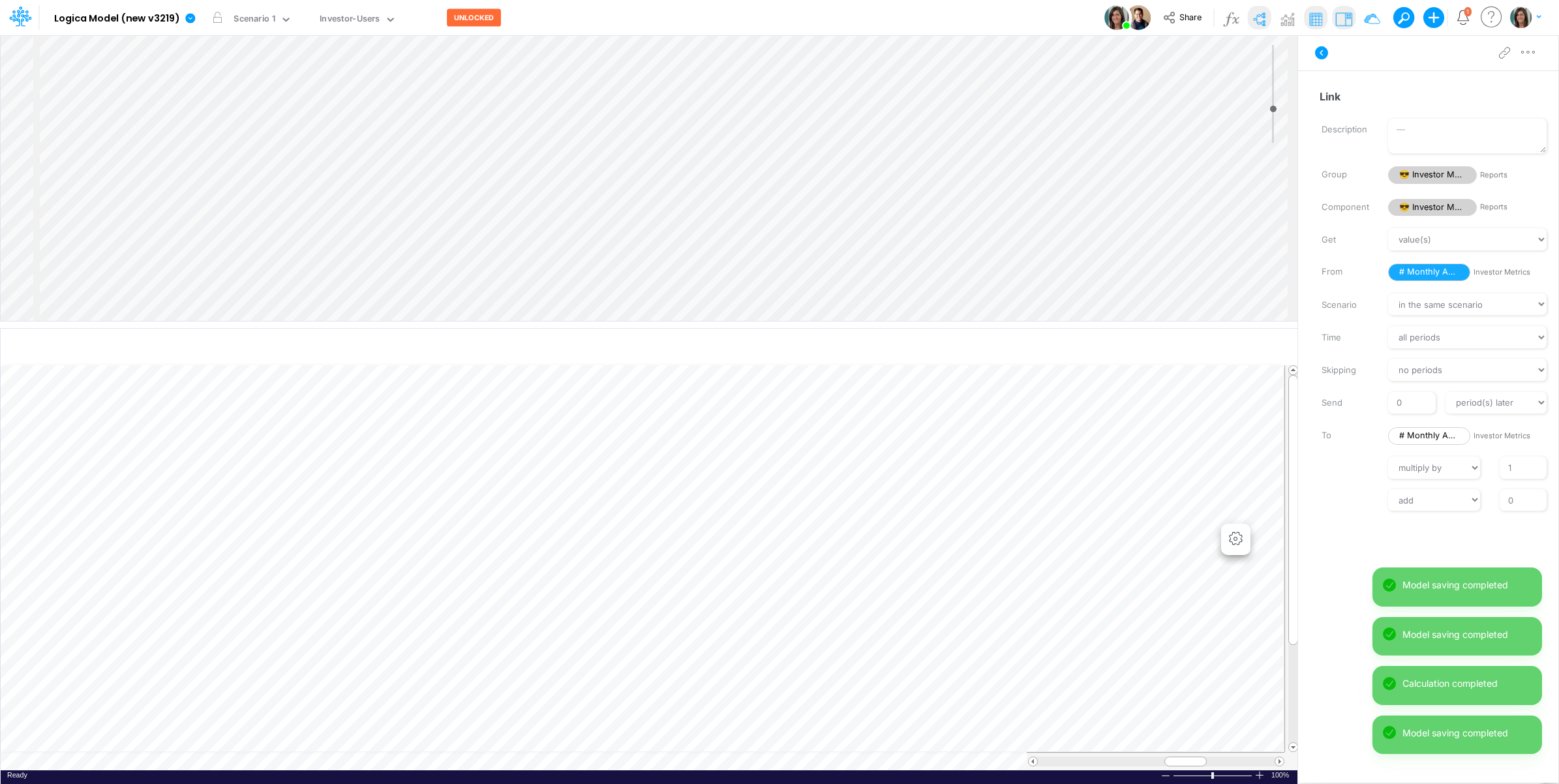
scroll to position [0, 1]
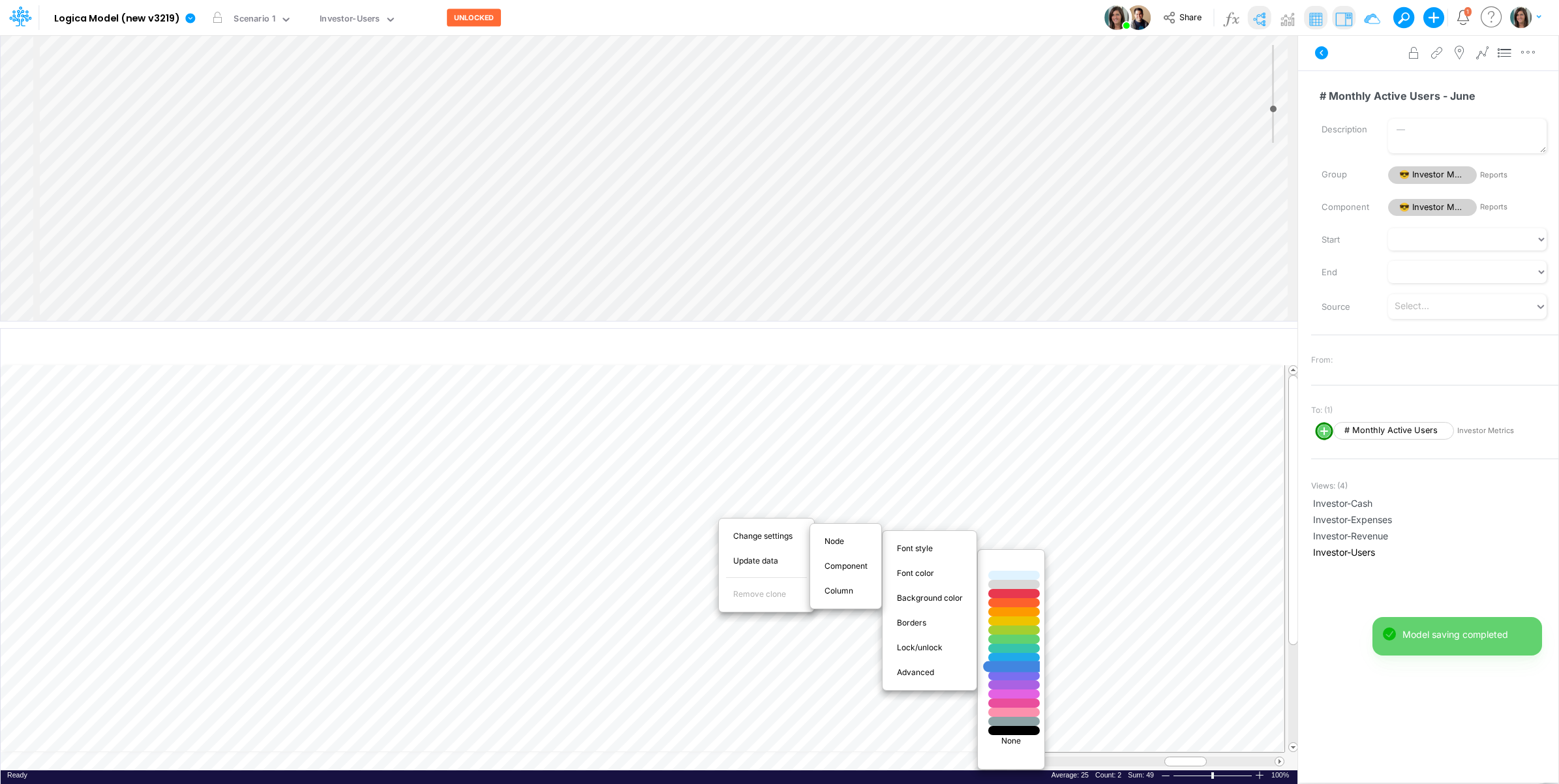
click at [1023, 667] on div at bounding box center [1014, 667] width 61 height 11
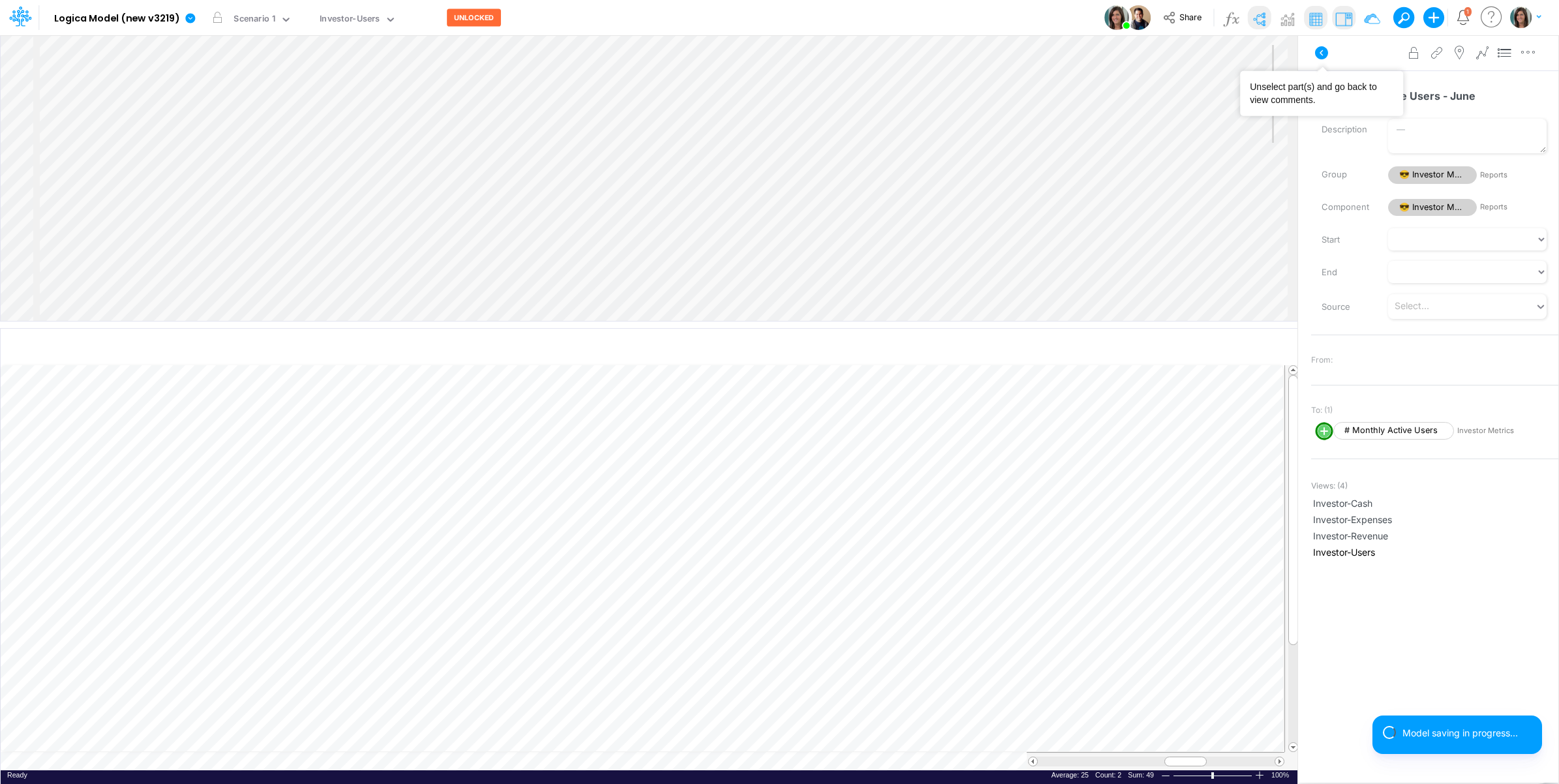
click at [1326, 41] on button at bounding box center [1321, 53] width 31 height 24
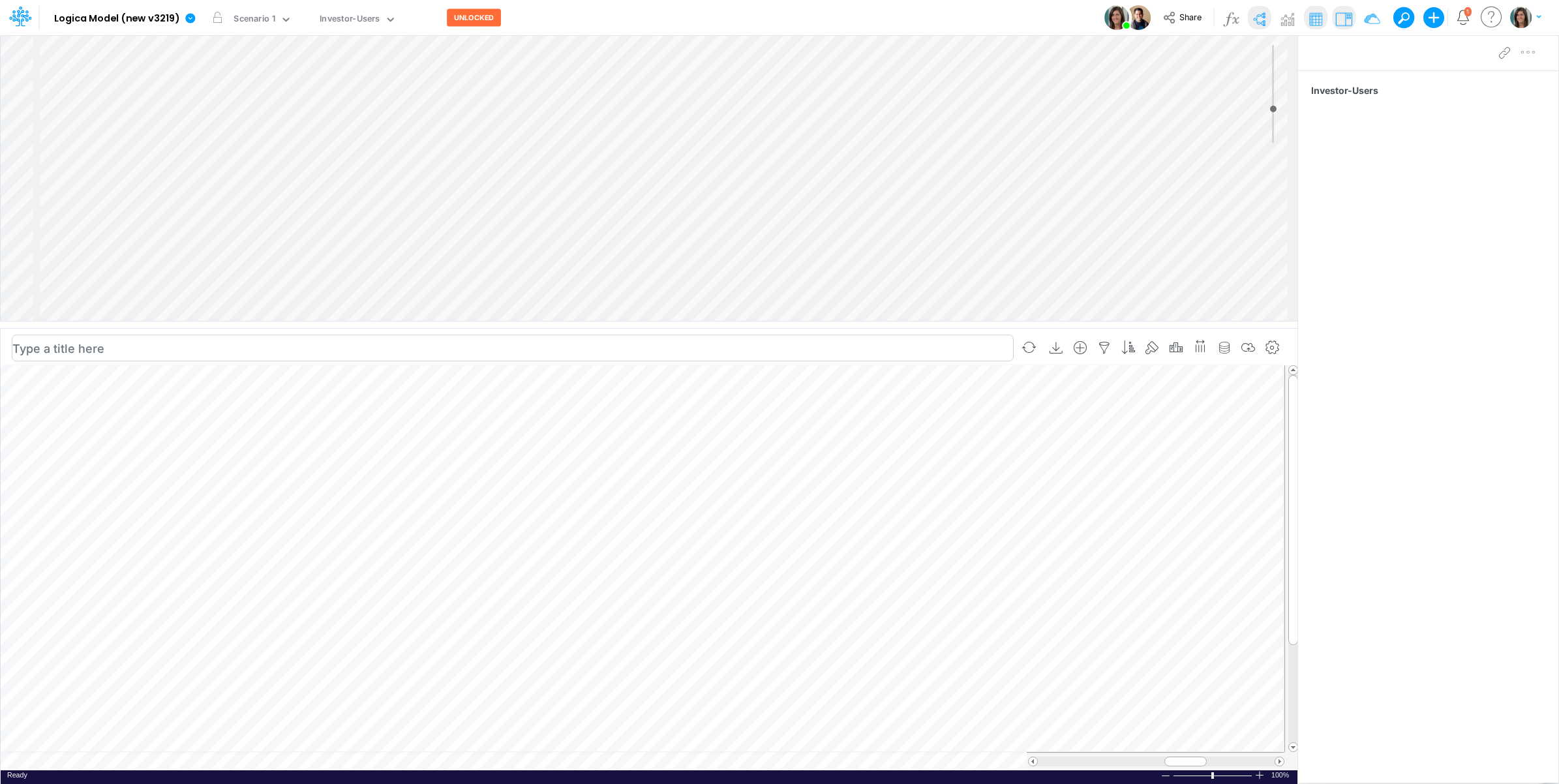
scroll to position [0, 1]
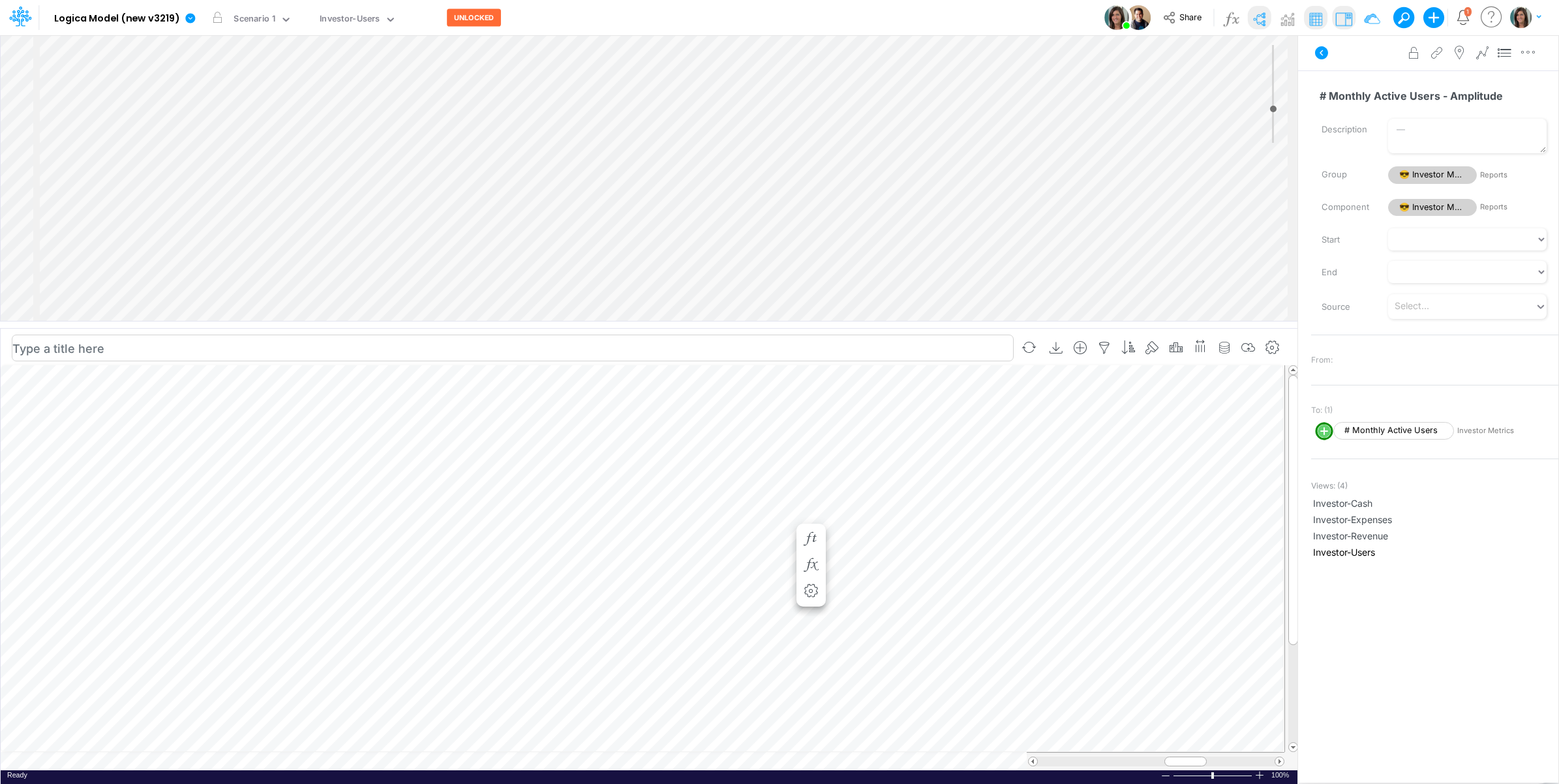
scroll to position [0, 1]
drag, startPoint x: 1312, startPoint y: 60, endPoint x: 1274, endPoint y: 17, distance: 57.4
click at [1312, 59] on button at bounding box center [1321, 53] width 31 height 24
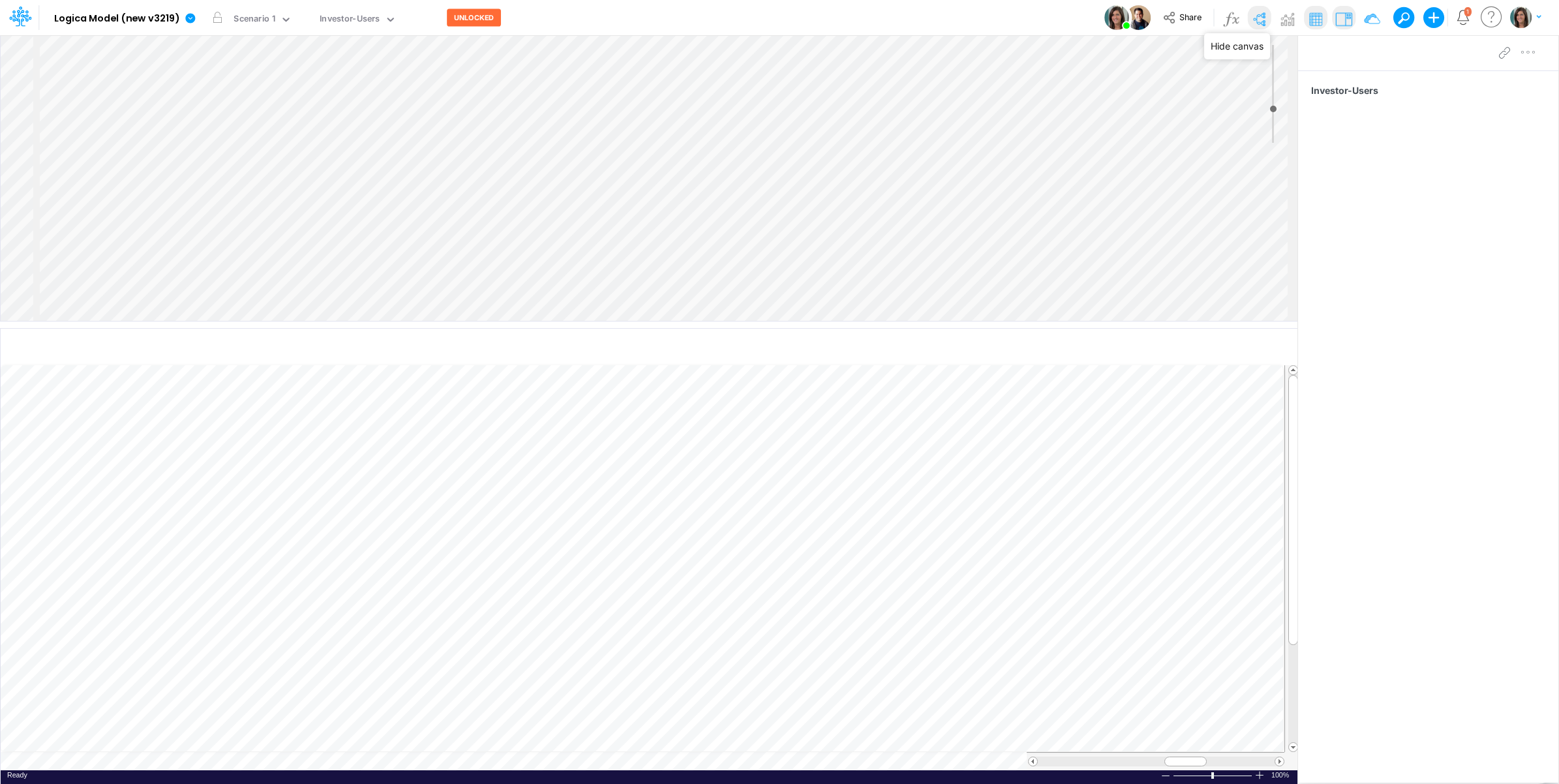
click at [1258, 13] on img at bounding box center [1259, 18] width 21 height 21
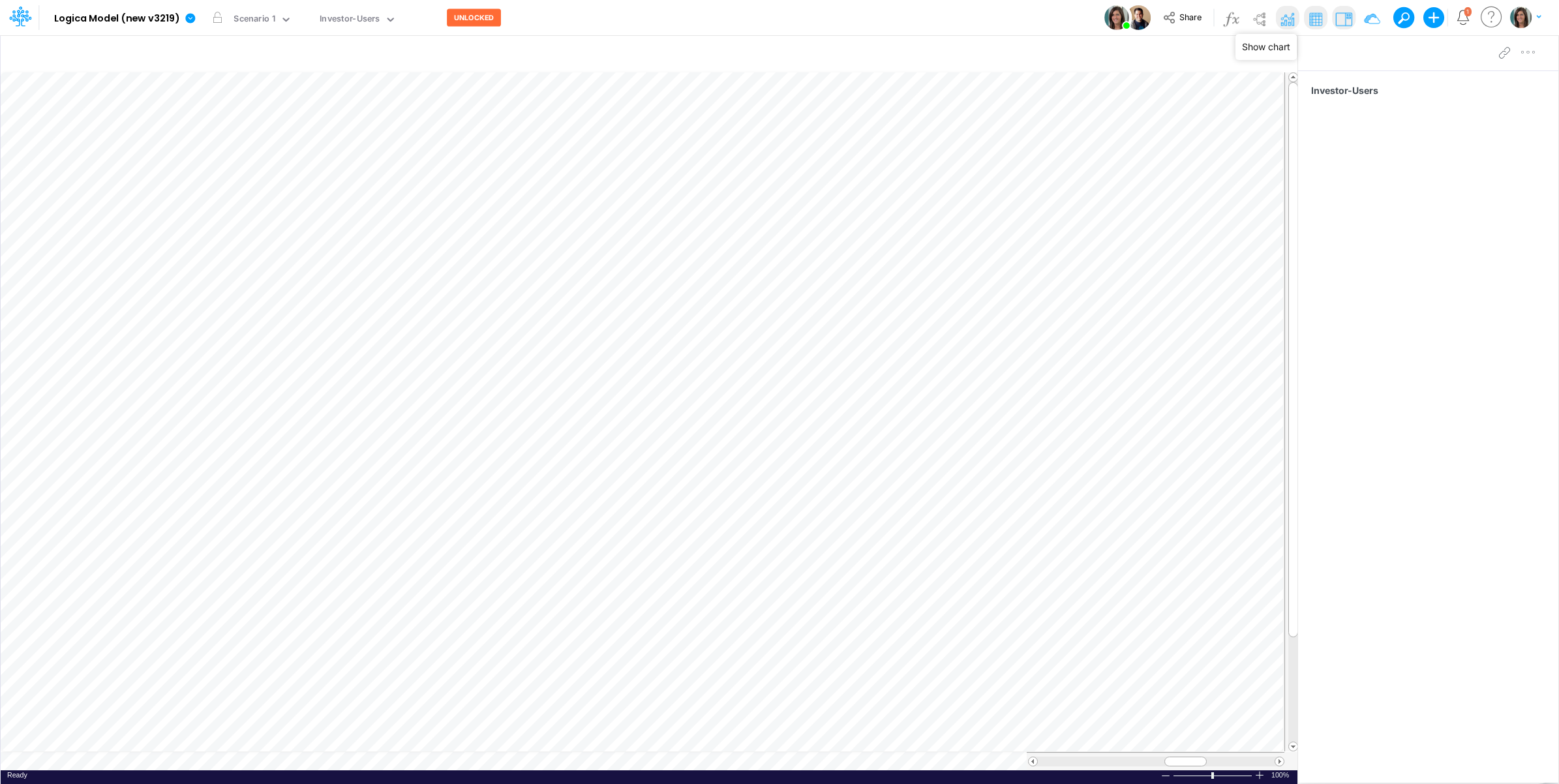
click at [1285, 16] on img at bounding box center [1286, 18] width 21 height 21
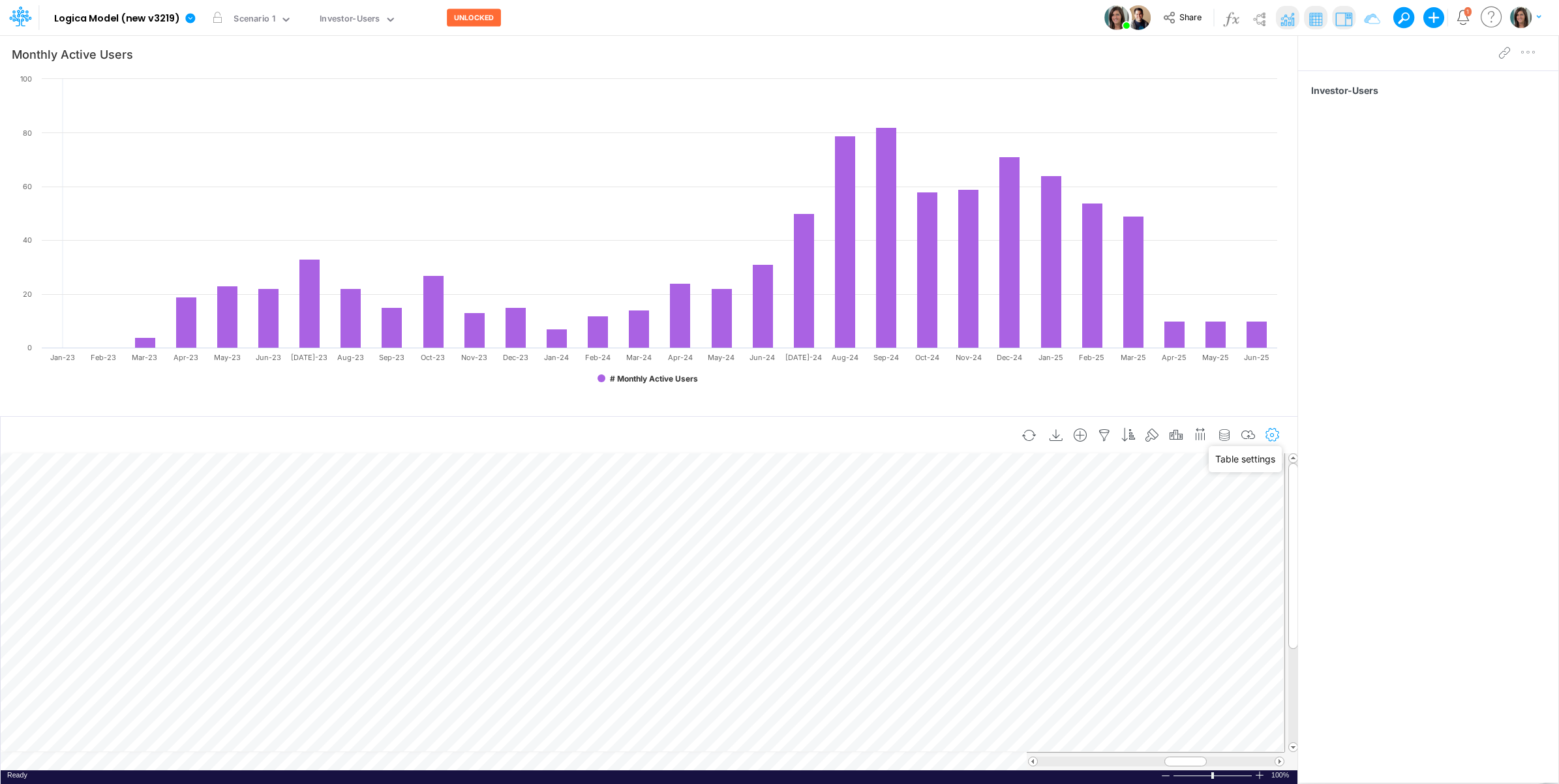
click at [1267, 433] on icon "button" at bounding box center [1272, 435] width 19 height 14
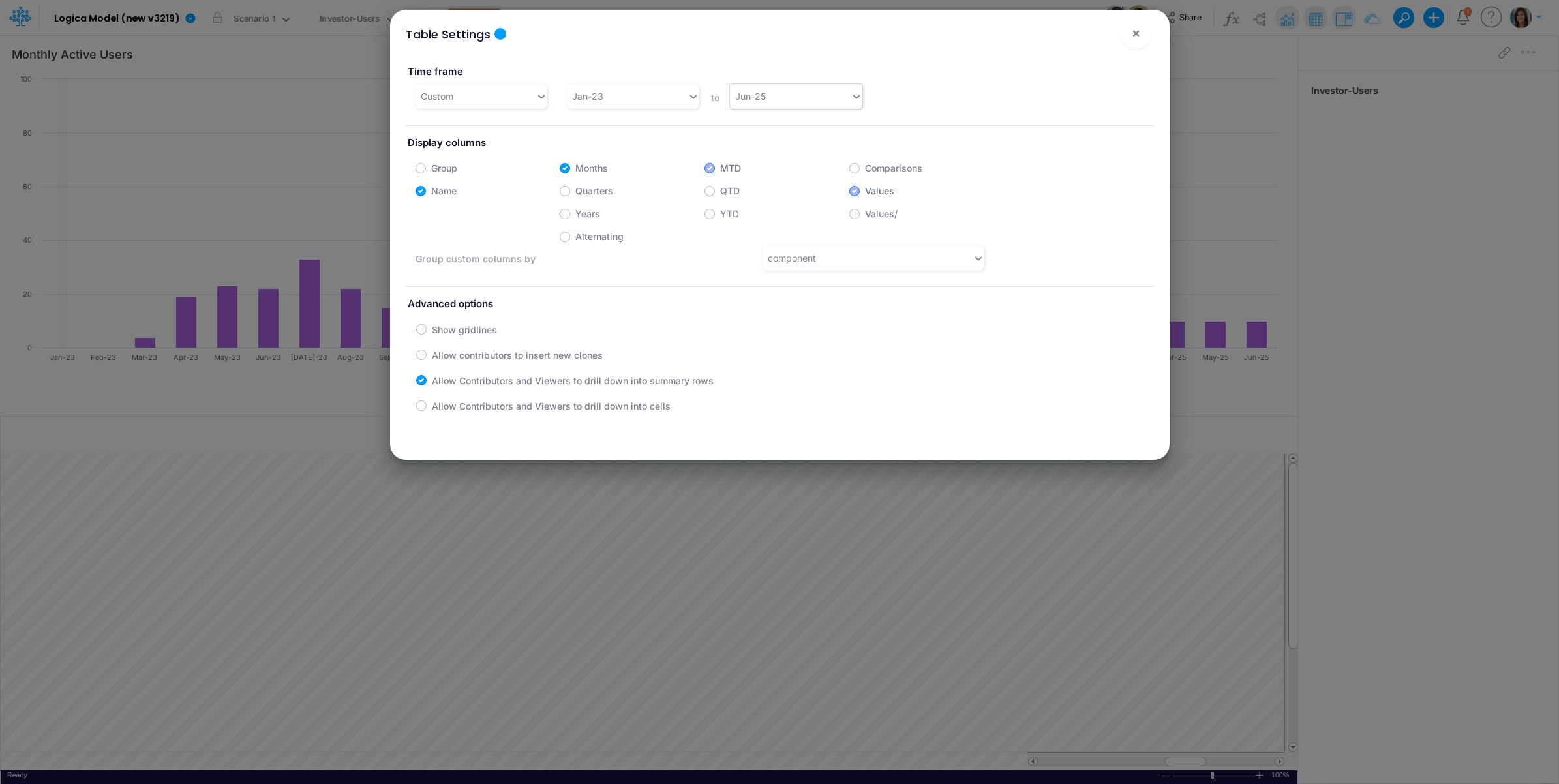
click at [786, 100] on div "Jun-25" at bounding box center [790, 96] width 121 height 22
click at [780, 226] on div "Dec-25" at bounding box center [792, 224] width 131 height 24
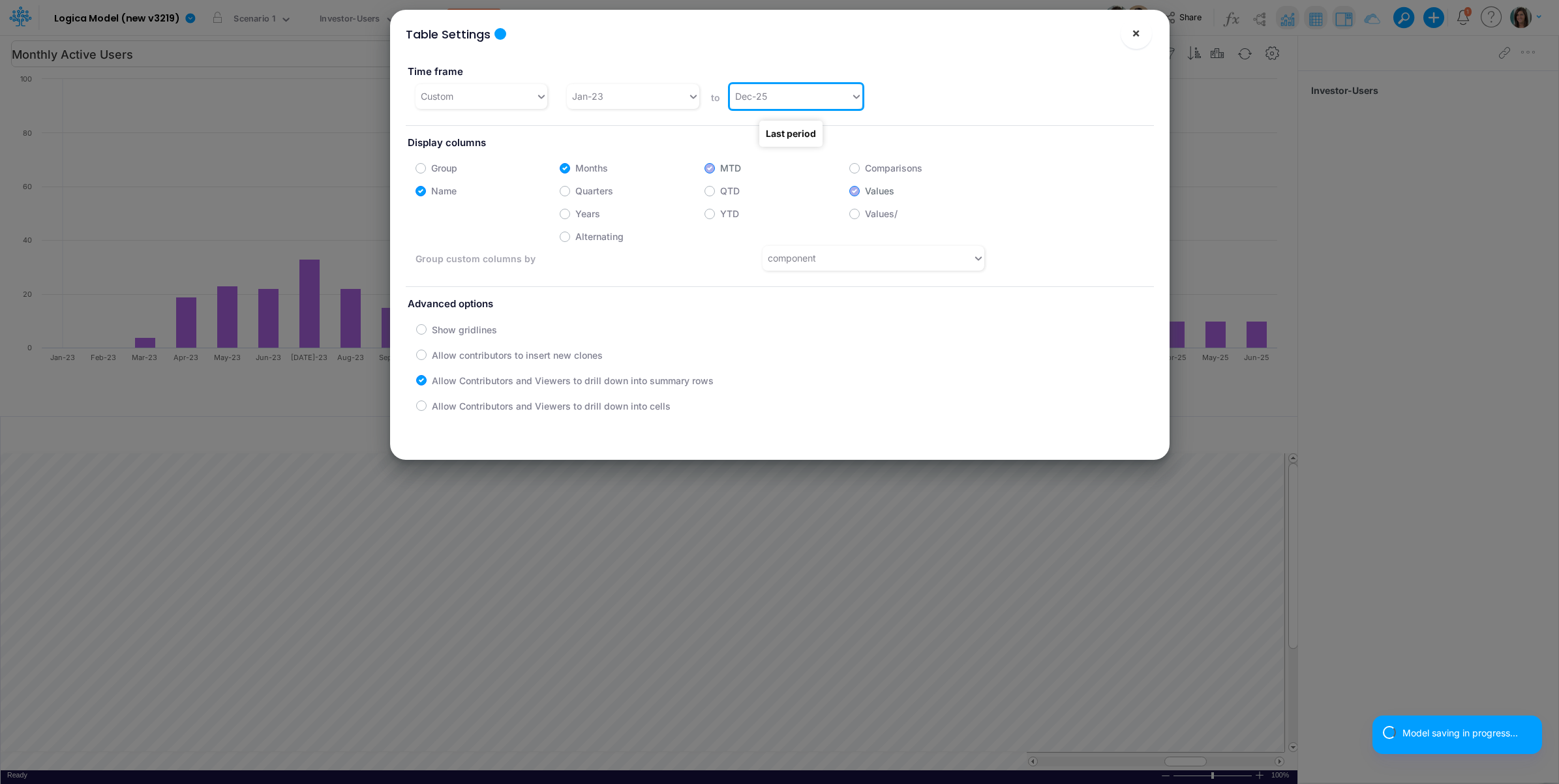
click at [1136, 36] on span "×" at bounding box center [1135, 32] width 8 height 16
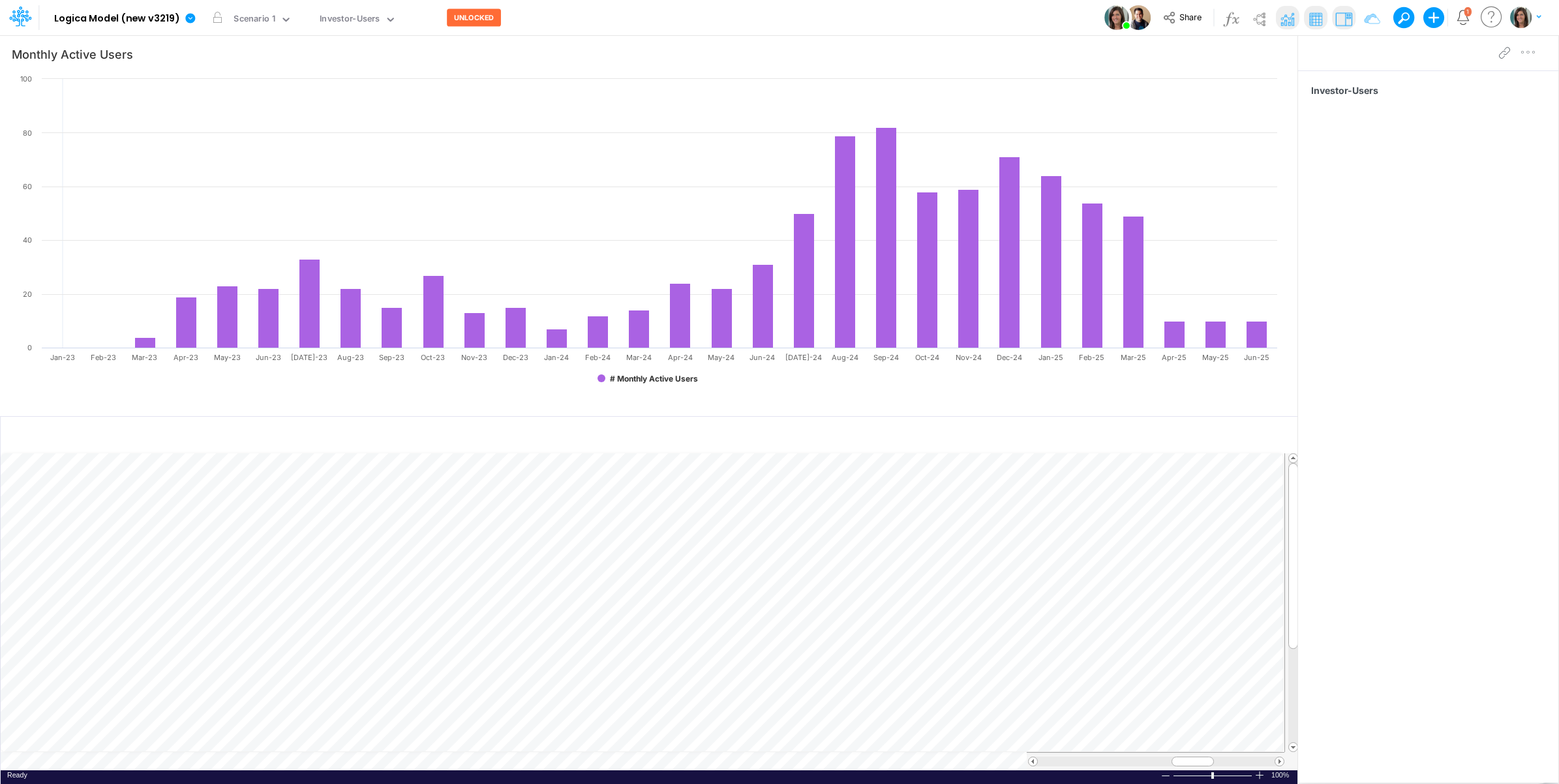
click at [672, 23] on div "Model Logica Model (new v3219) Edit model settings Duplicate Import QuickBooks …" at bounding box center [780, 17] width 1403 height 35
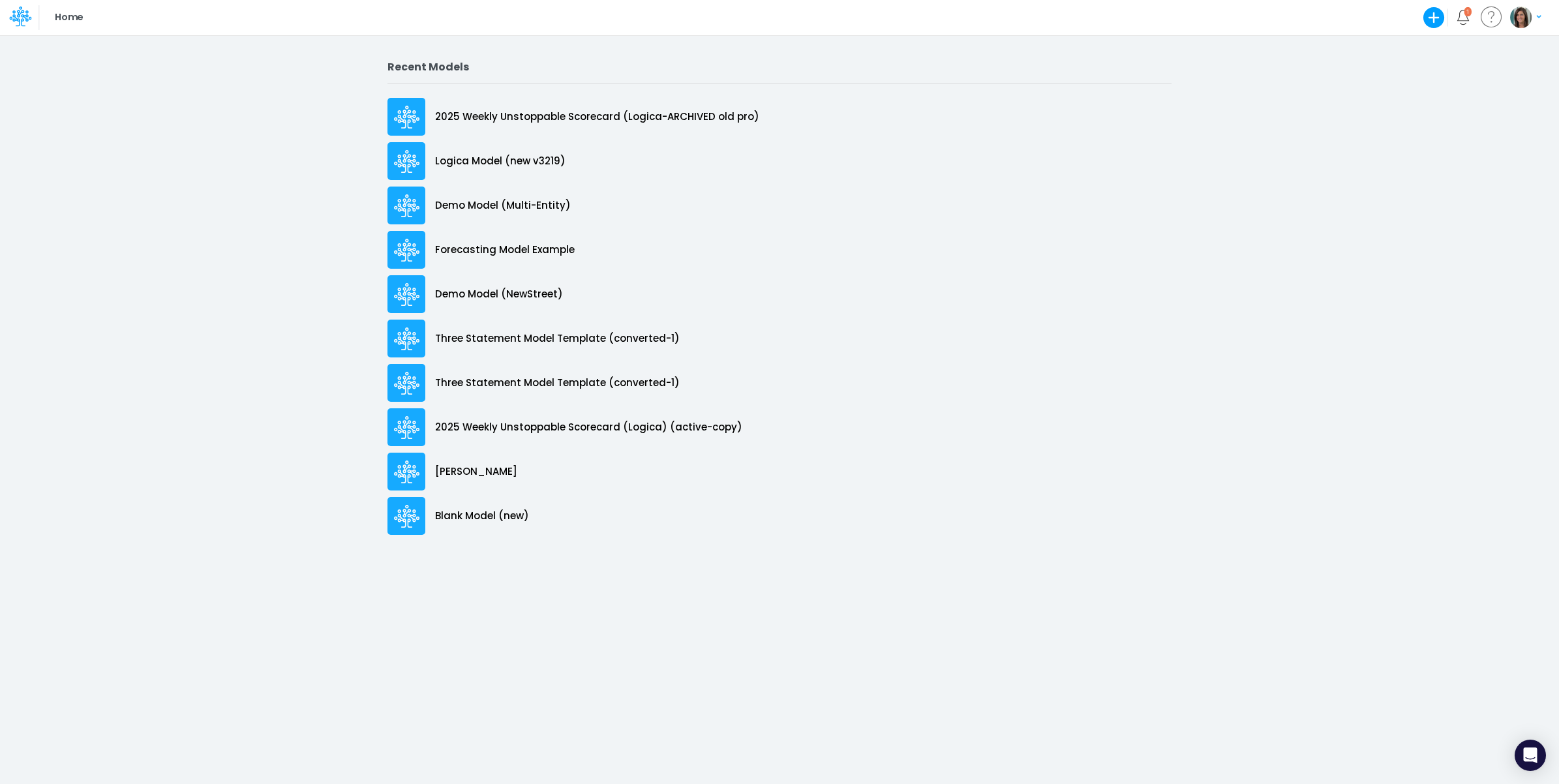
drag, startPoint x: 24, startPoint y: 10, endPoint x: 17, endPoint y: 33, distance: 24.0
click at [24, 10] on icon at bounding box center [20, 16] width 22 height 22
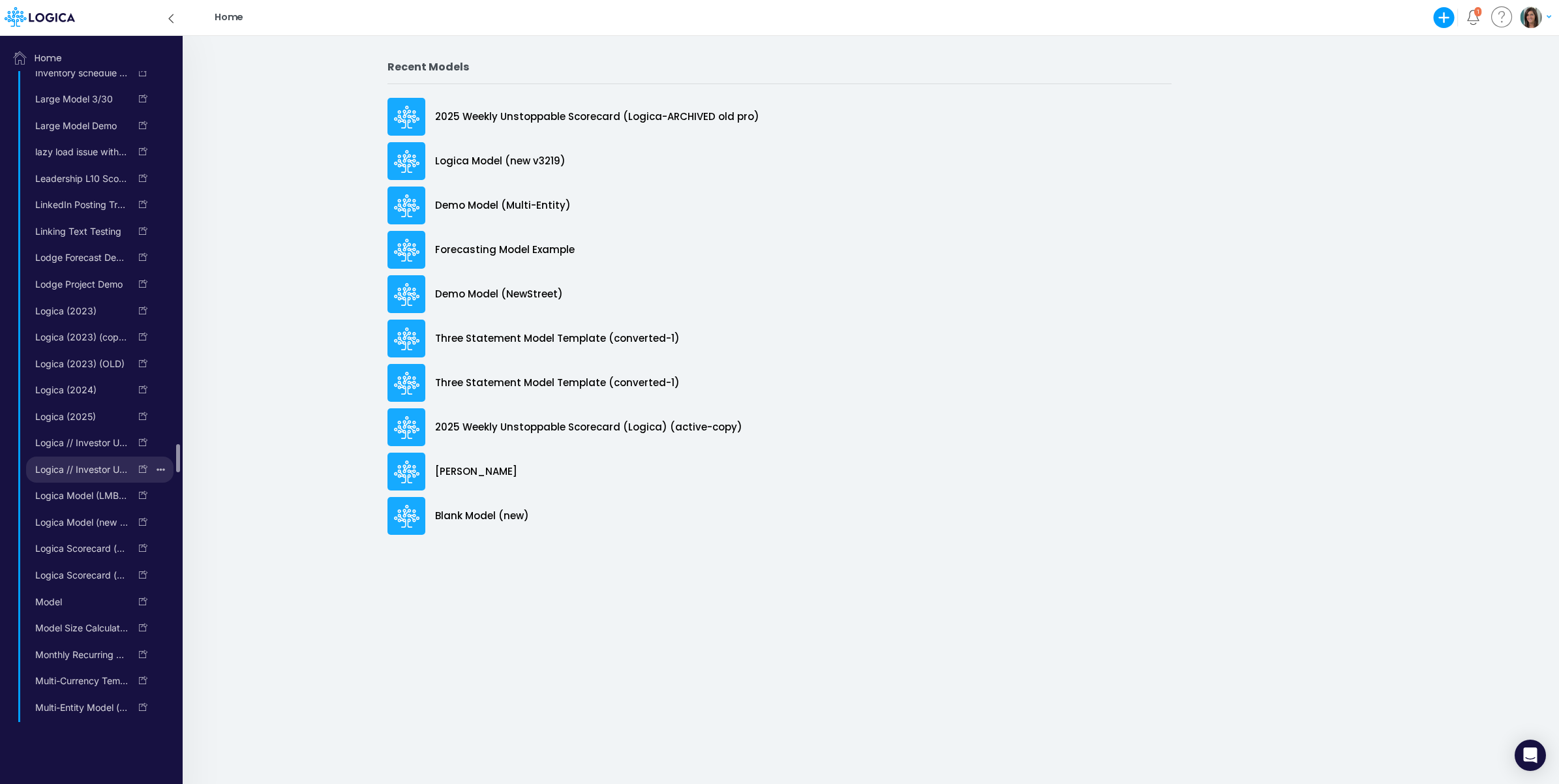
scroll to position [6074, 0]
click at [89, 319] on link "Logica (2025)" at bounding box center [78, 308] width 103 height 21
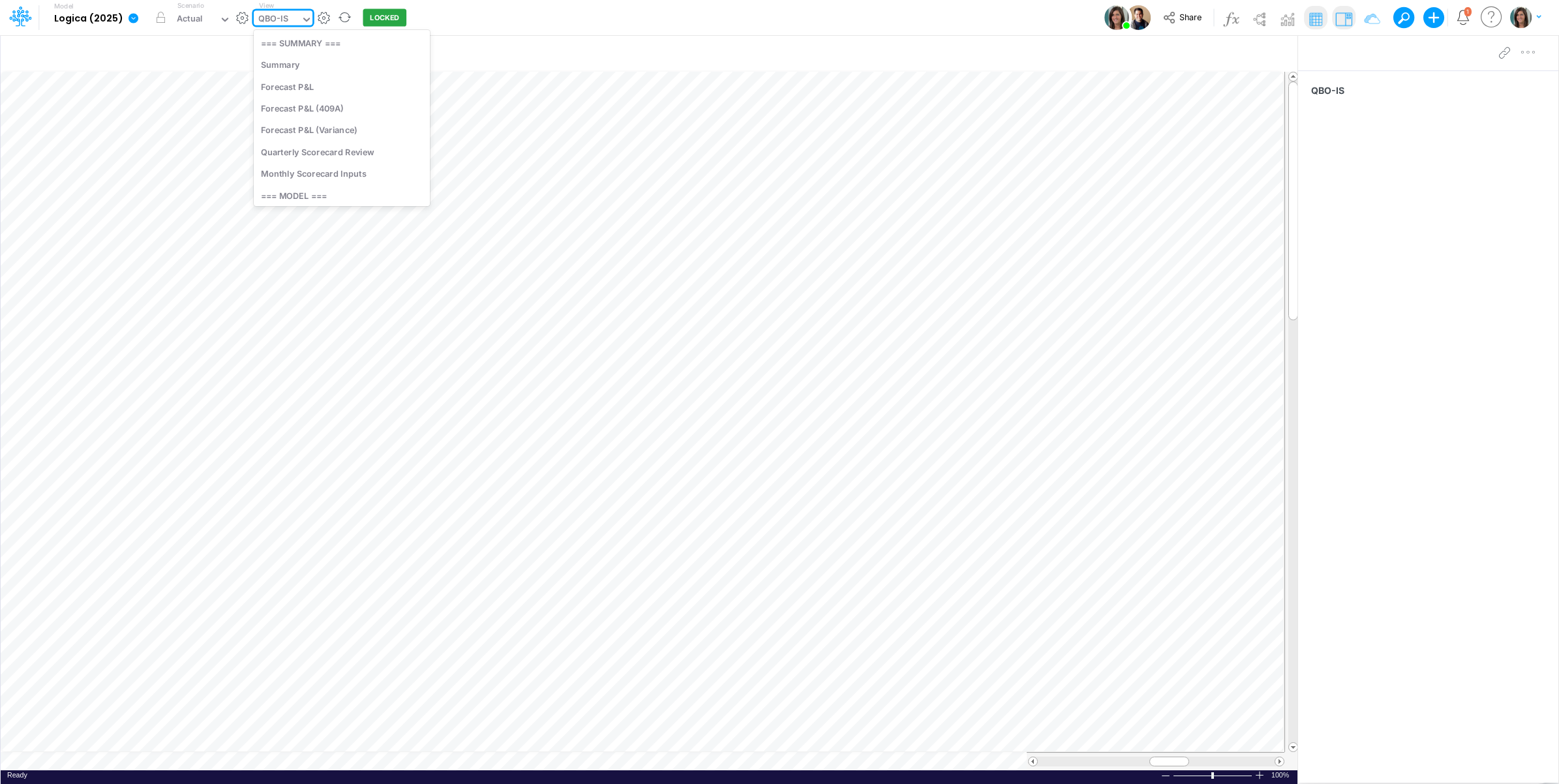
click at [281, 19] on div "QBO-IS" at bounding box center [273, 20] width 30 height 15
click at [346, 142] on div "Investor-Users" at bounding box center [341, 145] width 176 height 22
type input "Monthly Active Users"
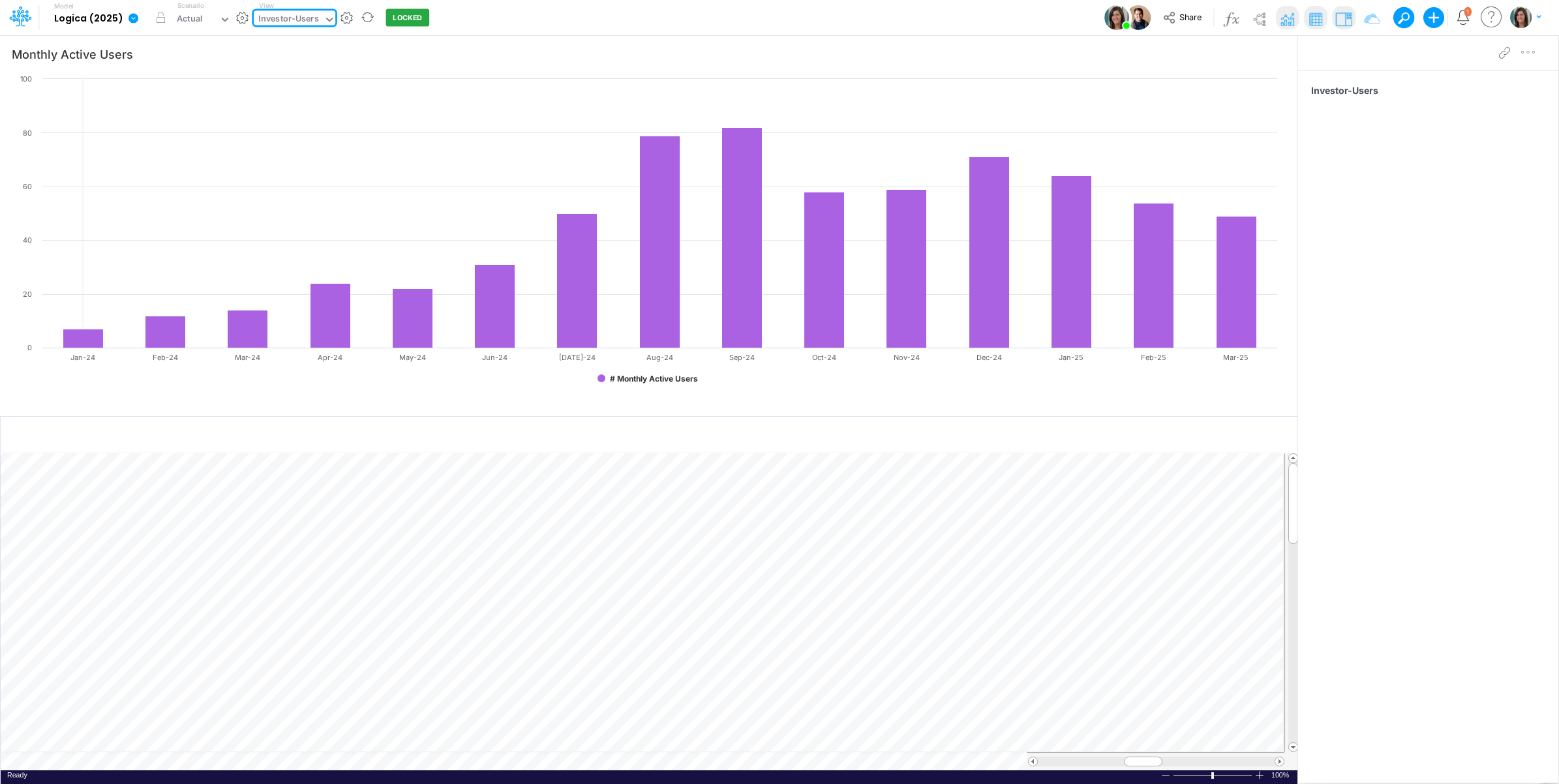
click at [561, 13] on div "Model Logica (2025) Edit model settings Duplicate Import QuickBooks QuickBooks …" at bounding box center [780, 17] width 1403 height 35
click at [1267, 437] on icon "button" at bounding box center [1272, 435] width 19 height 14
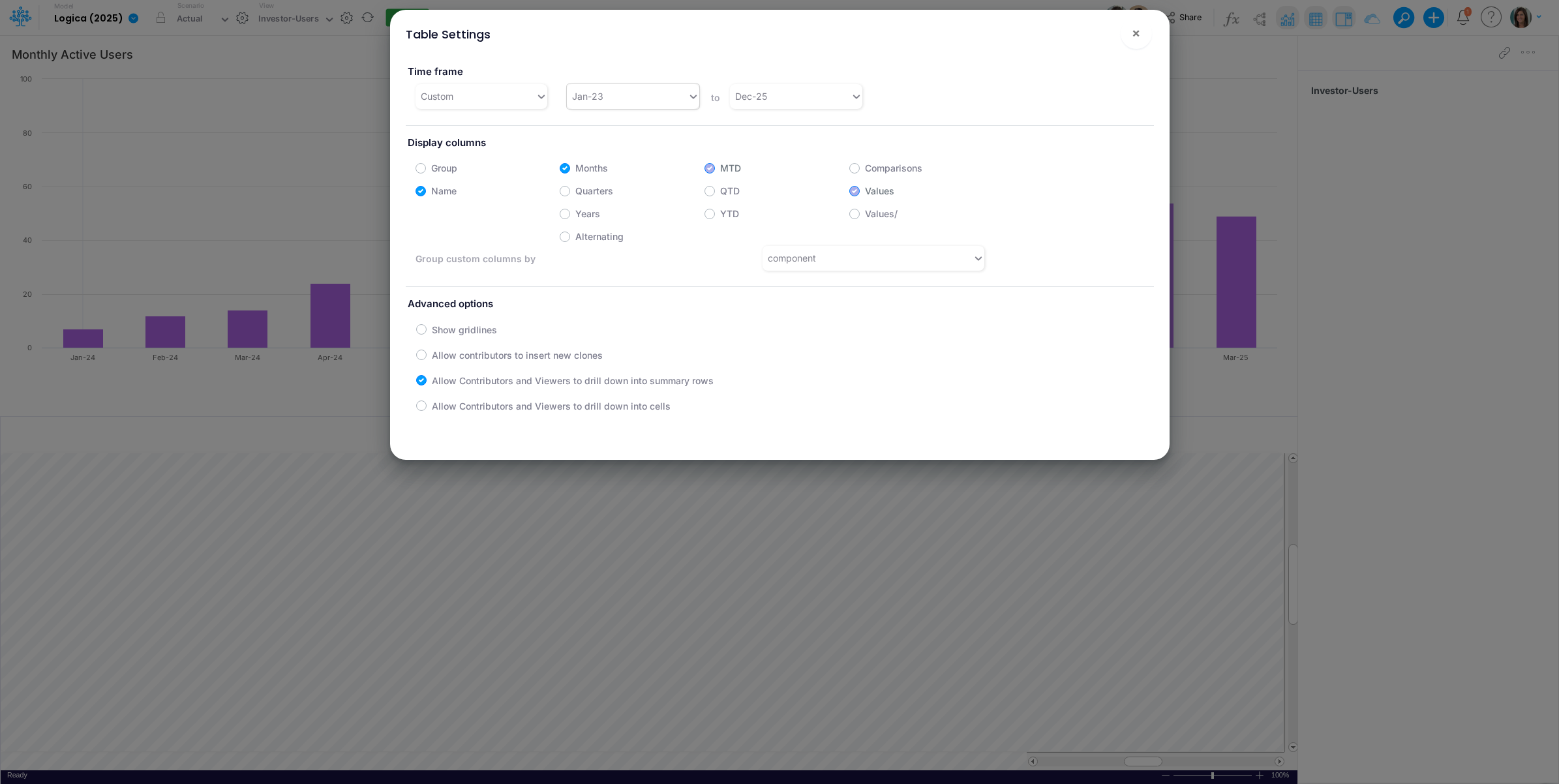
drag, startPoint x: 633, startPoint y: 94, endPoint x: 633, endPoint y: 103, distance: 9.0
click at [633, 95] on div "Jan-23" at bounding box center [628, 96] width 121 height 22
click at [960, 59] on div "Time frame Custom option Jan-20 focused, 1 of 84. 84 results available. Use Up …" at bounding box center [780, 81] width 768 height 56
drag, startPoint x: 1128, startPoint y: 34, endPoint x: 995, endPoint y: 175, distance: 193.8
click at [1130, 35] on button "×" at bounding box center [1136, 33] width 31 height 31
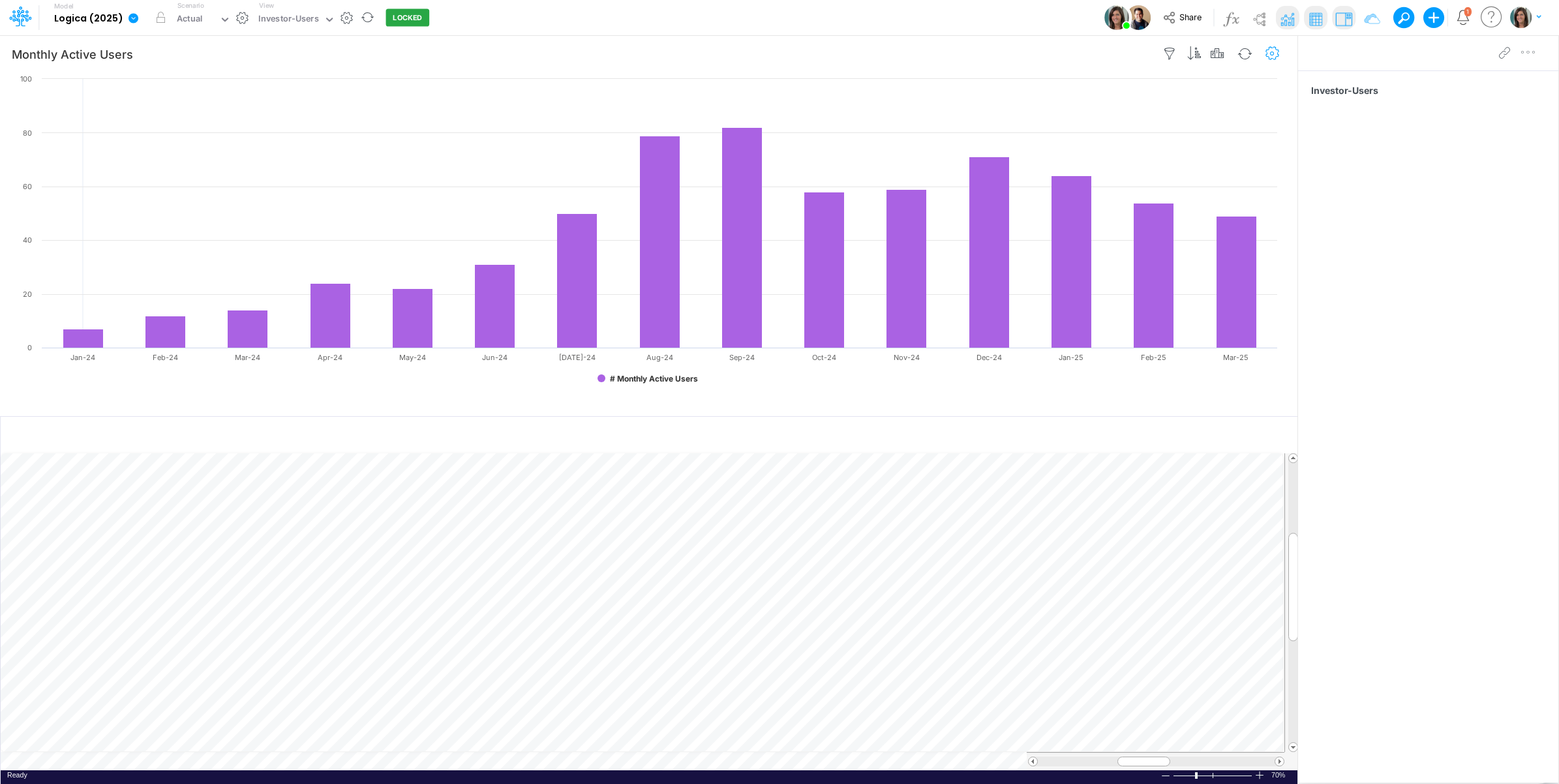
click at [1272, 53] on icon "button" at bounding box center [1272, 53] width 19 height 14
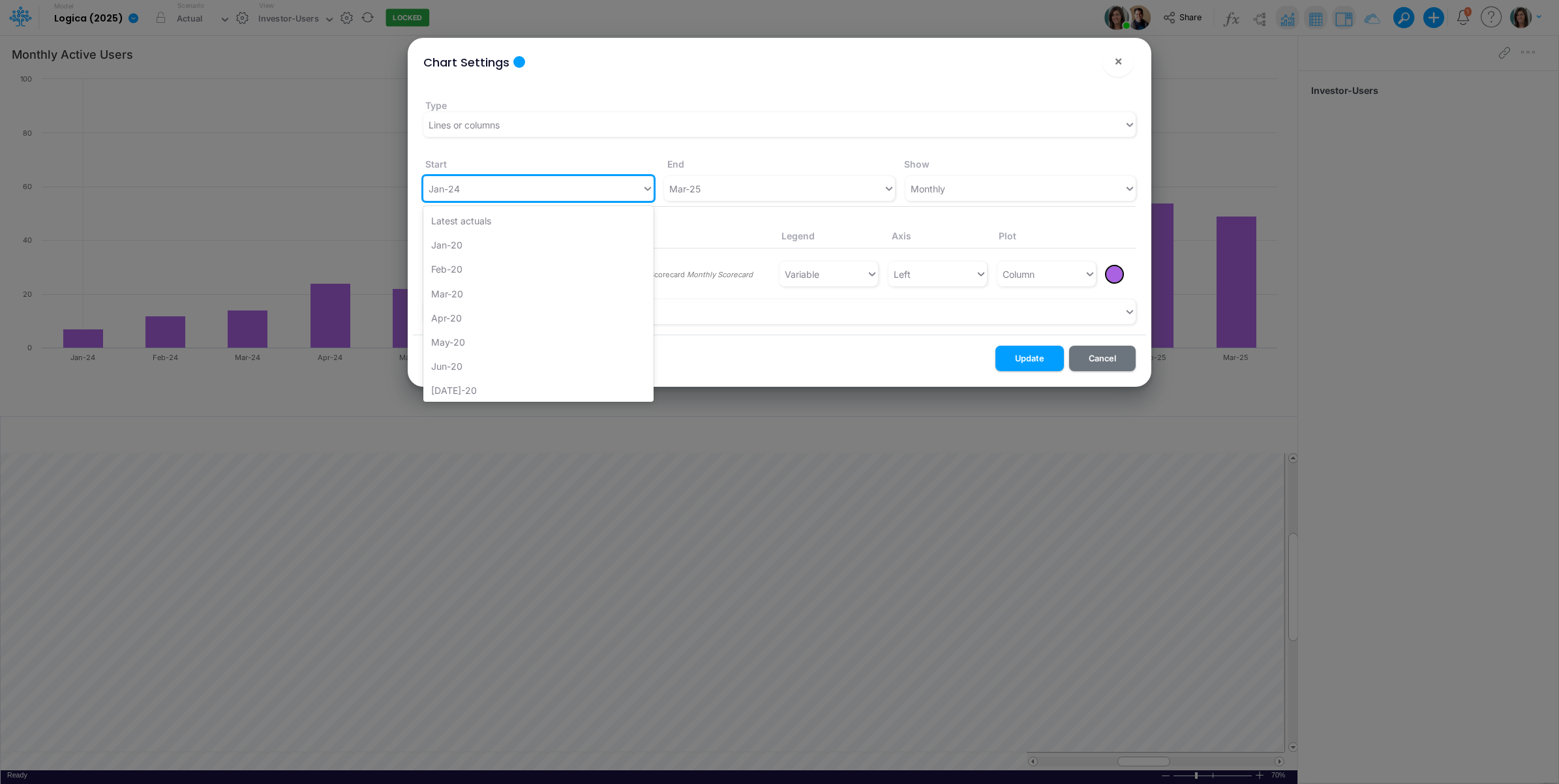
drag, startPoint x: 512, startPoint y: 183, endPoint x: 511, endPoint y: 206, distance: 23.0
click at [511, 190] on div "Jan-24" at bounding box center [532, 189] width 219 height 22
drag, startPoint x: 513, startPoint y: 240, endPoint x: 552, endPoint y: 242, distance: 39.1
click at [515, 240] on div "Jan-20" at bounding box center [539, 245] width 231 height 24
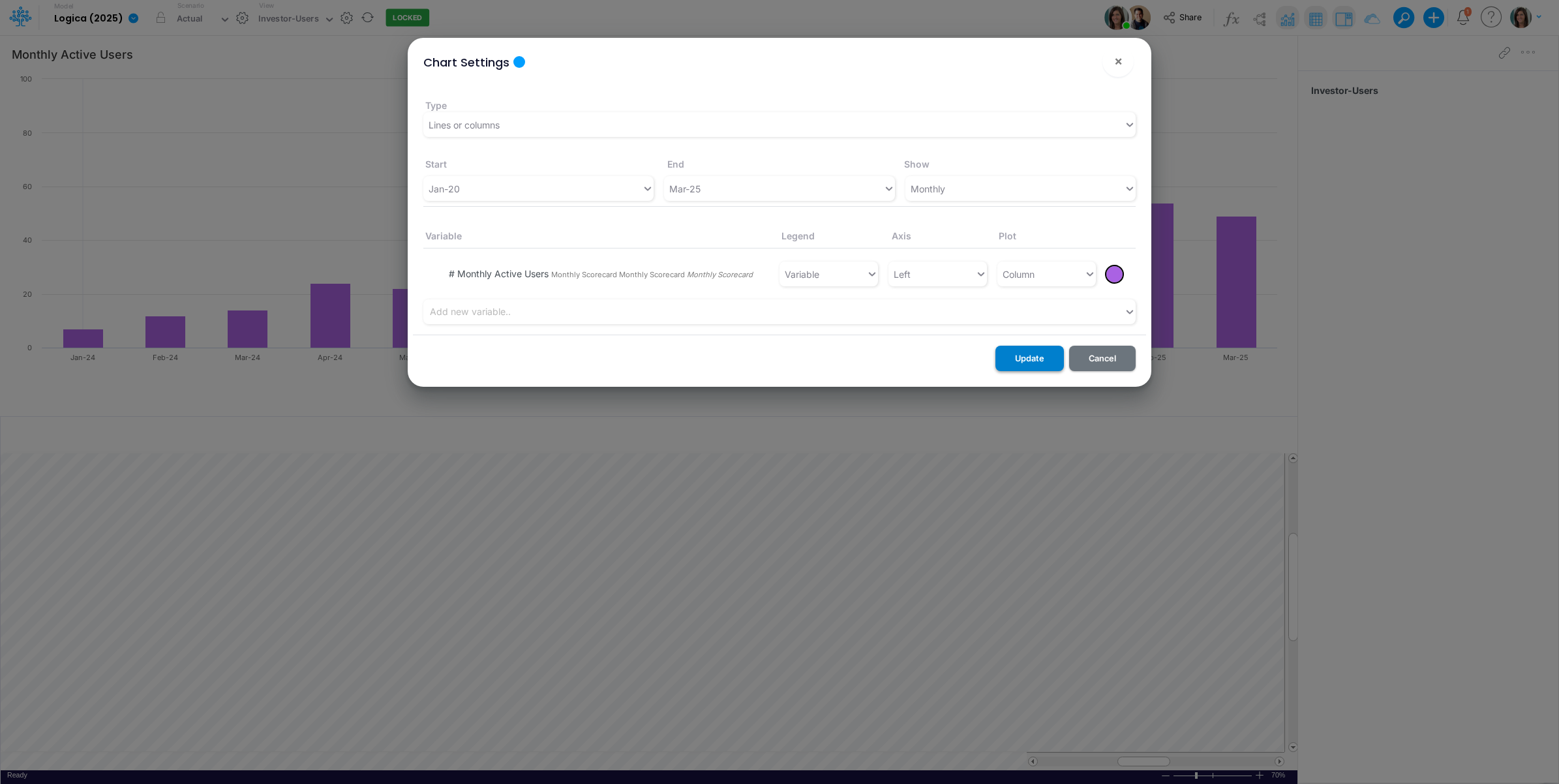
click at [1030, 353] on button "Update" at bounding box center [1029, 359] width 69 height 26
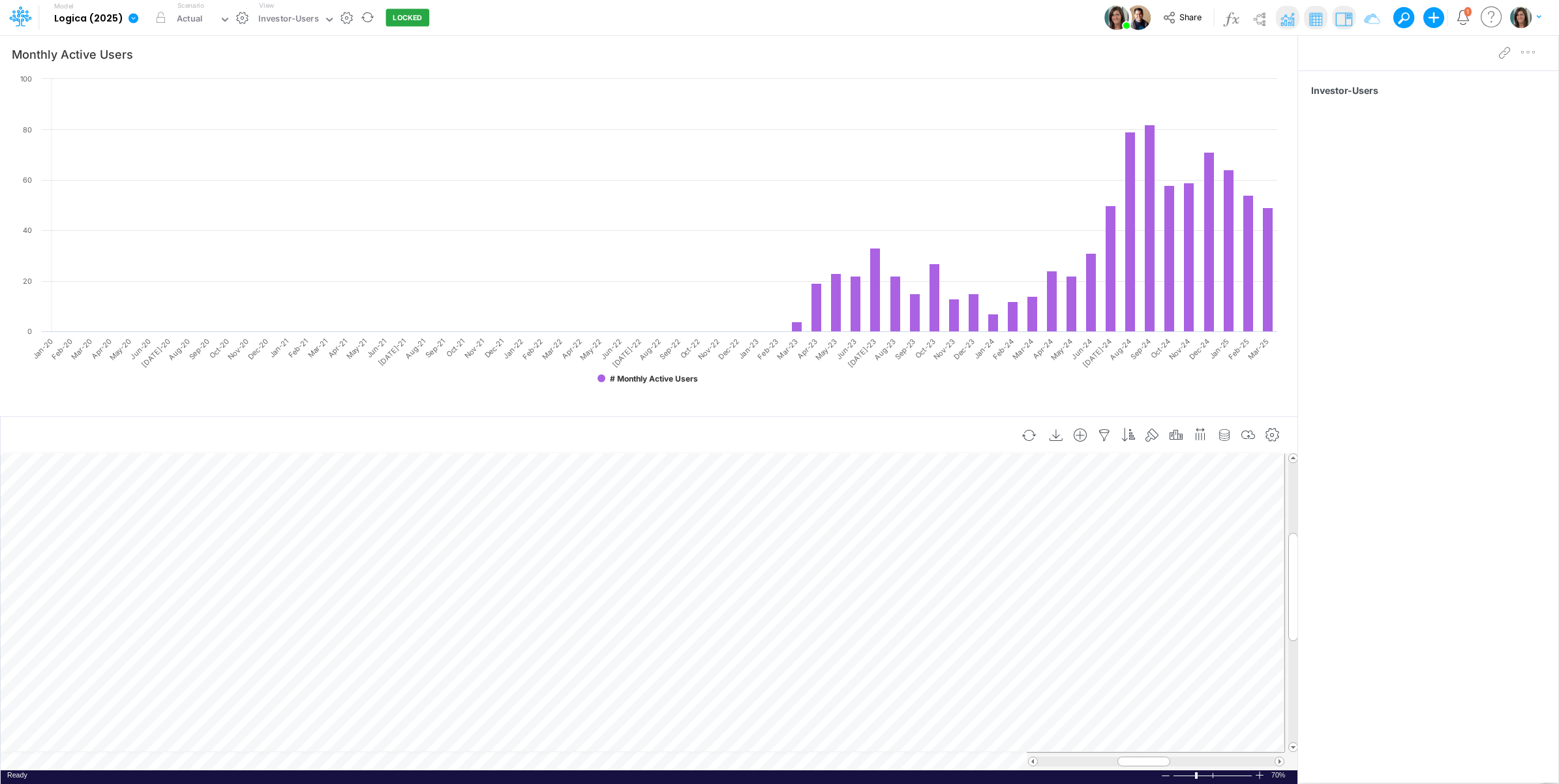
scroll to position [0, 1]
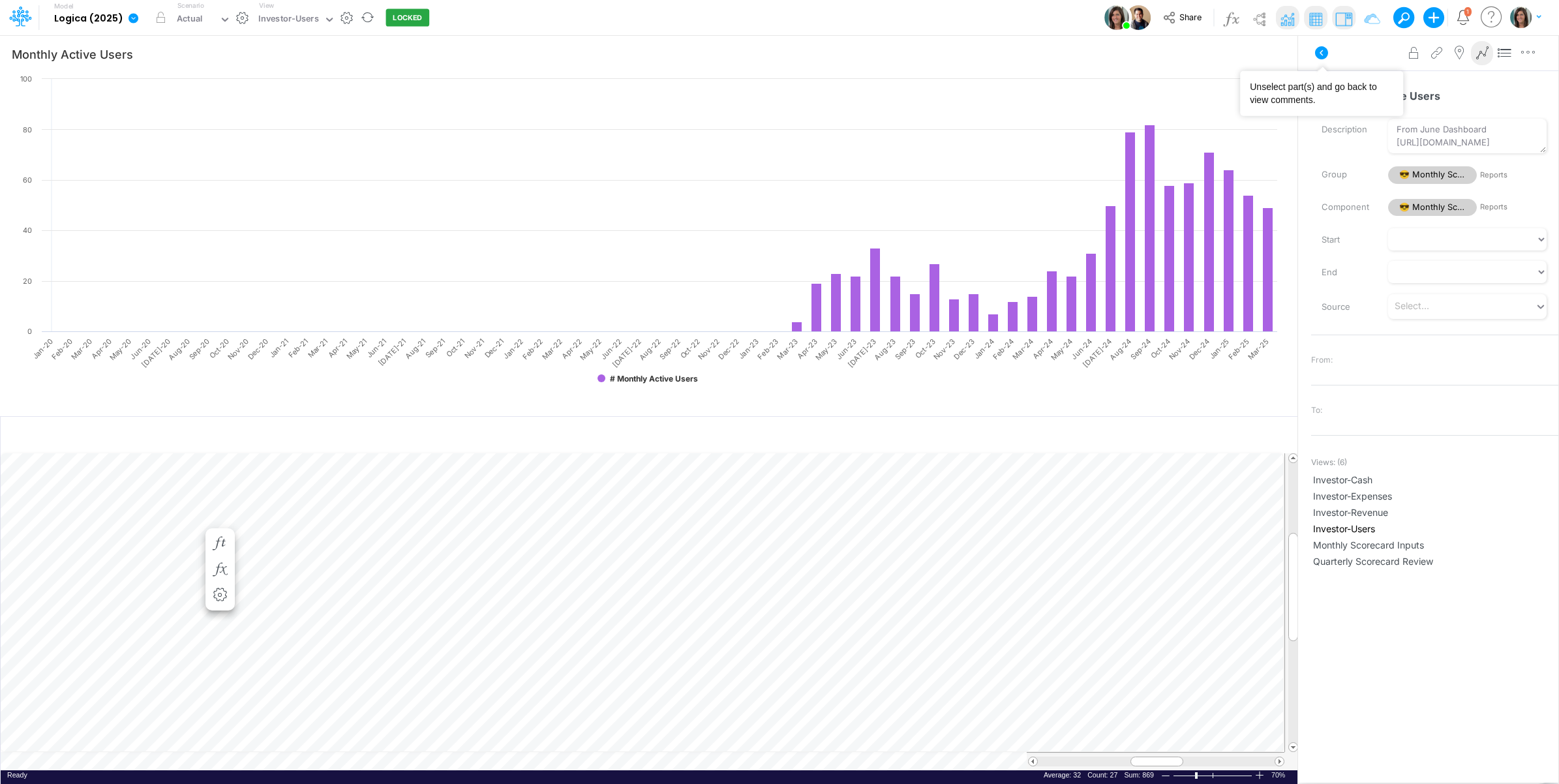
click at [1328, 51] on icon at bounding box center [1321, 52] width 16 height 16
